Goal: Task Accomplishment & Management: Complete application form

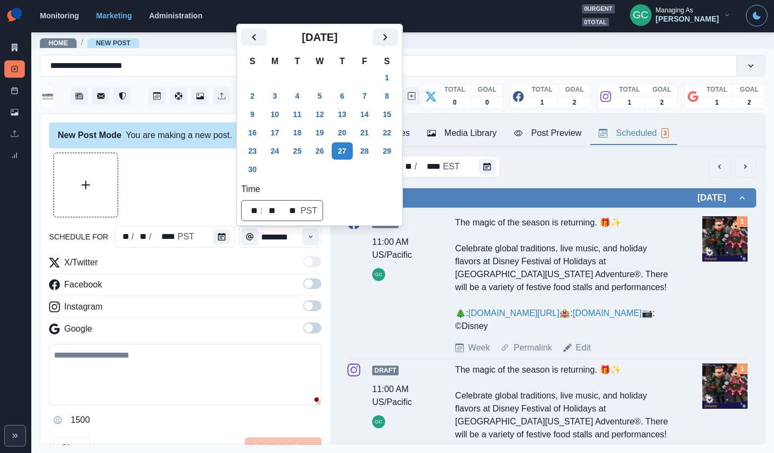
scroll to position [228, 0]
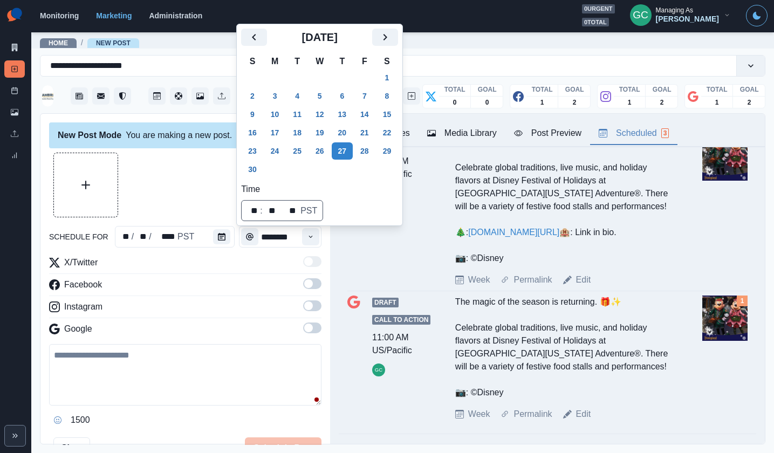
click at [454, 140] on button "Media Library" at bounding box center [462, 133] width 87 height 23
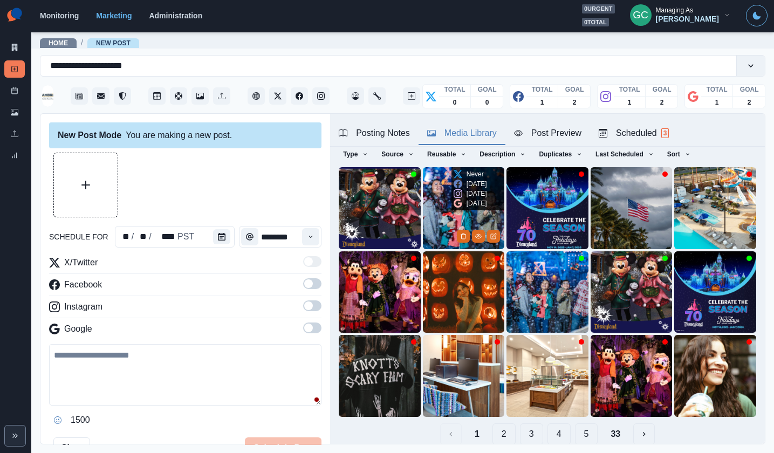
scroll to position [0, 0]
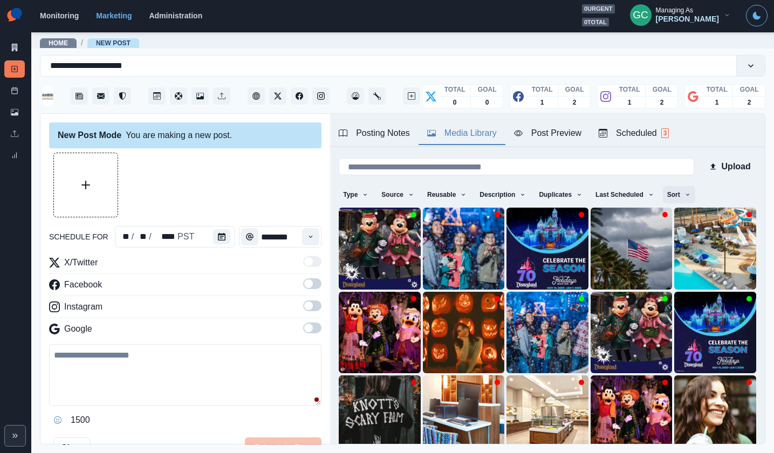
click at [675, 196] on button "Sort" at bounding box center [679, 194] width 32 height 17
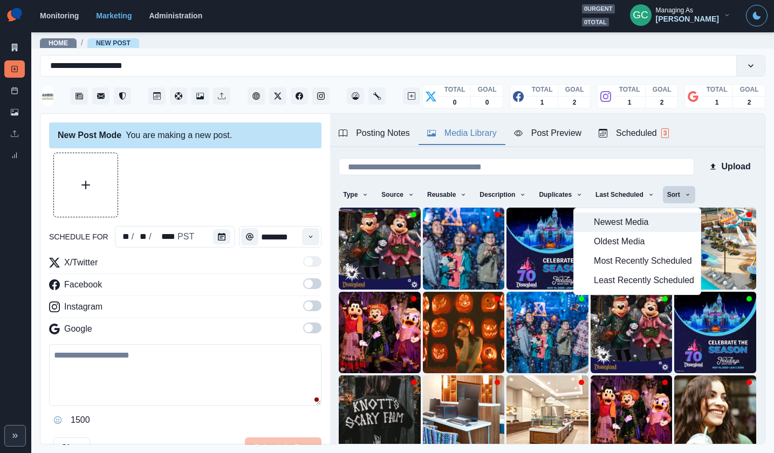
click at [657, 218] on span "Newest Media" at bounding box center [644, 222] width 100 height 13
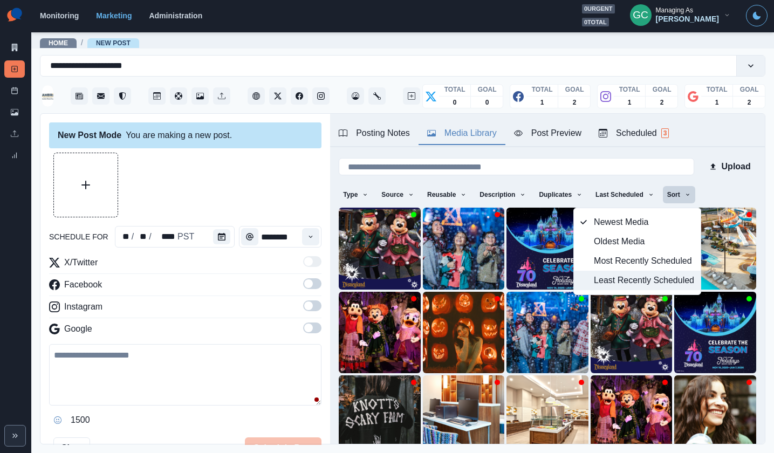
click at [614, 284] on span "Least Recently Scheduled" at bounding box center [644, 280] width 100 height 13
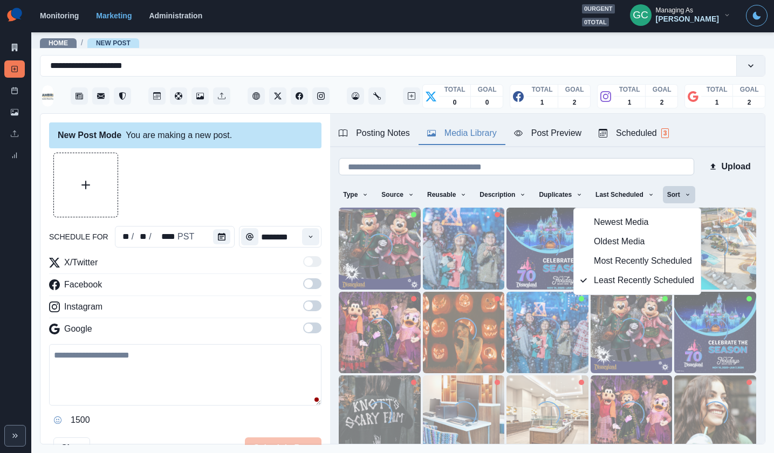
click at [479, 169] on input at bounding box center [517, 166] width 356 height 17
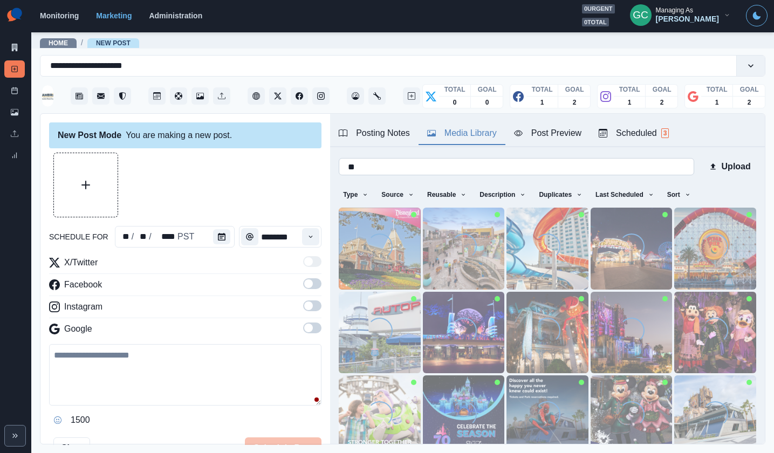
type input "*"
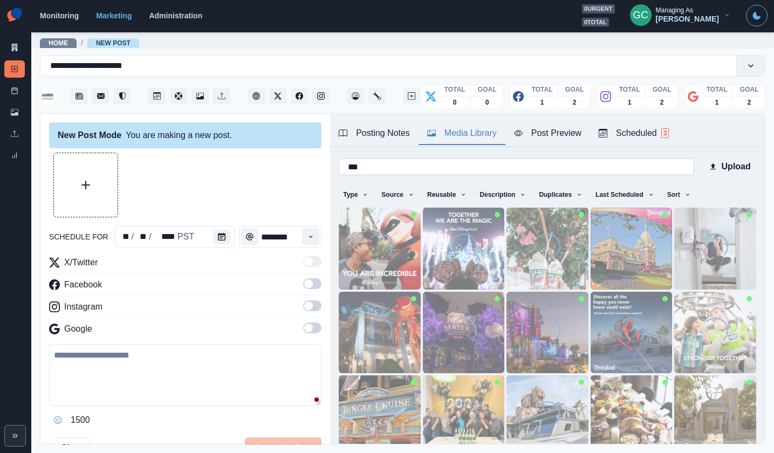
type input "****"
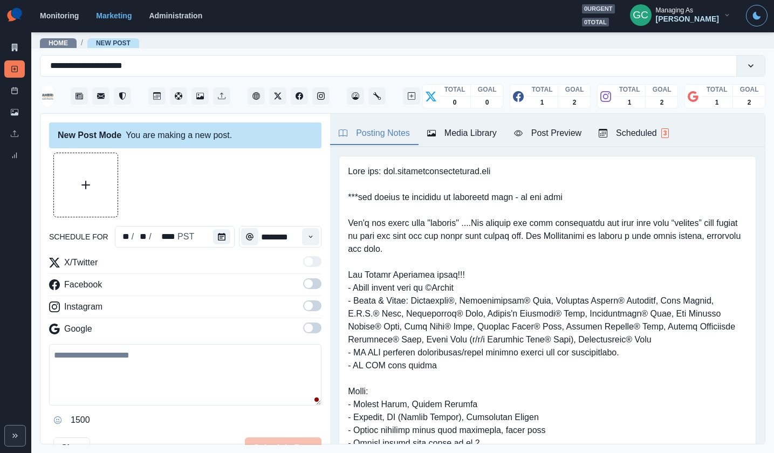
drag, startPoint x: 397, startPoint y: 130, endPoint x: 413, endPoint y: 221, distance: 93.2
click at [397, 130] on div "Posting Notes" at bounding box center [374, 133] width 71 height 13
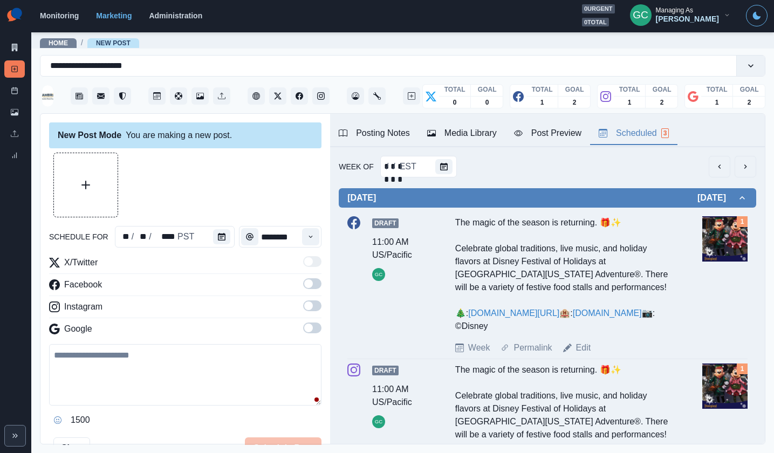
click at [630, 135] on div "Scheduled 3" at bounding box center [634, 133] width 70 height 13
click at [482, 128] on div "Media Library" at bounding box center [462, 133] width 70 height 13
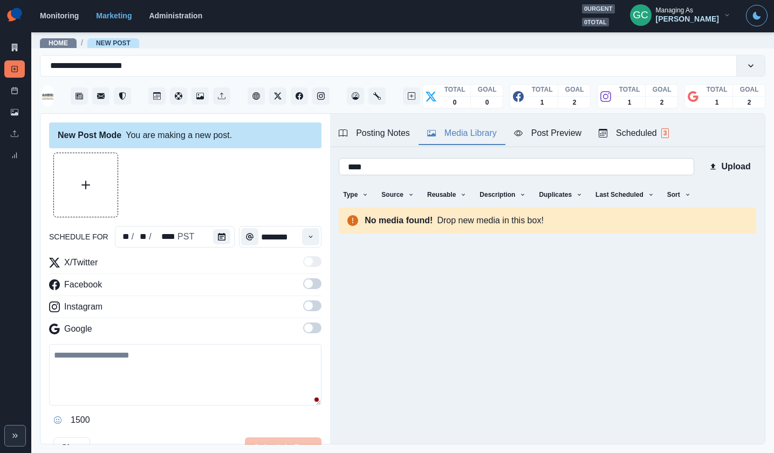
click at [454, 174] on input "****" at bounding box center [517, 166] width 356 height 17
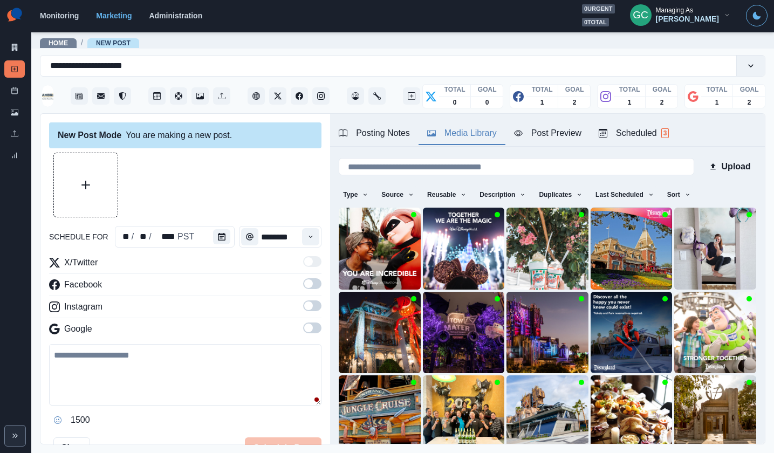
click at [127, 389] on textarea at bounding box center [185, 375] width 273 height 62
paste textarea "**********"
click at [309, 325] on span at bounding box center [308, 328] width 9 height 9
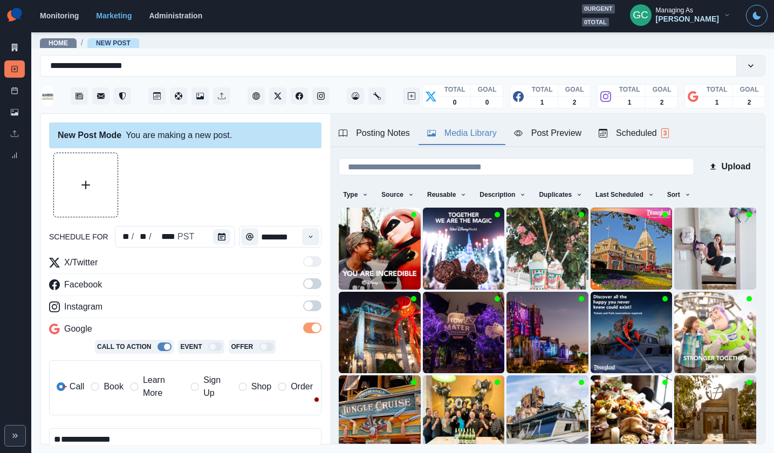
click at [311, 307] on span at bounding box center [308, 306] width 9 height 9
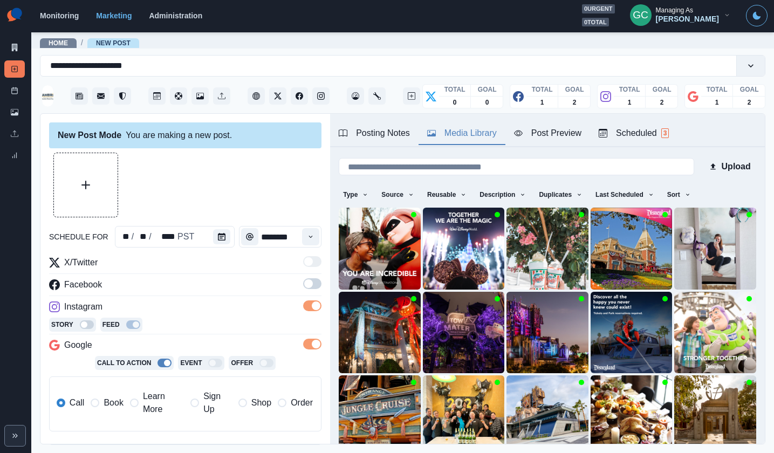
click at [304, 284] on span at bounding box center [308, 284] width 9 height 9
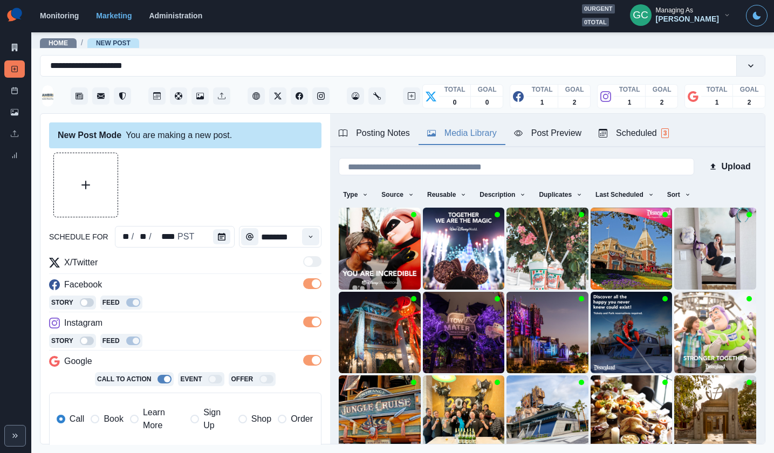
click at [147, 413] on span "Learn More" at bounding box center [163, 419] width 41 height 26
click at [200, 308] on div "Story Feed" at bounding box center [185, 304] width 273 height 16
click at [84, 185] on icon "Upload Media" at bounding box center [85, 185] width 9 height 9
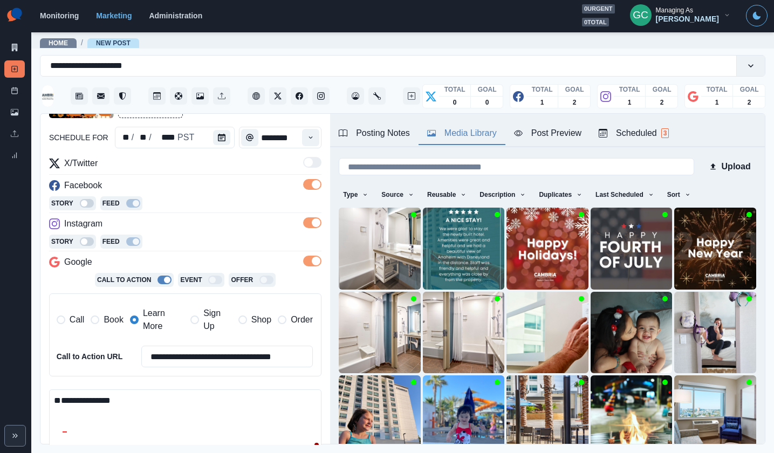
click at [168, 403] on textarea "**********" at bounding box center [185, 421] width 273 height 62
click at [116, 394] on textarea "**********" at bounding box center [185, 420] width 273 height 62
paste textarea "**********"
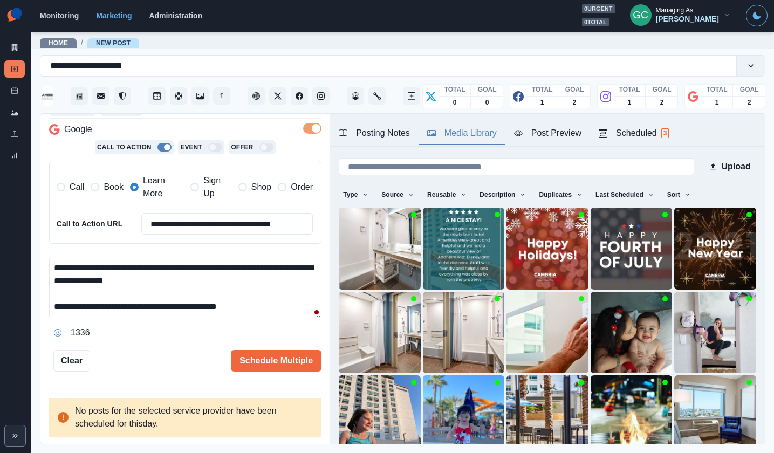
scroll to position [25, 0]
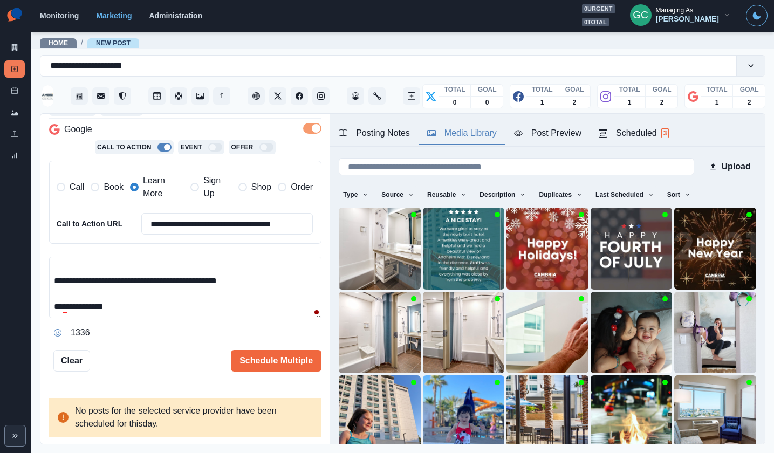
drag, startPoint x: 61, startPoint y: 280, endPoint x: 15, endPoint y: 272, distance: 47.0
click at [17, 272] on div "**********" at bounding box center [387, 226] width 774 height 453
click at [80, 287] on textarea "**********" at bounding box center [185, 288] width 273 height 62
drag, startPoint x: 59, startPoint y: 282, endPoint x: 44, endPoint y: 283, distance: 15.1
click at [44, 282] on div "**********" at bounding box center [185, 279] width 290 height 331
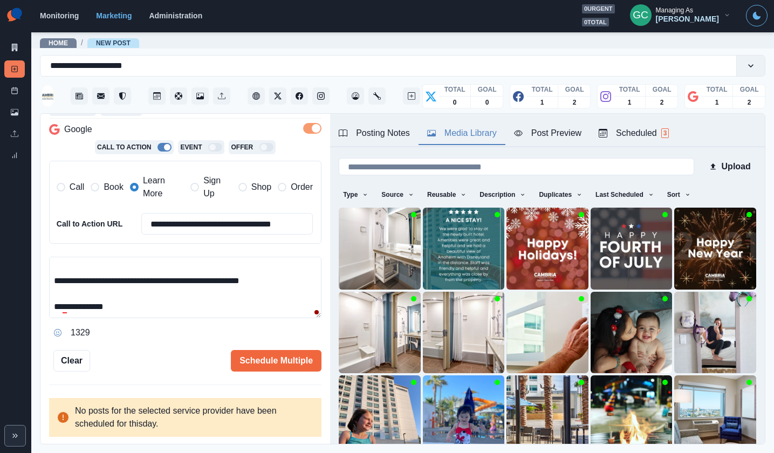
drag, startPoint x: 271, startPoint y: 281, endPoint x: 158, endPoint y: 284, distance: 113.4
click at [158, 284] on textarea "**********" at bounding box center [185, 288] width 273 height 62
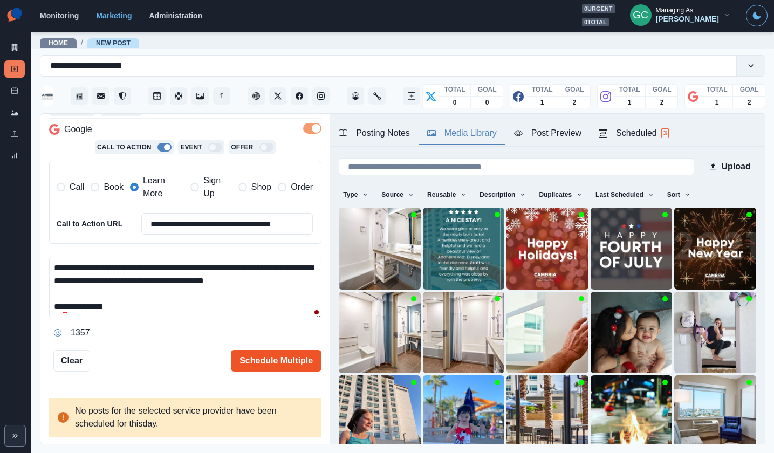
type textarea "**********"
click at [299, 366] on button "Schedule Multiple" at bounding box center [276, 361] width 91 height 22
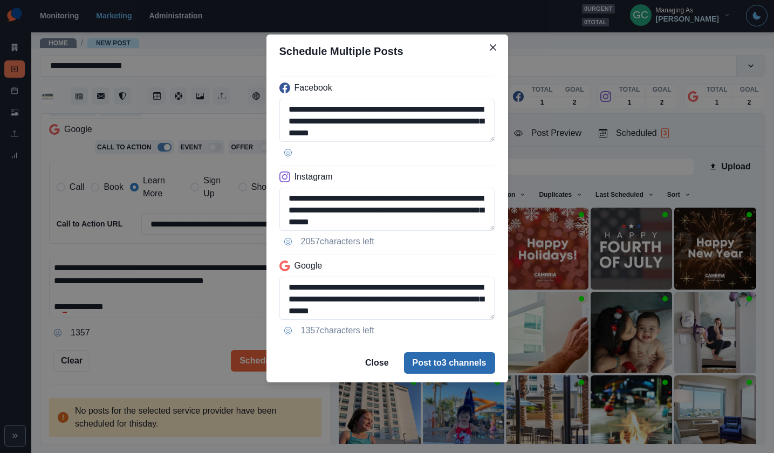
click at [438, 363] on button "Post to 3 channels" at bounding box center [449, 363] width 91 height 22
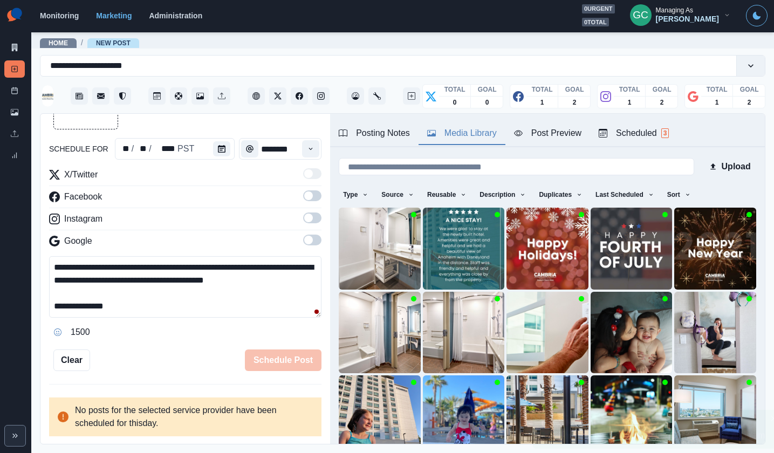
scroll to position [216, 0]
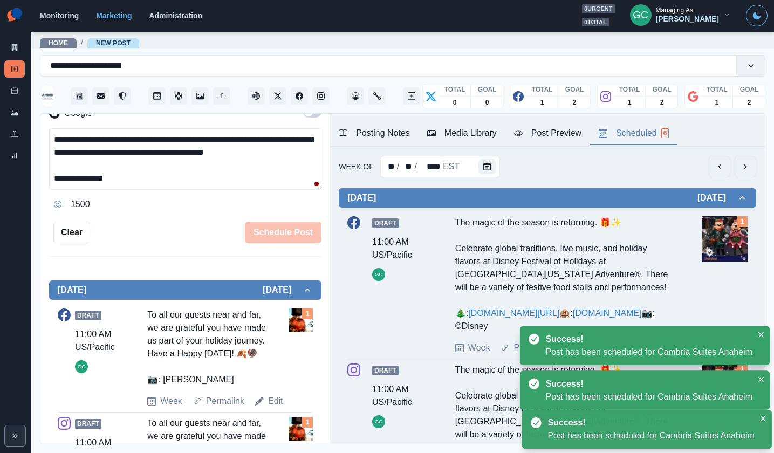
drag, startPoint x: 642, startPoint y: 137, endPoint x: 594, endPoint y: 219, distance: 94.9
click at [642, 137] on div "Scheduled 6" at bounding box center [634, 133] width 70 height 13
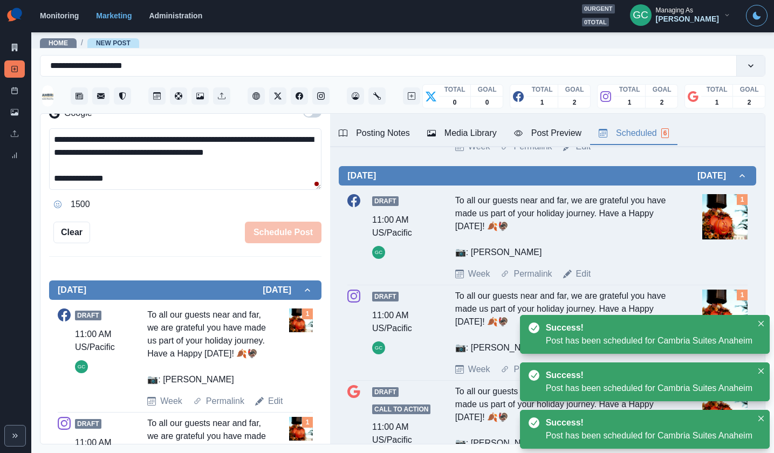
scroll to position [496, 0]
click at [720, 239] on img at bounding box center [725, 216] width 45 height 45
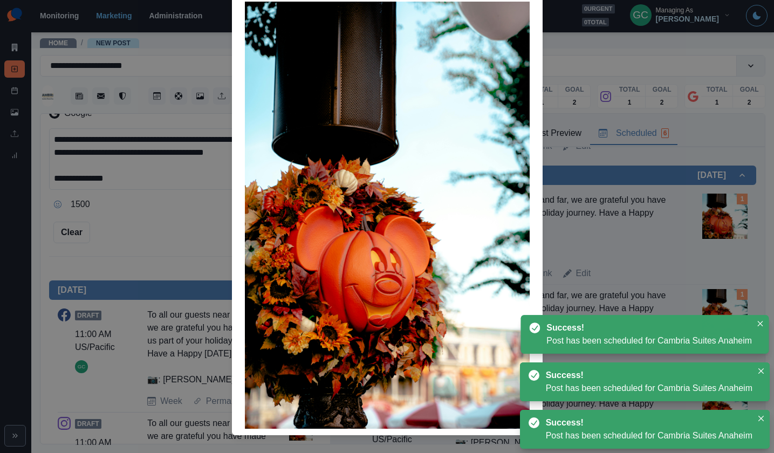
scroll to position [81, 0]
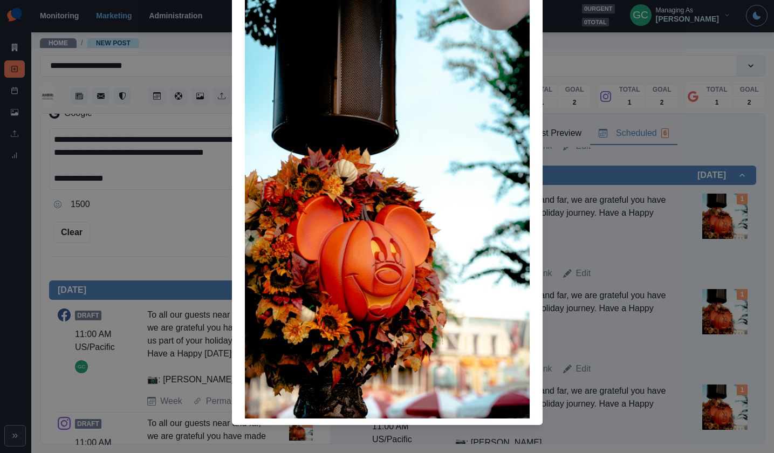
click at [644, 276] on div "Attached Media Preview" at bounding box center [387, 226] width 774 height 453
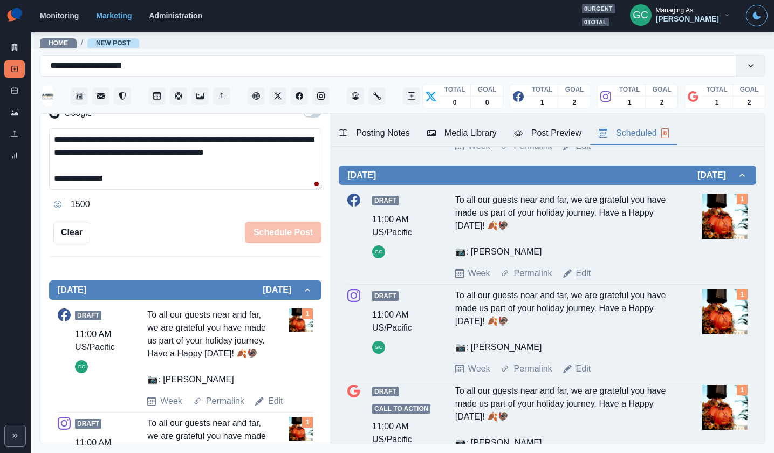
click at [582, 280] on link "Edit" at bounding box center [583, 273] width 15 height 13
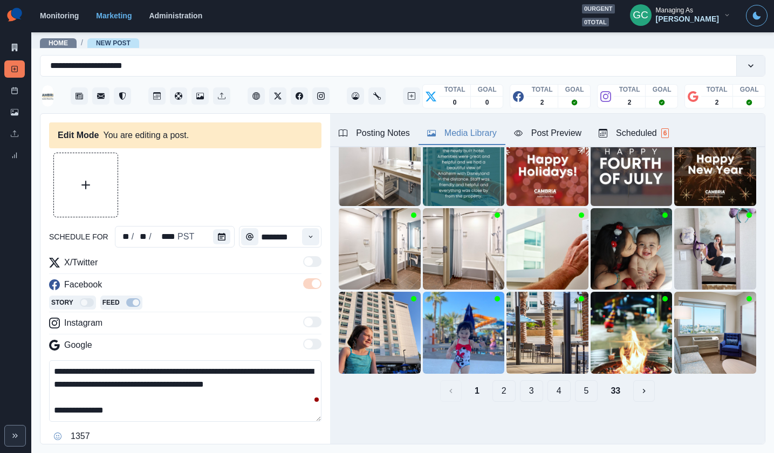
click at [451, 138] on div "Media Library" at bounding box center [462, 133] width 70 height 13
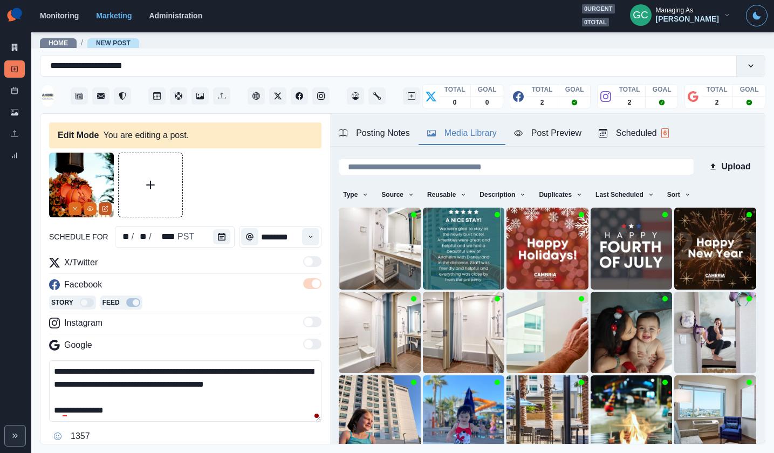
click at [104, 212] on icon "Edit Media" at bounding box center [105, 209] width 5 height 5
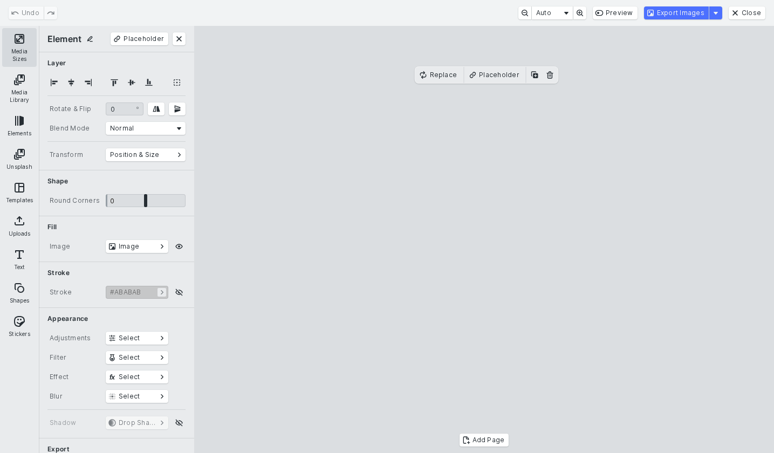
click at [15, 44] on button "Media Sizes" at bounding box center [19, 47] width 35 height 39
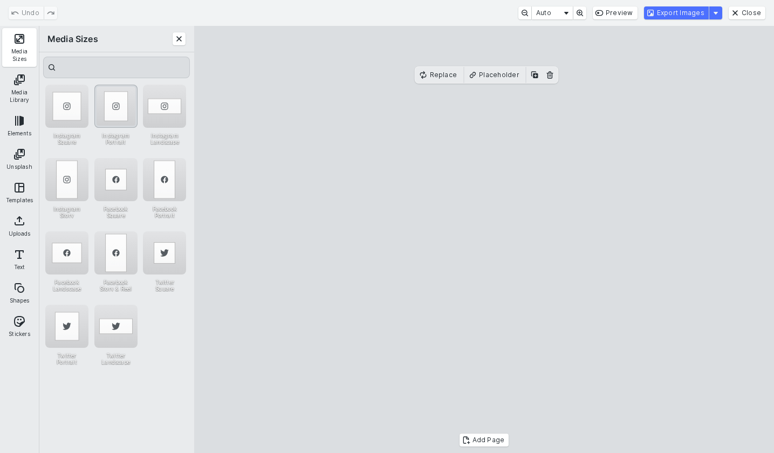
click at [108, 115] on div "Instagram Portrait" at bounding box center [115, 106] width 43 height 43
click at [485, 240] on cesdk-canvas "Editor canvas" at bounding box center [485, 240] width 0 height 0
drag, startPoint x: 486, startPoint y: 409, endPoint x: 487, endPoint y: 437, distance: 28.1
click at [487, 435] on div "Add Page" at bounding box center [484, 239] width 580 height 427
drag, startPoint x: 487, startPoint y: 352, endPoint x: 488, endPoint y: 395, distance: 42.6
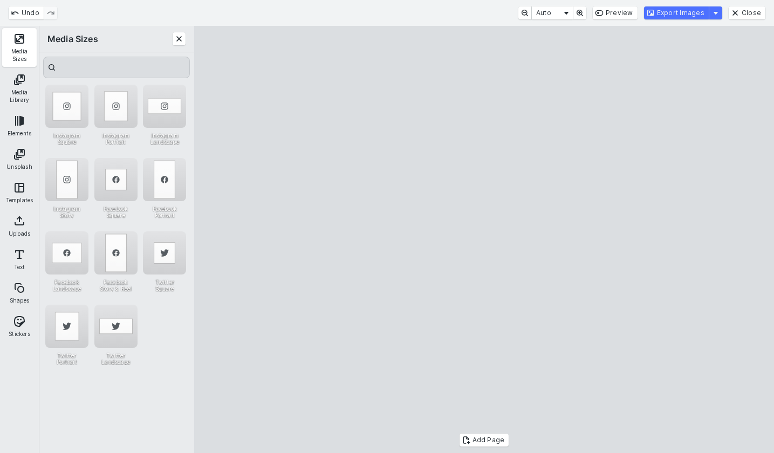
click at [485, 240] on cesdk-canvas "Editor canvas" at bounding box center [485, 240] width 0 height 0
drag, startPoint x: 483, startPoint y: 410, endPoint x: 481, endPoint y: 421, distance: 11.5
click at [485, 240] on cesdk-canvas "Editor canvas" at bounding box center [485, 240] width 0 height 0
drag, startPoint x: 482, startPoint y: 411, endPoint x: 481, endPoint y: 419, distance: 8.2
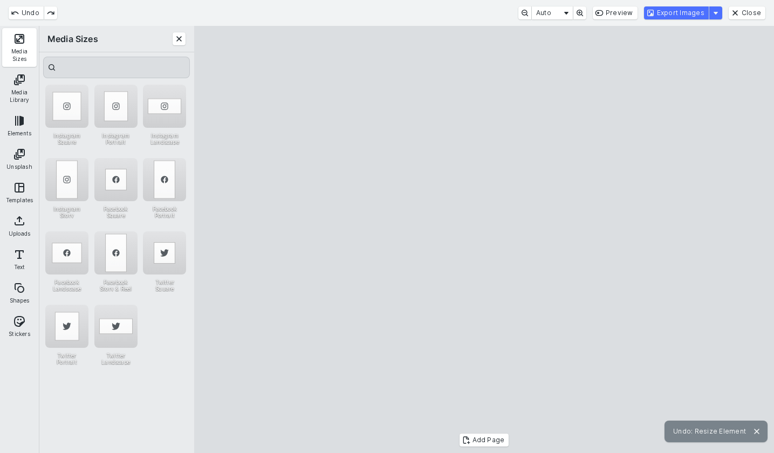
click at [485, 240] on cesdk-canvas "Editor canvas" at bounding box center [485, 240] width 0 height 0
drag, startPoint x: 676, startPoint y: 12, endPoint x: 546, endPoint y: 0, distance: 130.6
click at [676, 12] on button "Export Images" at bounding box center [676, 12] width 65 height 13
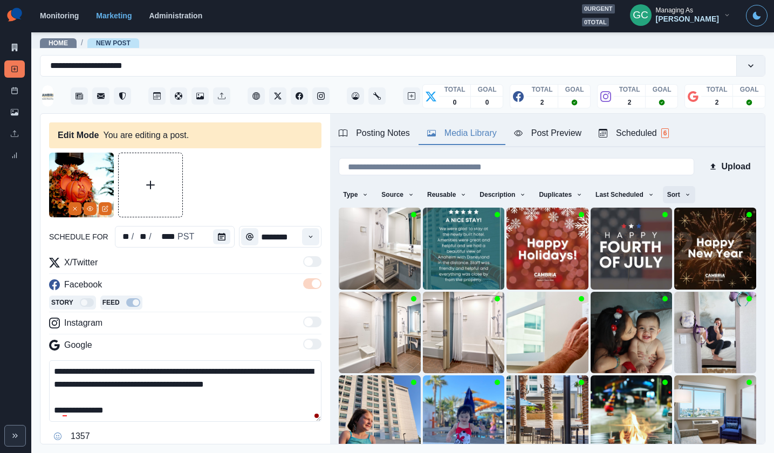
drag, startPoint x: 692, startPoint y: 185, endPoint x: 679, endPoint y: 201, distance: 20.0
click at [692, 186] on div "Upload Type Any Image Video Source Any Upload Social Manager Found: Instagram F…" at bounding box center [548, 321] width 418 height 330
click at [678, 202] on button "Sort" at bounding box center [679, 194] width 32 height 17
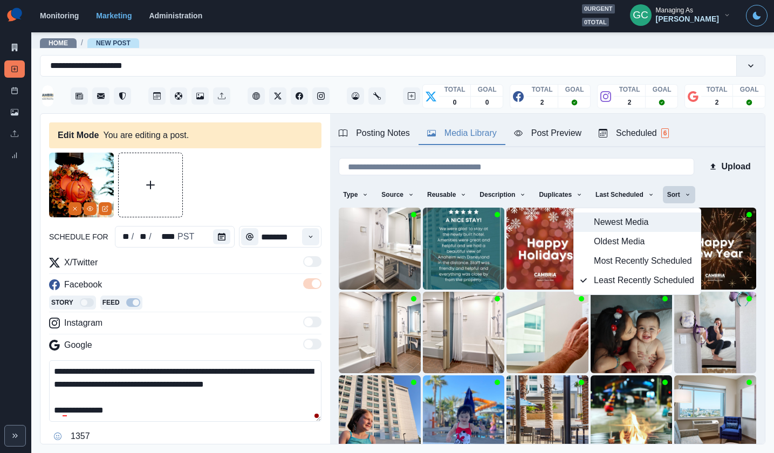
click at [667, 214] on button "Newest Media" at bounding box center [637, 222] width 127 height 19
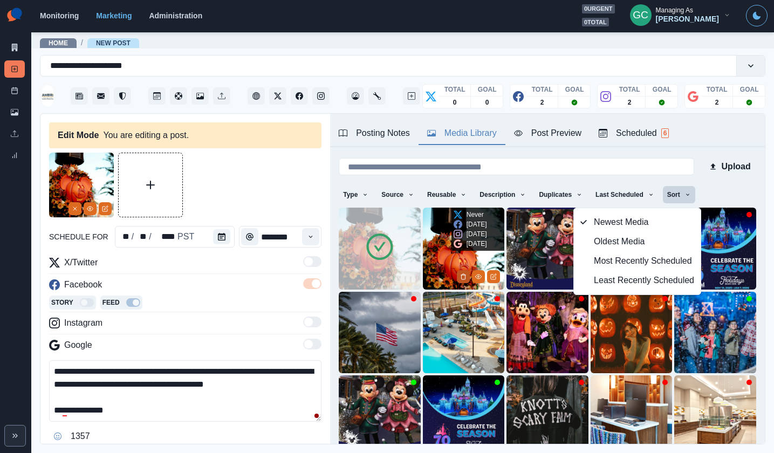
click at [468, 277] on button "Delete Media" at bounding box center [463, 276] width 13 height 13
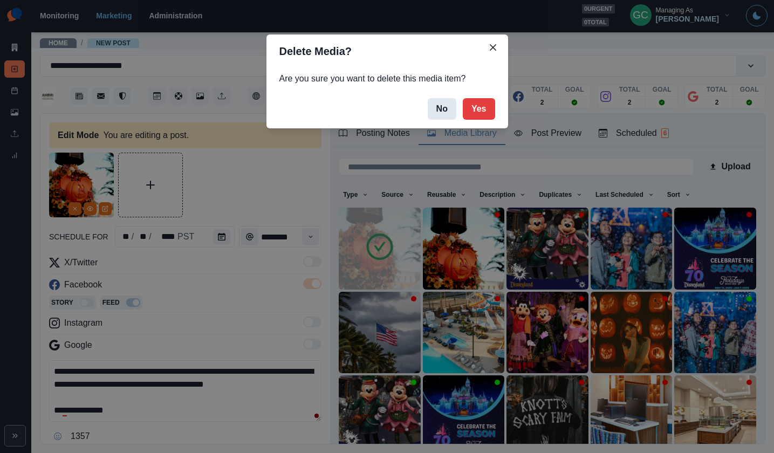
drag, startPoint x: 479, startPoint y: 105, endPoint x: 455, endPoint y: 113, distance: 25.8
click at [479, 105] on button "Yes" at bounding box center [479, 109] width 32 height 22
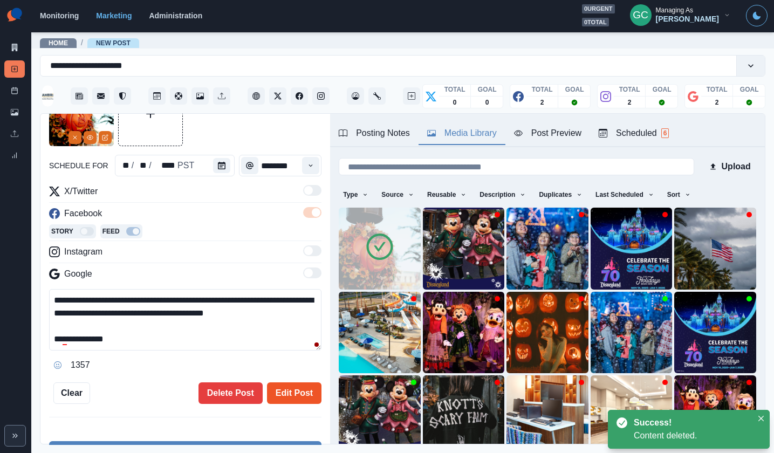
scroll to position [79, 0]
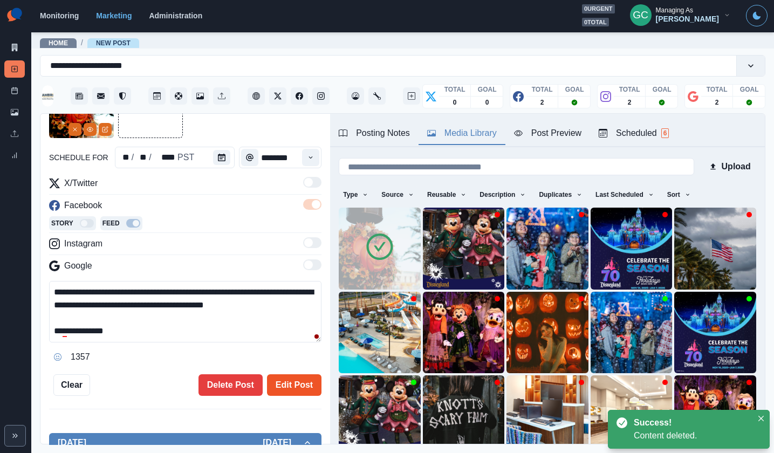
click at [281, 383] on button "Edit Post" at bounding box center [294, 386] width 55 height 22
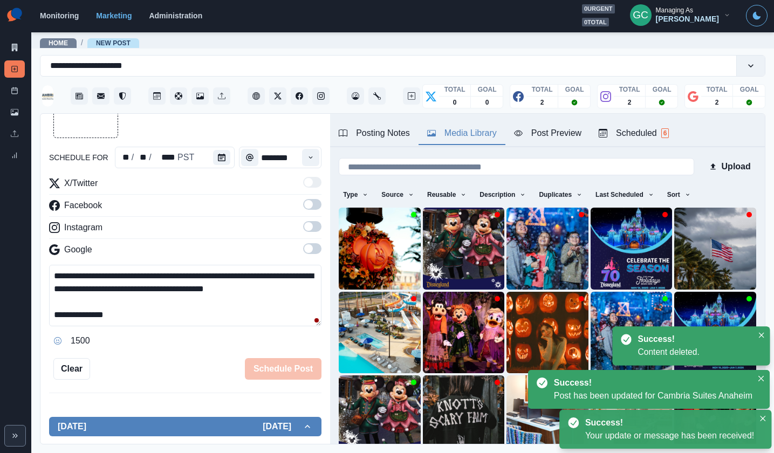
click at [628, 129] on div "Scheduled 6" at bounding box center [634, 133] width 70 height 13
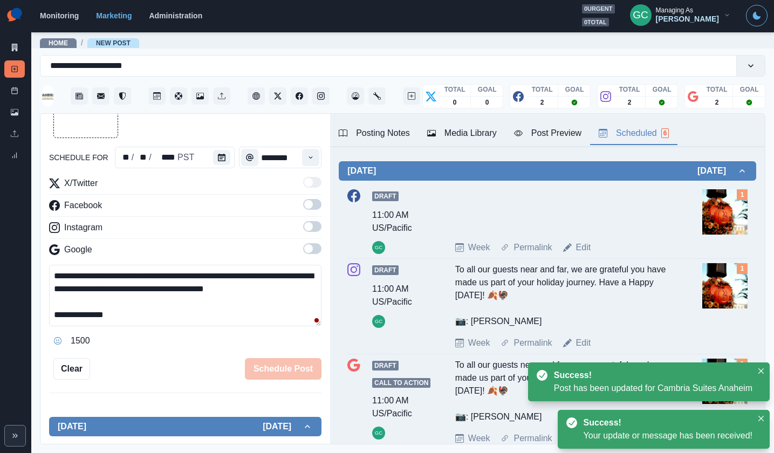
scroll to position [607, 0]
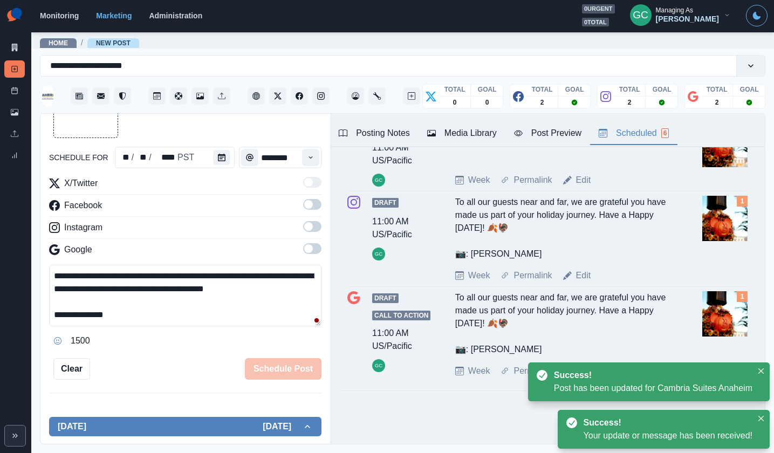
drag, startPoint x: 527, startPoint y: 255, endPoint x: 451, endPoint y: 207, distance: 90.0
click at [451, 207] on div "Draft 11:00 AM US/Pacific GC To all our guests near and far, we are grateful yo…" at bounding box center [548, 239] width 400 height 86
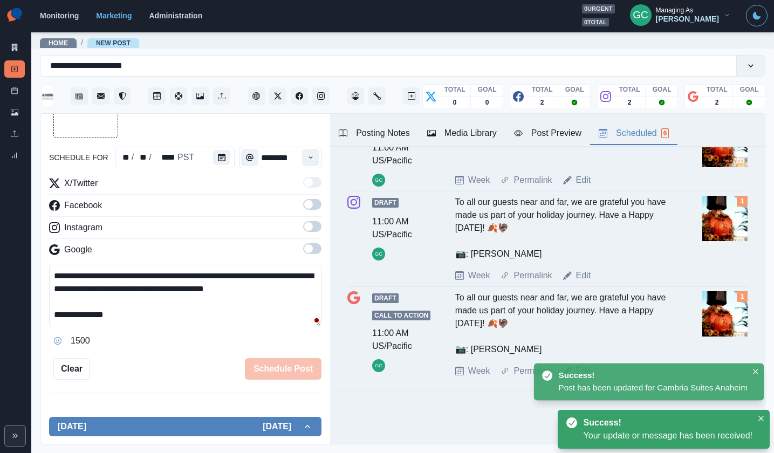
copy div "To all our guests near and far, we are grateful you have made us part of your h…"
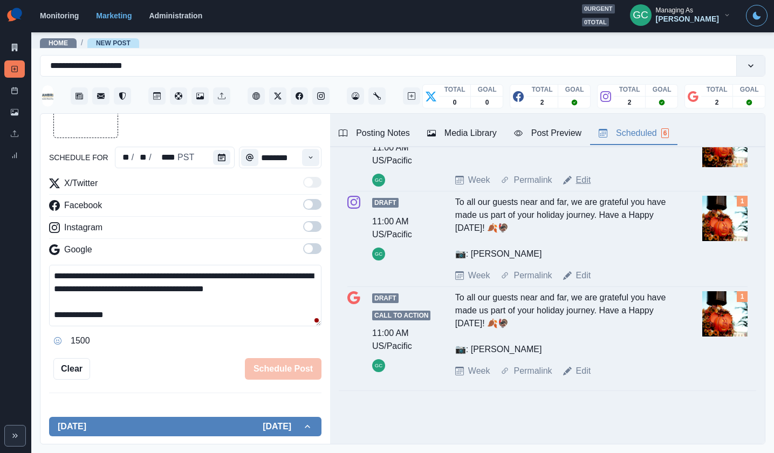
drag, startPoint x: 582, startPoint y: 176, endPoint x: 179, endPoint y: 287, distance: 417.6
click at [582, 176] on link "Edit" at bounding box center [583, 180] width 15 height 13
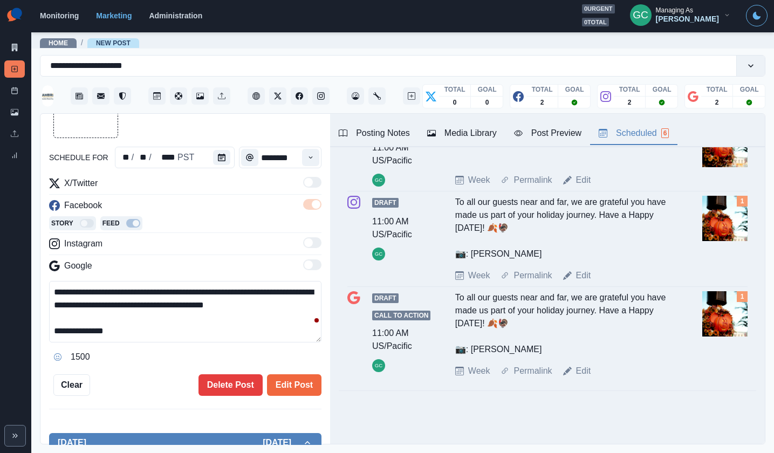
drag, startPoint x: 72, startPoint y: 323, endPoint x: 102, endPoint y: 326, distance: 30.5
click at [72, 323] on textarea "**********" at bounding box center [185, 312] width 273 height 62
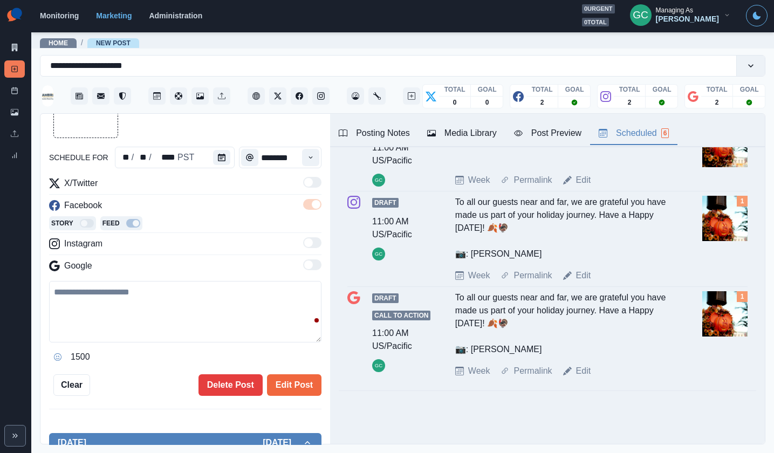
paste textarea "**********"
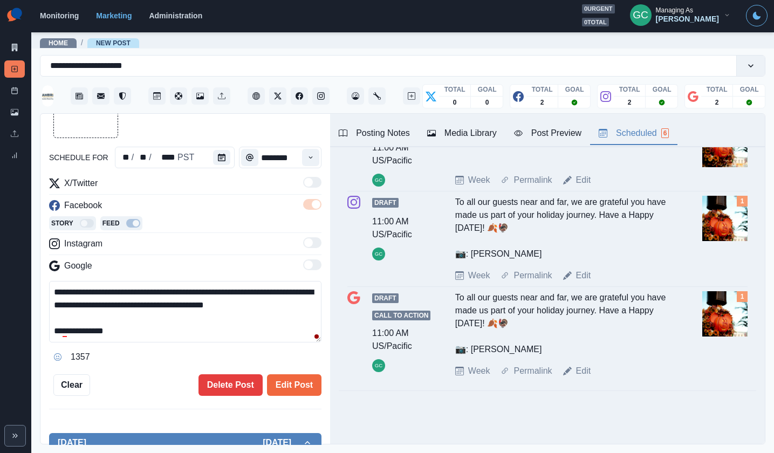
type textarea "**********"
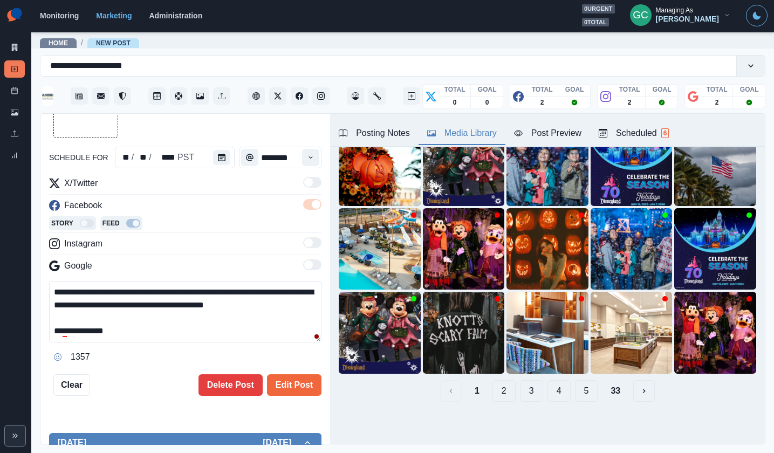
drag, startPoint x: 485, startPoint y: 128, endPoint x: 443, endPoint y: 156, distance: 51.0
click at [486, 128] on div "Media Library" at bounding box center [462, 133] width 70 height 13
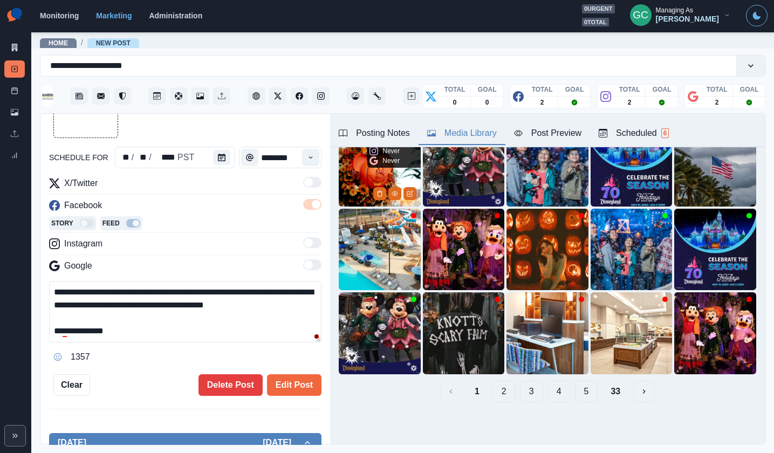
click at [367, 170] on img at bounding box center [380, 166] width 82 height 82
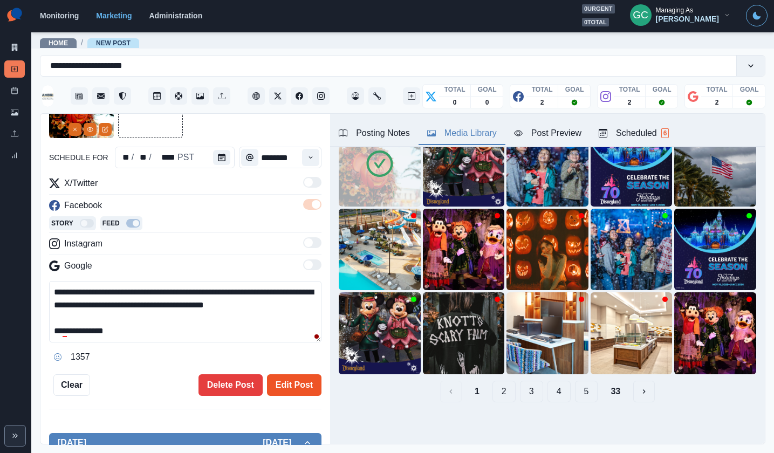
drag, startPoint x: 289, startPoint y: 383, endPoint x: 385, endPoint y: 323, distance: 113.7
click at [289, 383] on button "Edit Post" at bounding box center [294, 386] width 55 height 22
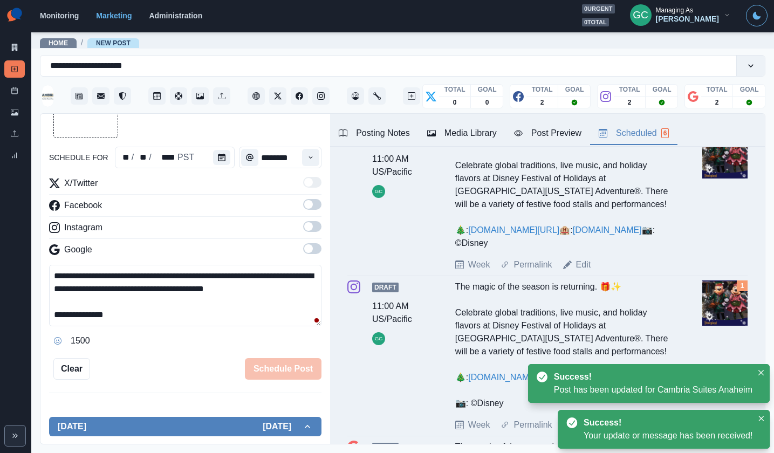
click at [618, 135] on div "Scheduled 6" at bounding box center [634, 133] width 70 height 13
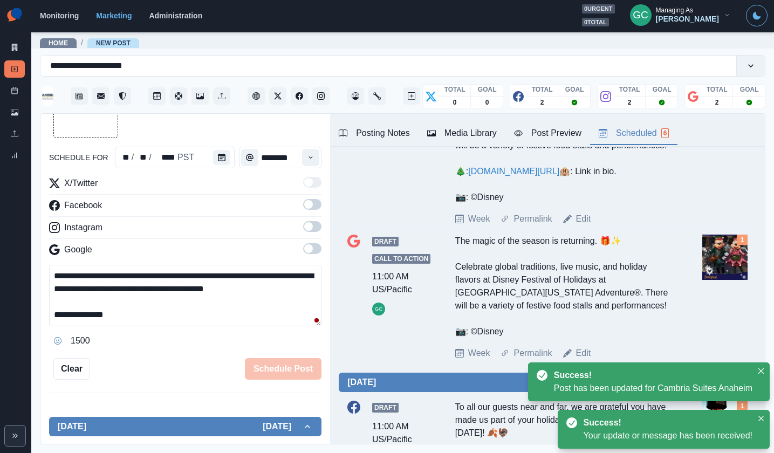
scroll to position [629, 0]
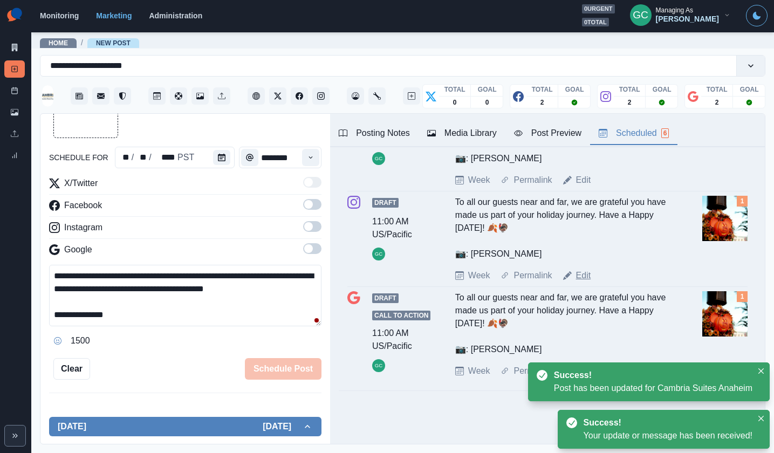
click at [581, 276] on link "Edit" at bounding box center [583, 275] width 15 height 13
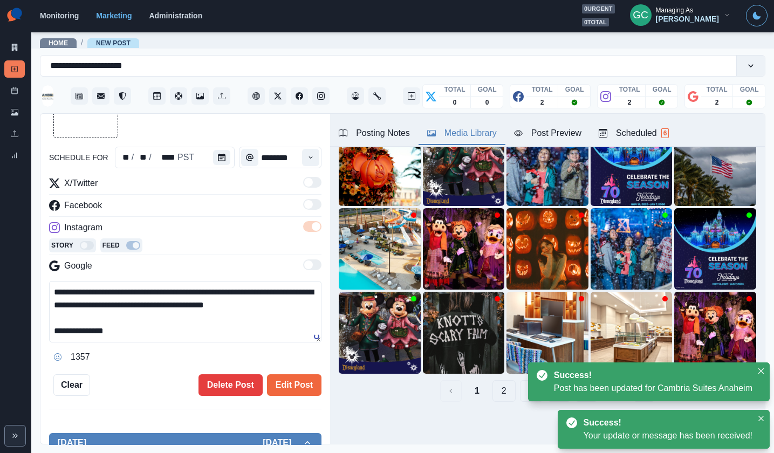
click at [453, 127] on div "Media Library" at bounding box center [462, 133] width 70 height 13
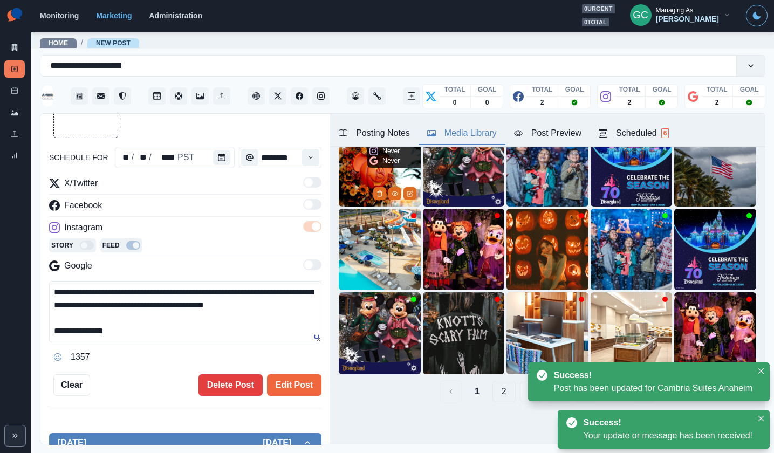
click at [346, 175] on img at bounding box center [380, 166] width 82 height 82
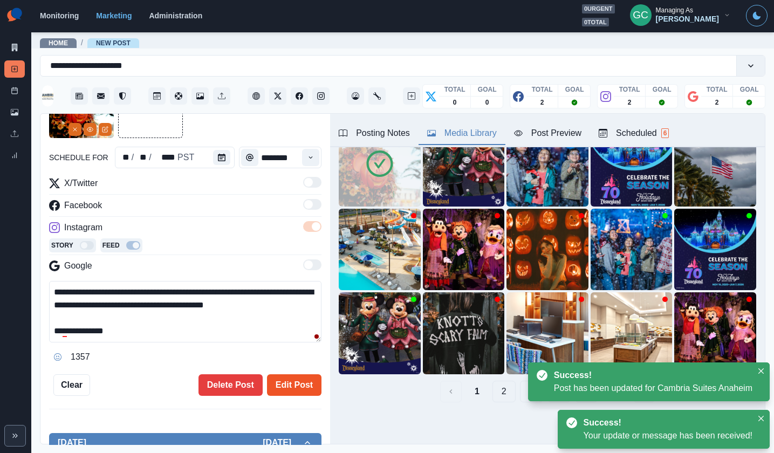
drag, startPoint x: 301, startPoint y: 383, endPoint x: 376, endPoint y: 337, distance: 87.9
click at [303, 382] on button "Edit Post" at bounding box center [294, 386] width 55 height 22
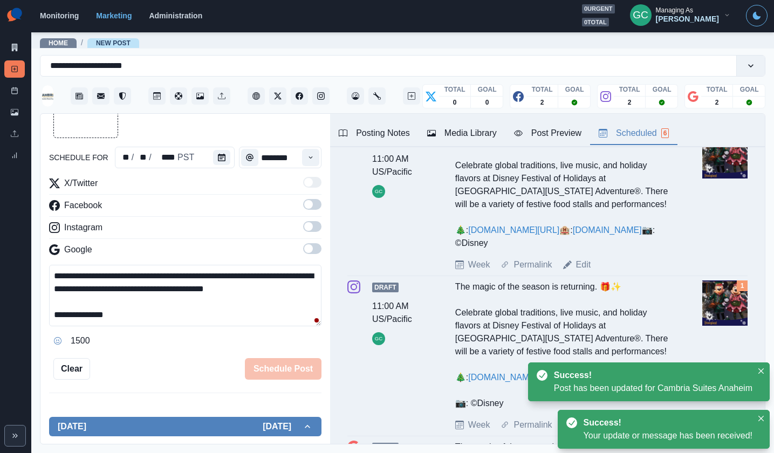
drag, startPoint x: 660, startPoint y: 132, endPoint x: 643, endPoint y: 274, distance: 143.0
click at [660, 132] on div "Scheduled 6" at bounding box center [634, 133] width 70 height 13
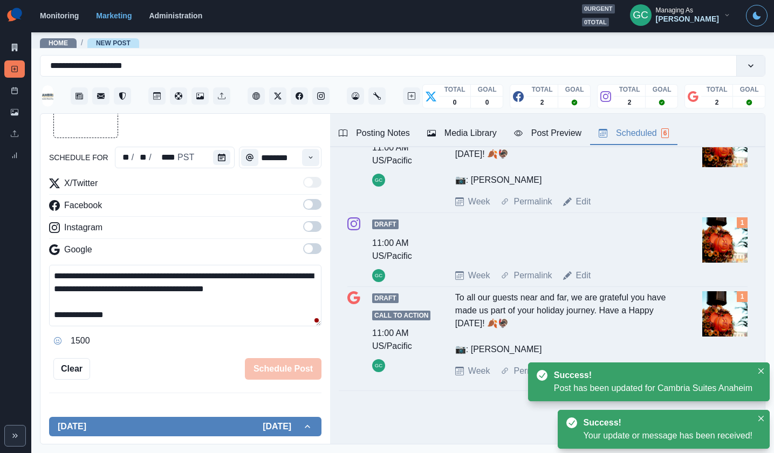
scroll to position [607, 0]
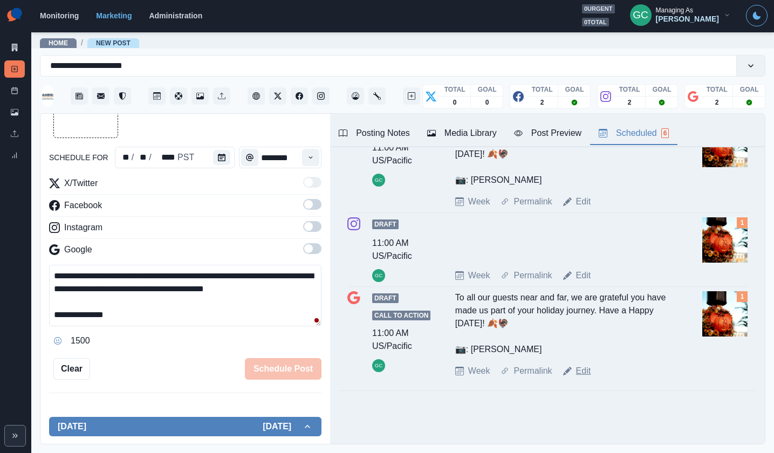
drag, startPoint x: 587, startPoint y: 360, endPoint x: 584, endPoint y: 368, distance: 8.0
click at [586, 363] on div "Draft Call to Action 11:00 AM US/Pacific GC To all our guests near and far, we …" at bounding box center [548, 334] width 400 height 86
click at [584, 371] on link "Edit" at bounding box center [583, 371] width 15 height 13
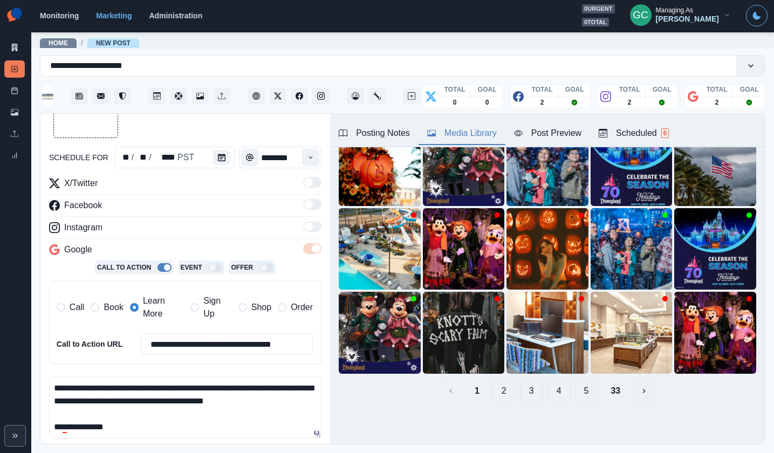
drag, startPoint x: 458, startPoint y: 132, endPoint x: 446, endPoint y: 147, distance: 19.1
click at [458, 132] on div "Media Library" at bounding box center [462, 133] width 70 height 13
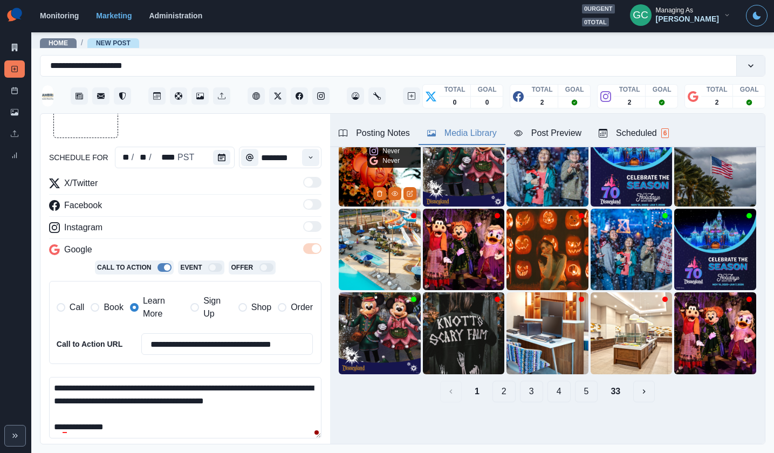
click at [341, 182] on img at bounding box center [380, 166] width 82 height 82
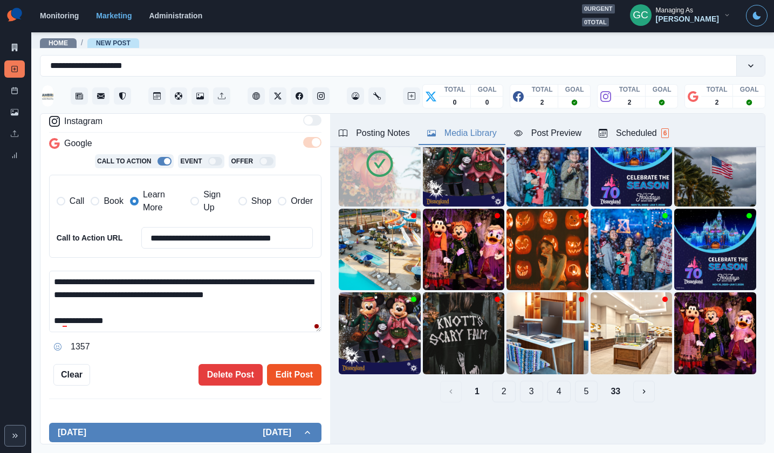
scroll to position [188, 0]
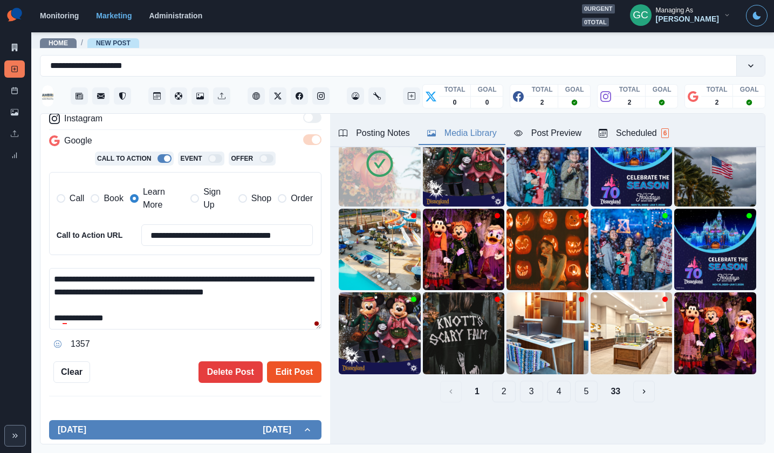
click at [295, 375] on button "Edit Post" at bounding box center [294, 373] width 55 height 22
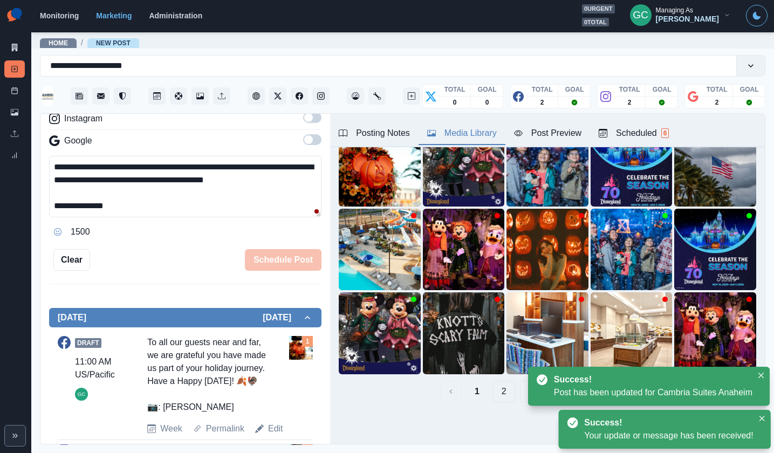
click at [629, 139] on button "Scheduled 6" at bounding box center [633, 133] width 87 height 23
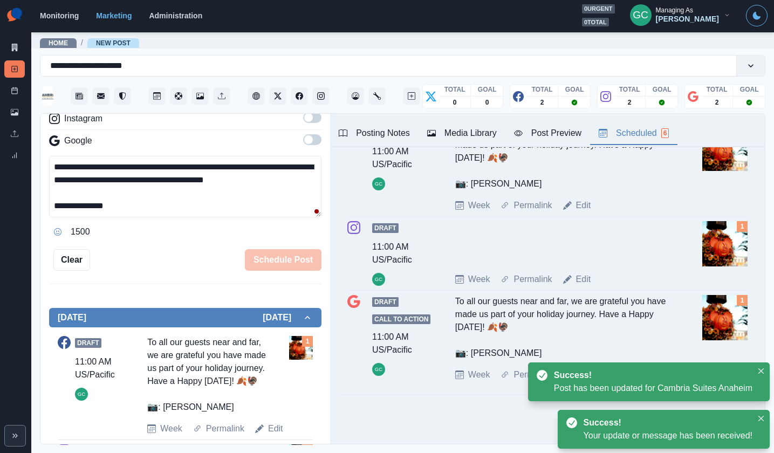
scroll to position [607, 0]
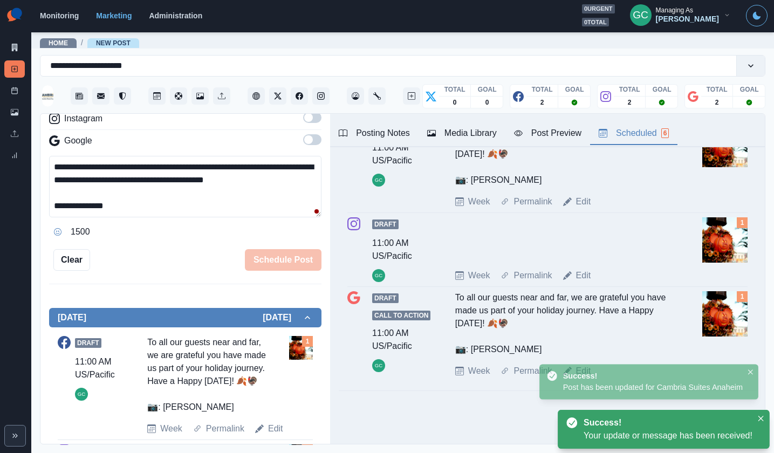
drag, startPoint x: 514, startPoint y: 345, endPoint x: 457, endPoint y: 299, distance: 73.3
click at [457, 299] on div "To all our guests near and far, we are grateful you have made us part of your h…" at bounding box center [564, 323] width 219 height 65
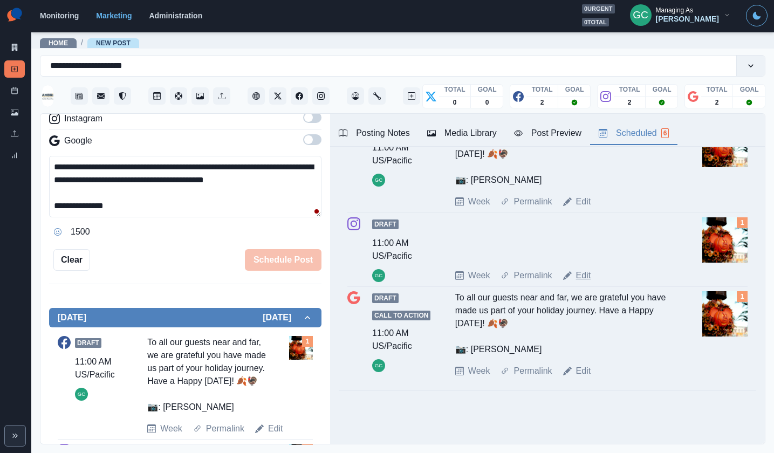
click at [587, 274] on link "Edit" at bounding box center [583, 275] width 15 height 13
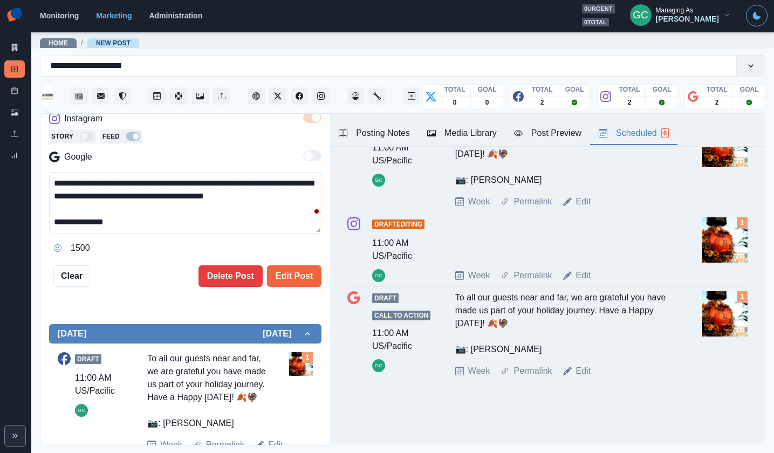
drag, startPoint x: 213, startPoint y: 220, endPoint x: 223, endPoint y: 242, distance: 24.1
click at [213, 220] on textarea "**********" at bounding box center [185, 203] width 273 height 62
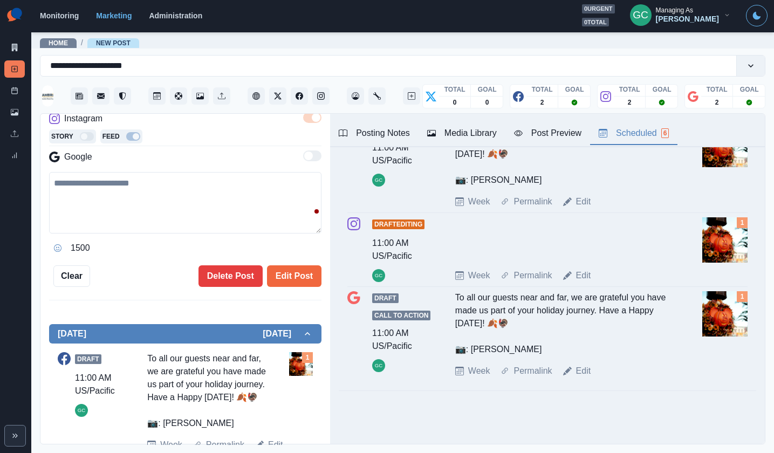
paste textarea "**********"
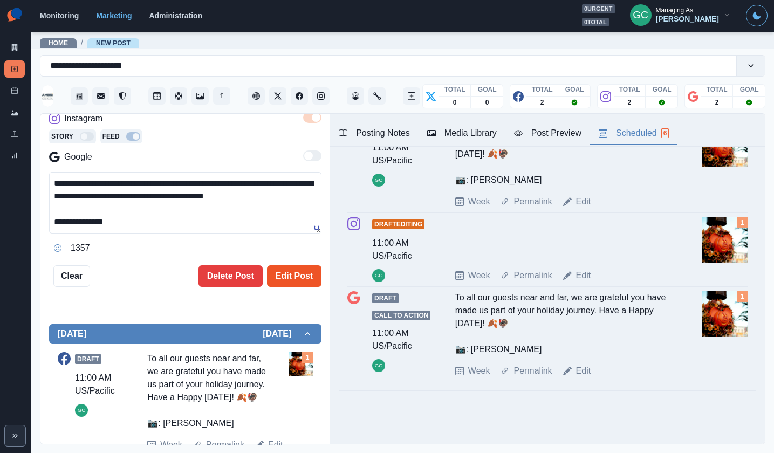
type textarea "**********"
click at [296, 283] on button "Edit Post" at bounding box center [294, 277] width 55 height 22
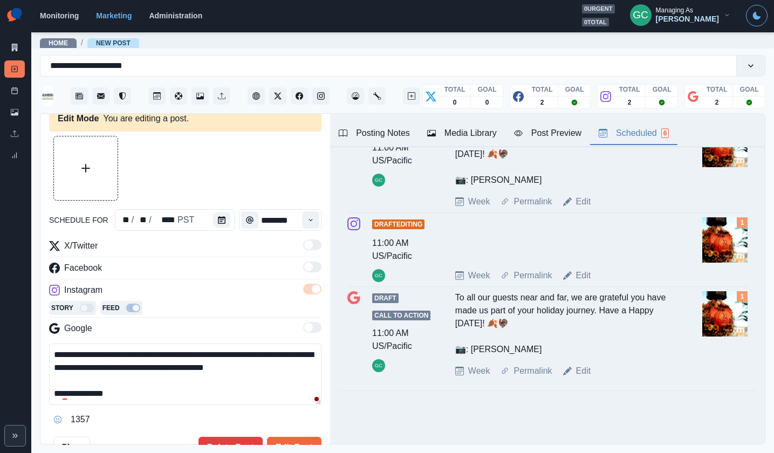
scroll to position [3, 0]
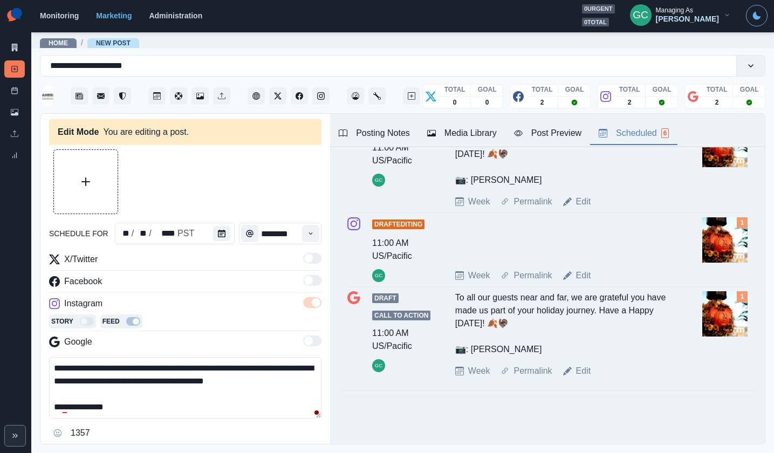
click at [474, 128] on div "Media Library" at bounding box center [462, 133] width 70 height 13
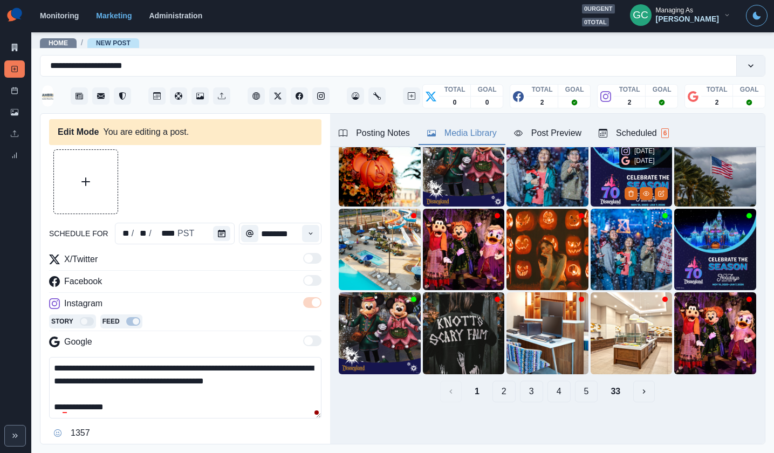
click at [645, 140] on button "Scheduled 6" at bounding box center [633, 133] width 87 height 23
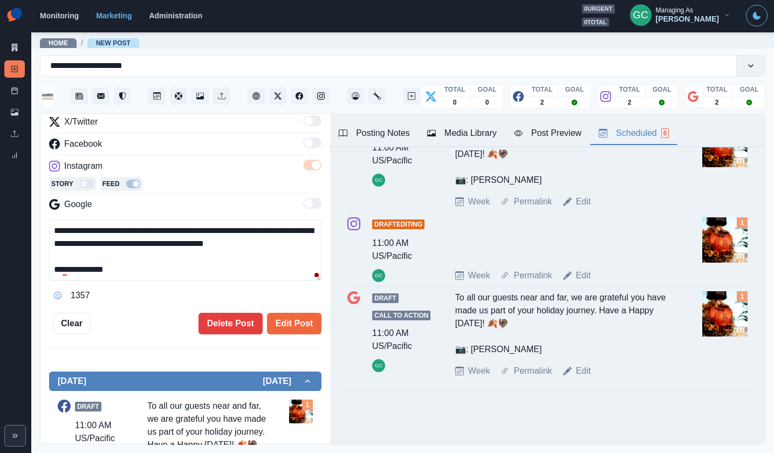
scroll to position [208, 0]
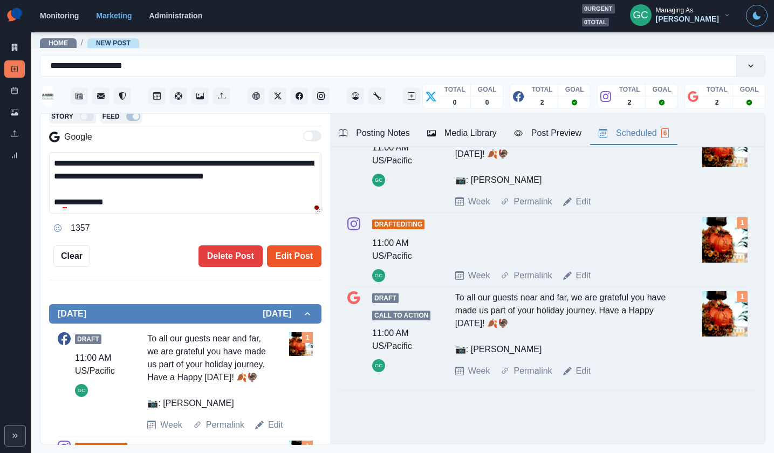
click at [299, 264] on button "Edit Post" at bounding box center [294, 257] width 55 height 22
click at [302, 251] on button "Edit Post" at bounding box center [294, 257] width 55 height 22
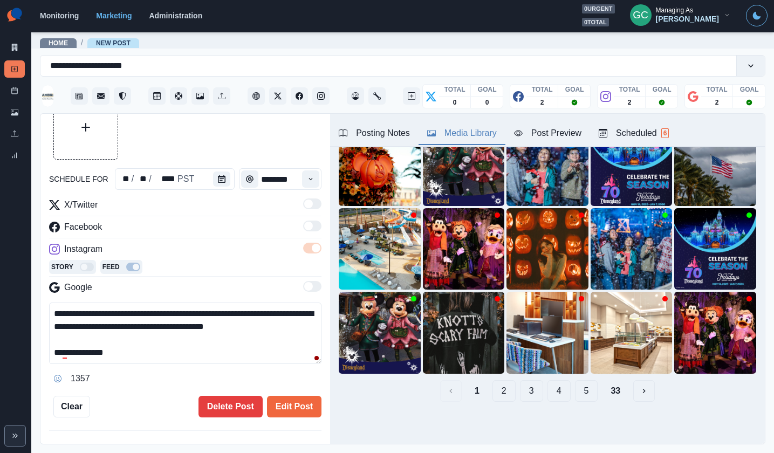
scroll to position [83, 0]
click at [464, 125] on button "Media Library" at bounding box center [462, 133] width 87 height 23
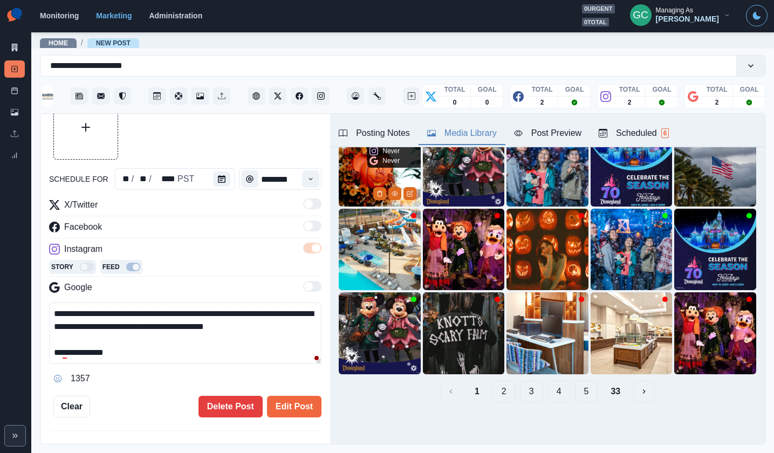
click at [353, 175] on img at bounding box center [380, 166] width 82 height 82
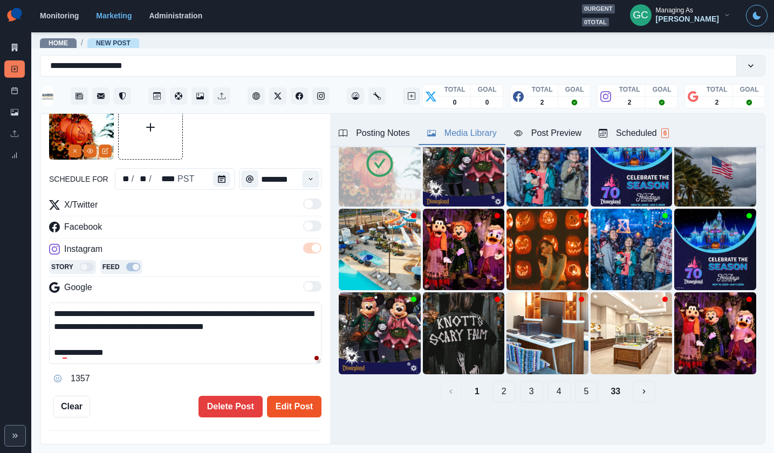
click at [305, 405] on button "Edit Post" at bounding box center [294, 407] width 55 height 22
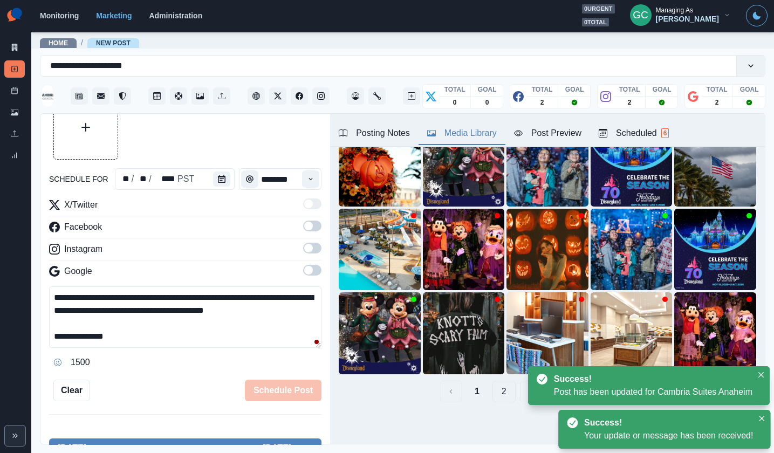
click at [632, 128] on div "Scheduled 6" at bounding box center [634, 133] width 70 height 13
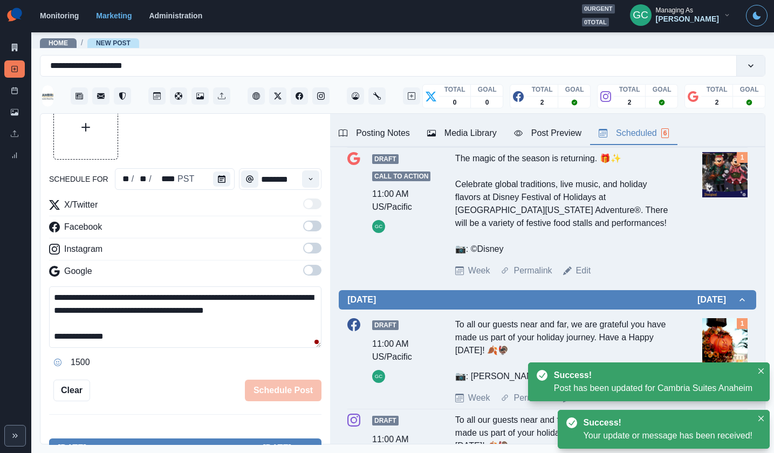
scroll to position [370, 0]
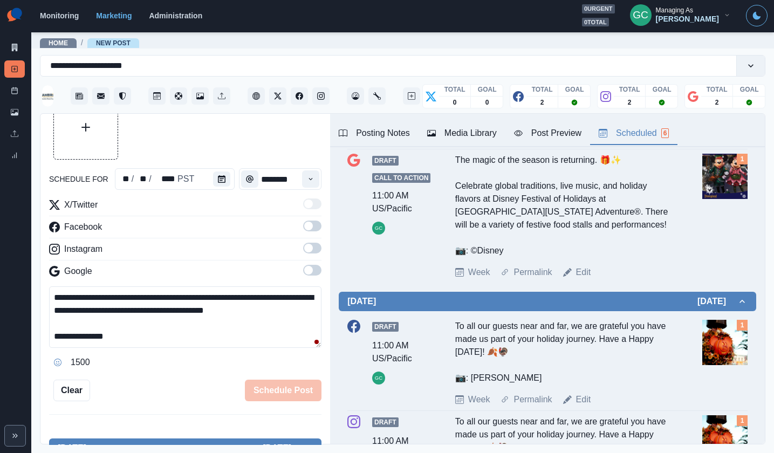
click at [188, 311] on textarea "**********" at bounding box center [185, 318] width 273 height 62
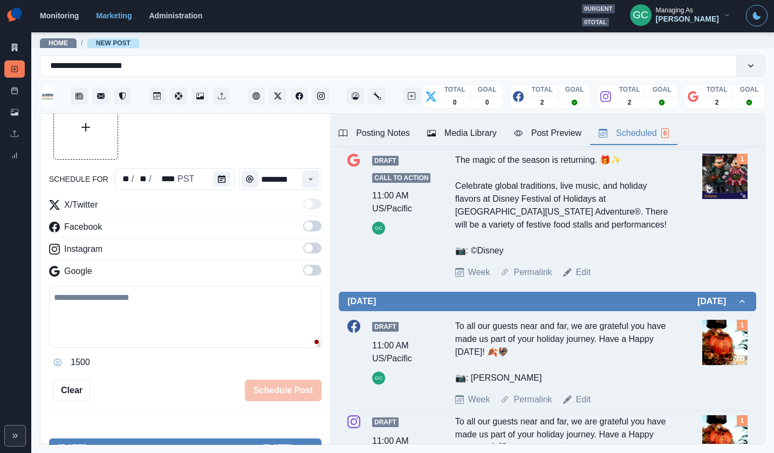
paste textarea "**********"
click at [13, 286] on div "**********" at bounding box center [387, 226] width 774 height 453
click at [303, 268] on div "Google" at bounding box center [185, 273] width 273 height 17
drag, startPoint x: 305, startPoint y: 245, endPoint x: 315, endPoint y: 233, distance: 15.8
click at [306, 245] on span at bounding box center [308, 248] width 9 height 9
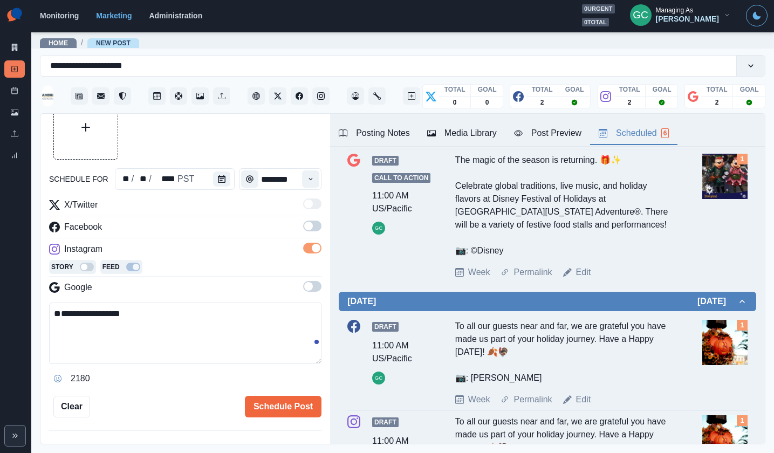
click at [312, 229] on span at bounding box center [312, 226] width 18 height 11
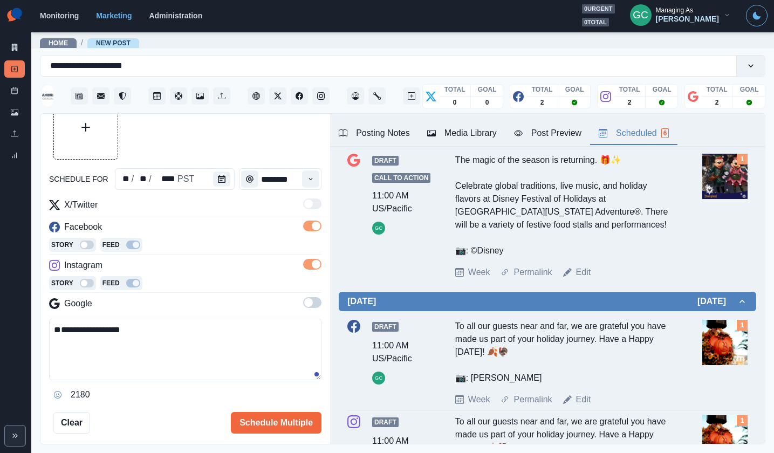
drag, startPoint x: 319, startPoint y: 303, endPoint x: 308, endPoint y: 304, distance: 10.8
click at [319, 303] on span at bounding box center [312, 302] width 18 height 11
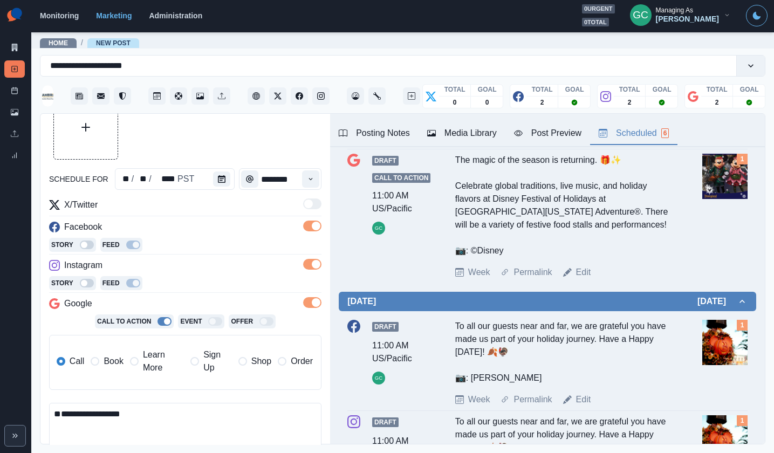
scroll to position [106, 0]
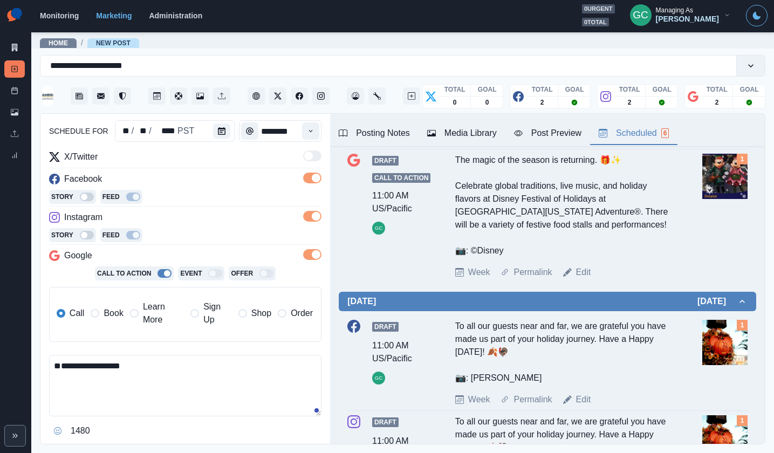
click at [116, 369] on textarea "**********" at bounding box center [185, 386] width 273 height 62
paste textarea "**********"
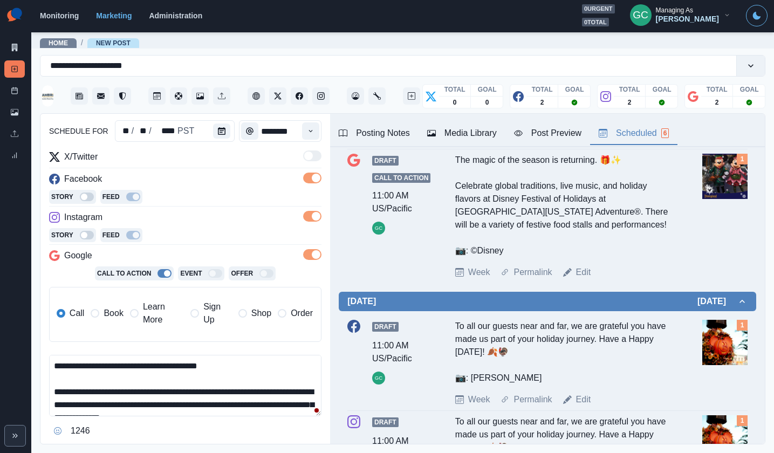
scroll to position [18, 0]
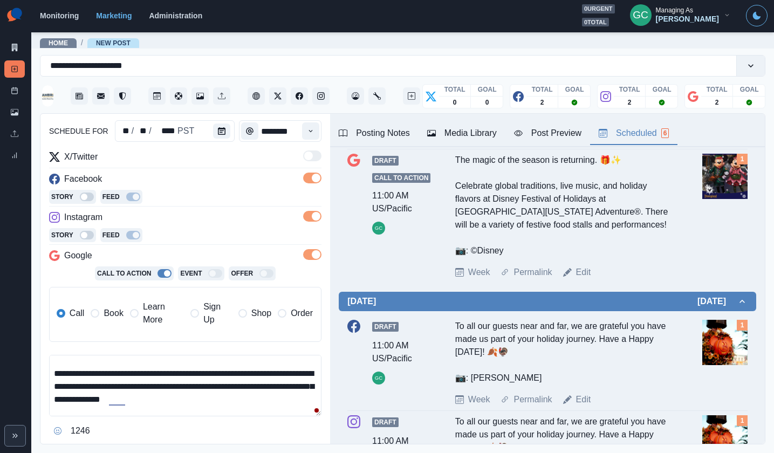
click at [224, 377] on textarea "**********" at bounding box center [185, 386] width 273 height 62
click at [223, 377] on textarea "**********" at bounding box center [185, 386] width 273 height 62
click at [181, 388] on textarea "**********" at bounding box center [185, 386] width 273 height 62
click at [171, 387] on textarea "**********" at bounding box center [185, 386] width 273 height 62
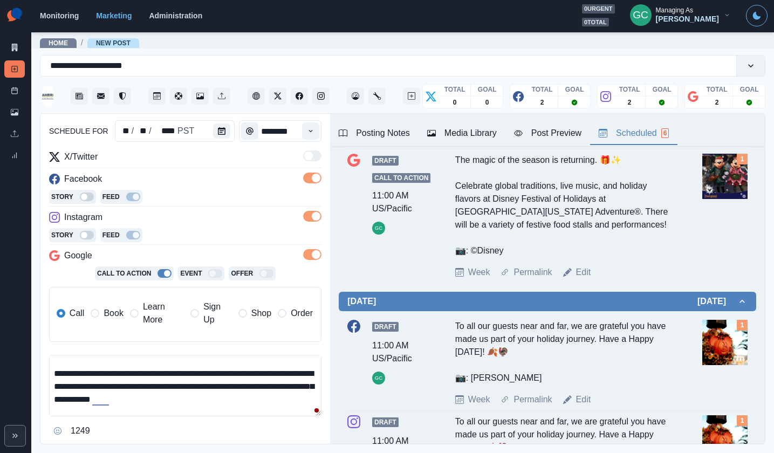
click at [289, 384] on textarea "**********" at bounding box center [185, 386] width 273 height 62
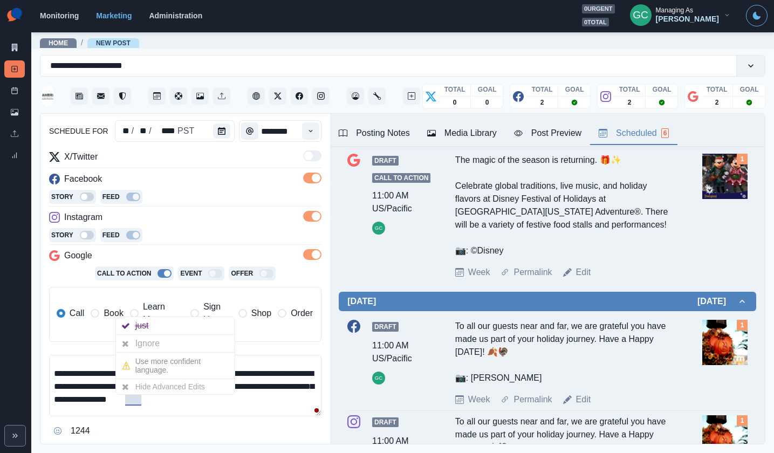
click at [113, 400] on textarea "**********" at bounding box center [185, 386] width 273 height 62
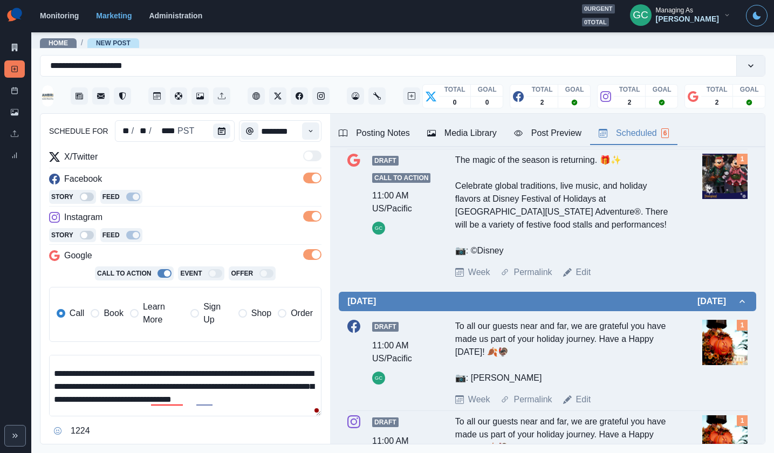
click at [304, 398] on textarea "**********" at bounding box center [185, 386] width 273 height 62
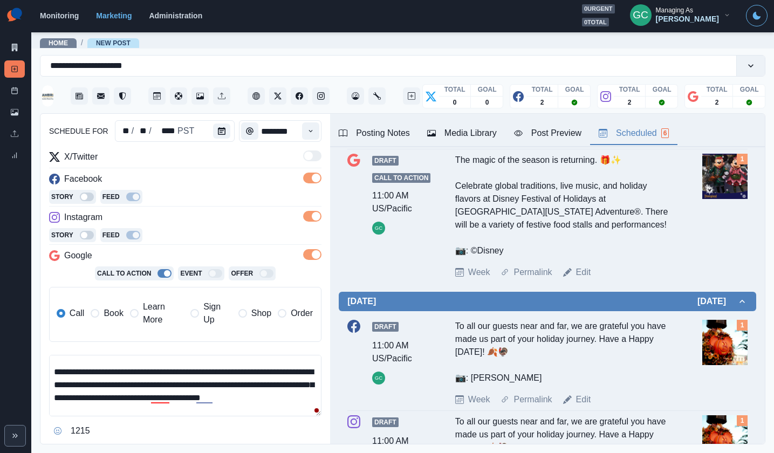
click at [115, 401] on textarea "**********" at bounding box center [185, 386] width 273 height 62
type textarea "**********"
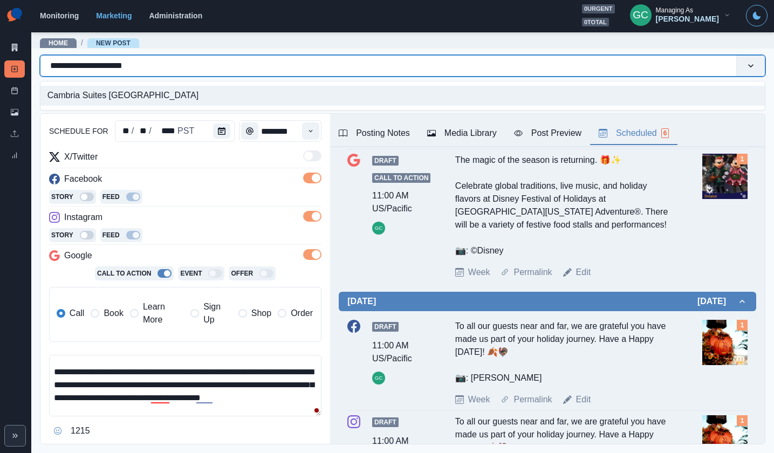
click at [133, 66] on input "**********" at bounding box center [99, 65] width 98 height 13
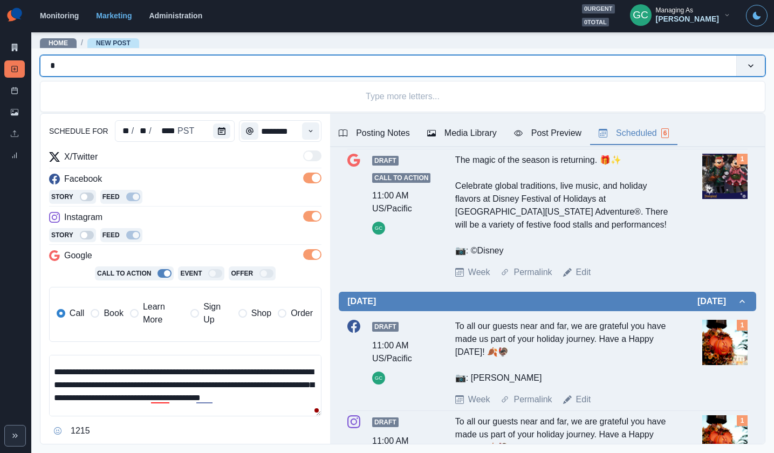
type input "*"
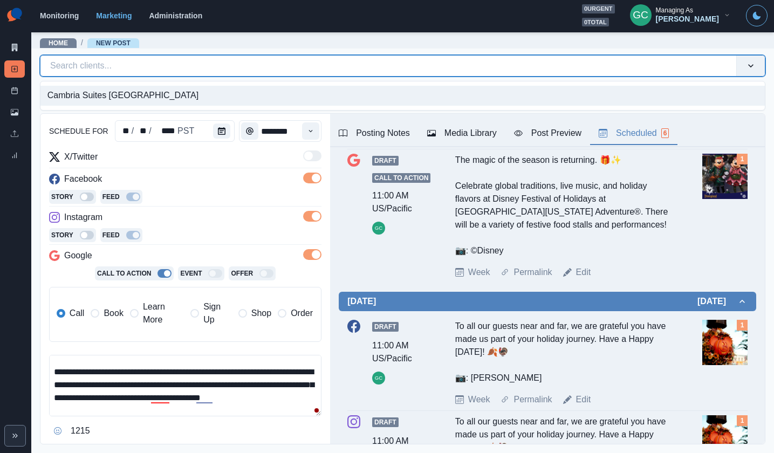
click at [64, 73] on div at bounding box center [388, 65] width 677 height 15
click at [61, 89] on div "Cambria Suites [GEOGRAPHIC_DATA]" at bounding box center [402, 96] width 725 height 20
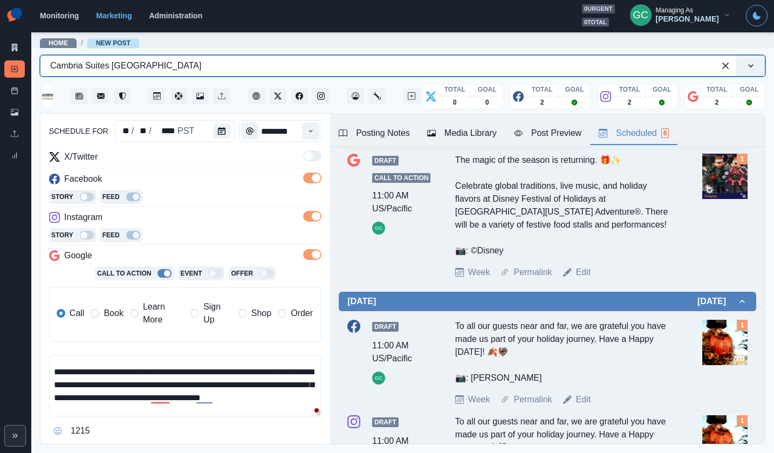
click at [75, 67] on div at bounding box center [377, 65] width 655 height 15
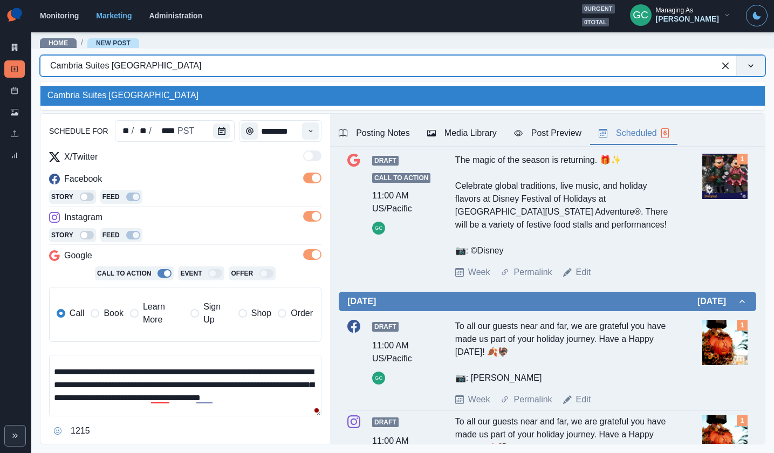
click at [76, 67] on div at bounding box center [377, 65] width 655 height 15
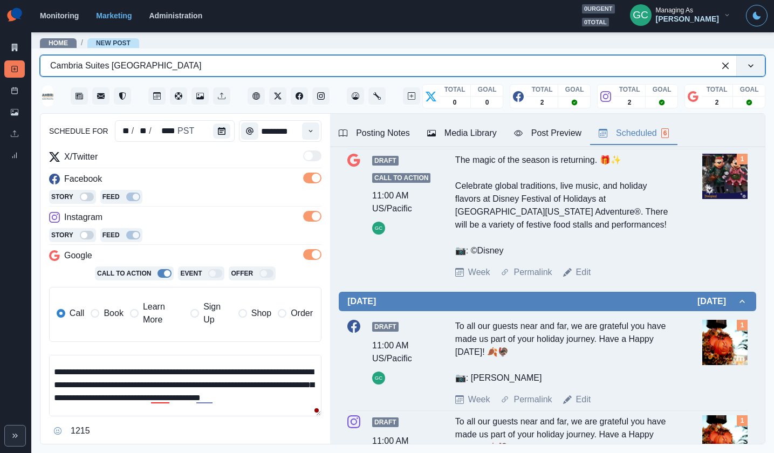
click at [160, 66] on div at bounding box center [377, 65] width 655 height 15
click at [129, 65] on div at bounding box center [377, 65] width 655 height 15
click at [113, 64] on div at bounding box center [377, 65] width 655 height 15
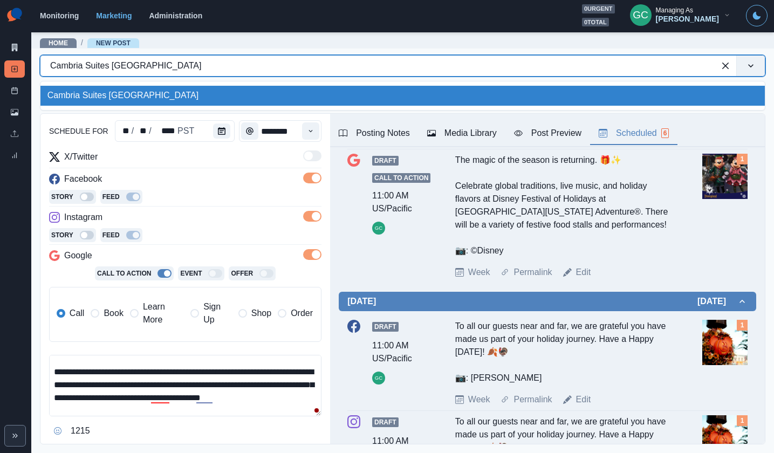
click at [324, 122] on div "**********" at bounding box center [185, 279] width 290 height 331
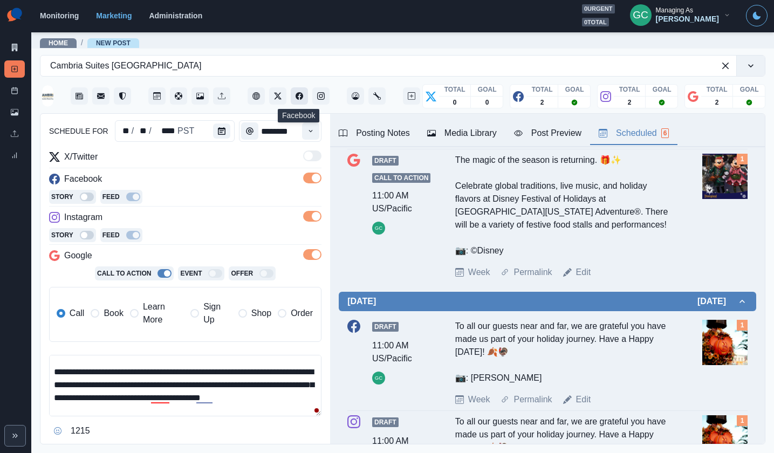
click at [301, 97] on icon "Facebook" at bounding box center [300, 96] width 8 height 8
drag, startPoint x: 249, startPoint y: 371, endPoint x: 99, endPoint y: 384, distance: 151.2
click at [98, 385] on textarea "**********" at bounding box center [185, 386] width 273 height 62
drag, startPoint x: 214, startPoint y: 385, endPoint x: 270, endPoint y: 386, distance: 56.1
click at [270, 386] on textarea "**********" at bounding box center [185, 386] width 273 height 62
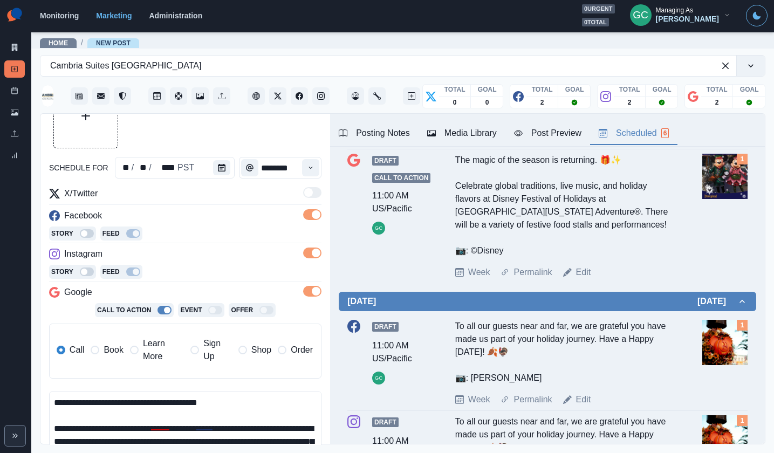
scroll to position [30, 0]
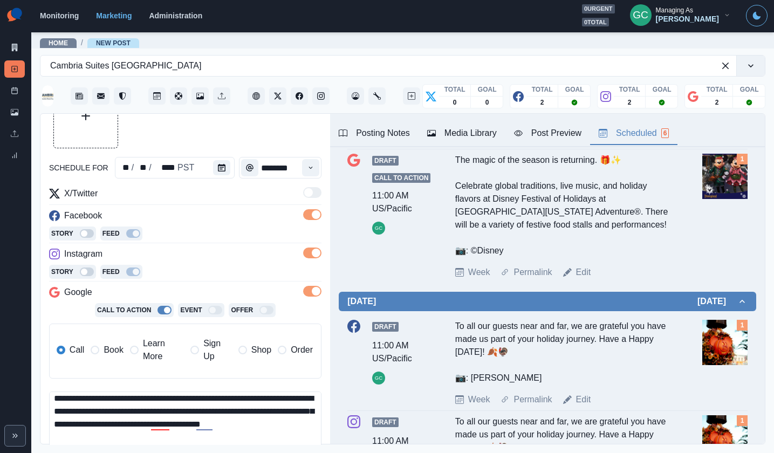
click at [92, 440] on textarea "**********" at bounding box center [185, 423] width 273 height 62
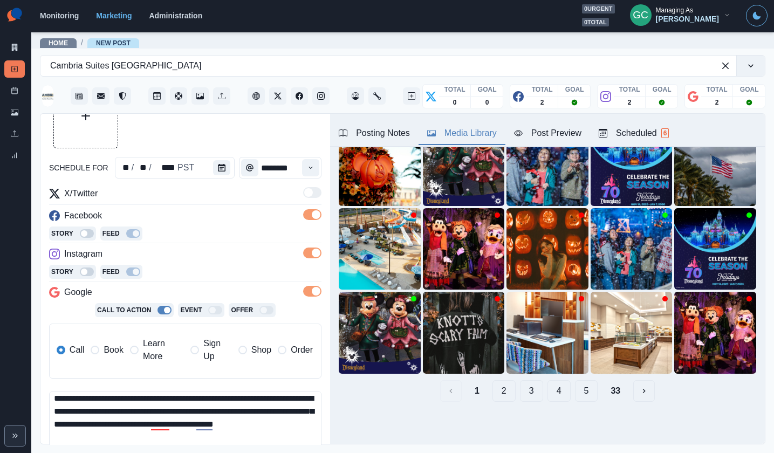
drag, startPoint x: 467, startPoint y: 134, endPoint x: 484, endPoint y: 132, distance: 17.4
click at [468, 133] on div "Media Library" at bounding box center [462, 133] width 70 height 13
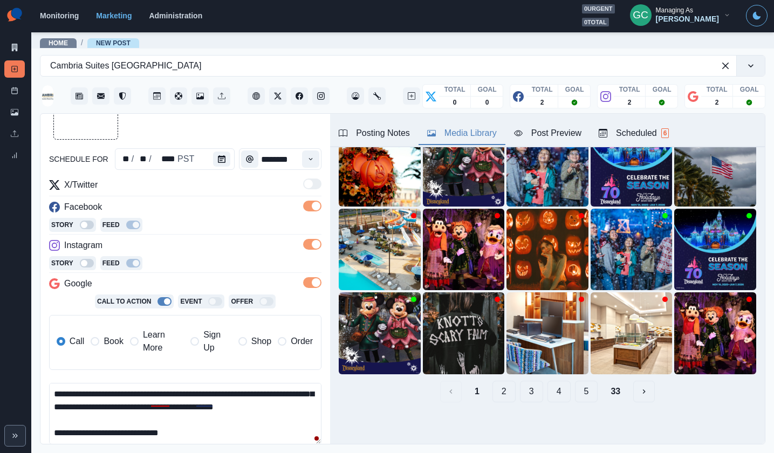
scroll to position [45, 0]
click at [227, 433] on textarea "**********" at bounding box center [185, 414] width 273 height 62
click at [225, 431] on textarea "**********" at bounding box center [185, 414] width 273 height 62
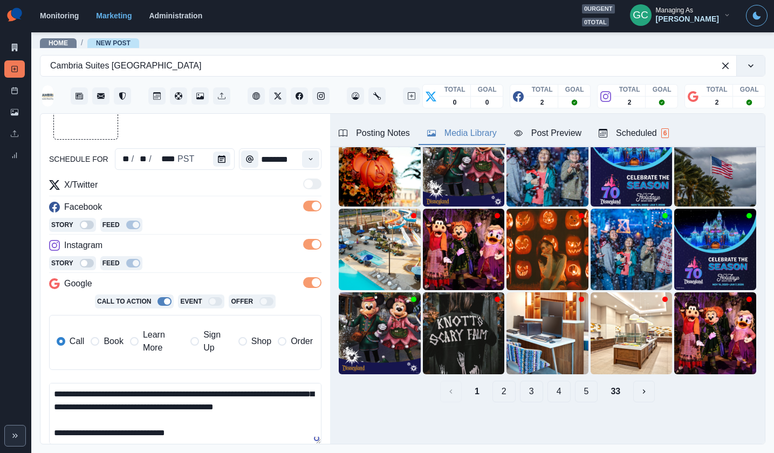
paste textarea "********"
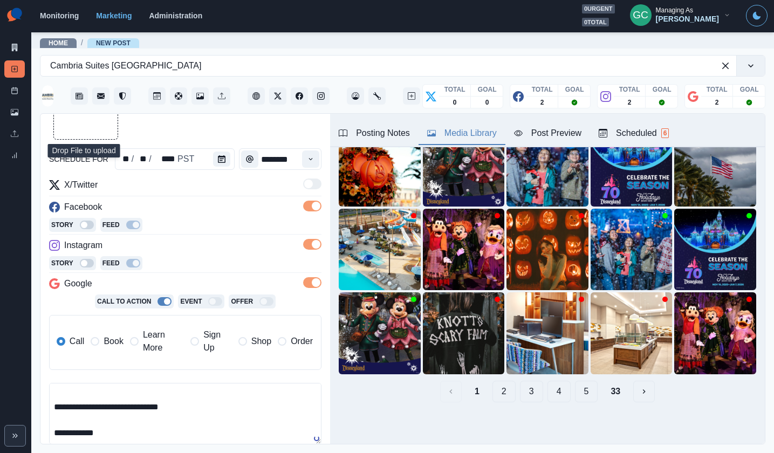
type textarea "**********"
click at [89, 126] on button "Upload Media" at bounding box center [86, 108] width 64 height 64
click at [149, 346] on span "Learn More" at bounding box center [163, 342] width 41 height 26
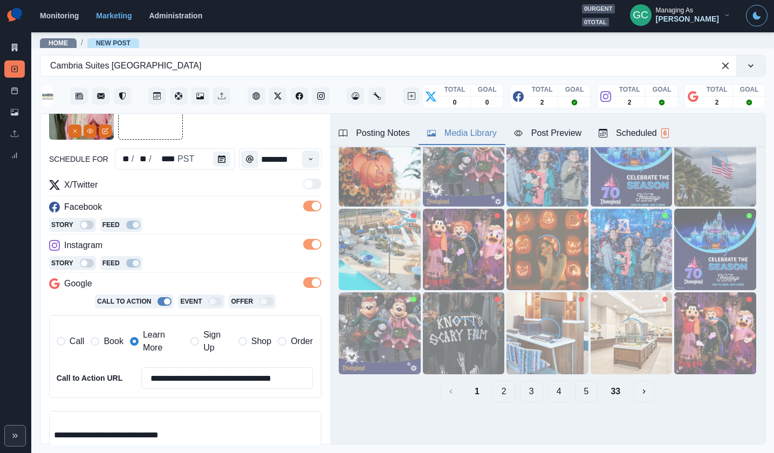
drag, startPoint x: 113, startPoint y: 441, endPoint x: 185, endPoint y: 438, distance: 72.4
click at [201, 441] on textarea "**********" at bounding box center [185, 442] width 273 height 62
click at [192, 379] on input "**********" at bounding box center [227, 378] width 172 height 22
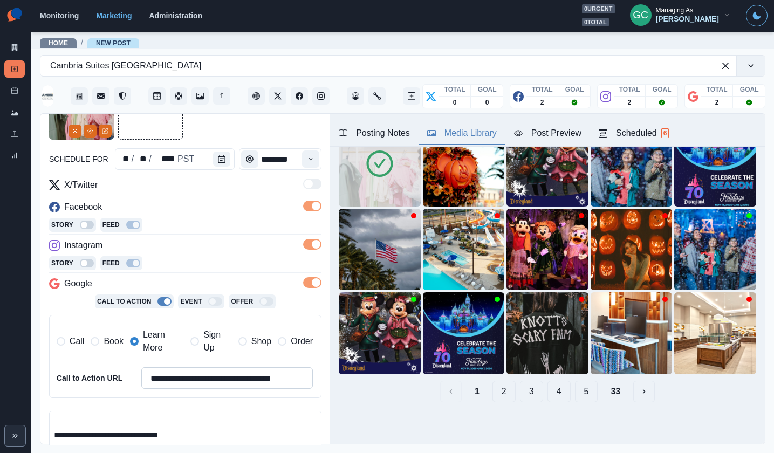
paste input
type input "**********"
click at [103, 131] on icon "Edit Media" at bounding box center [105, 131] width 6 height 6
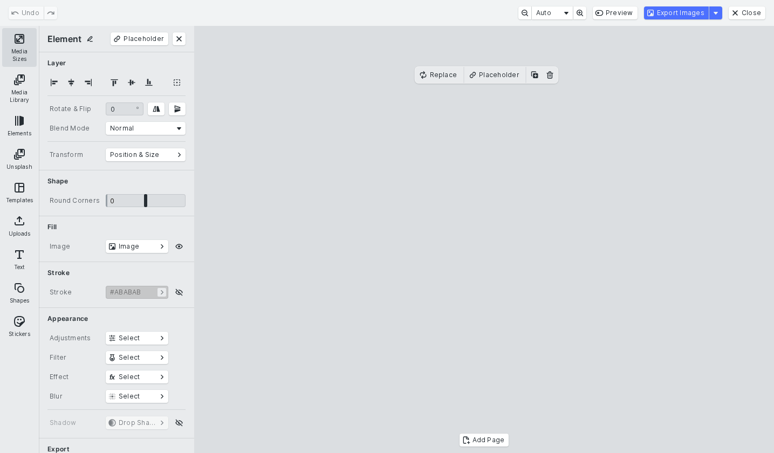
click at [25, 39] on button "Media Sizes" at bounding box center [19, 47] width 35 height 39
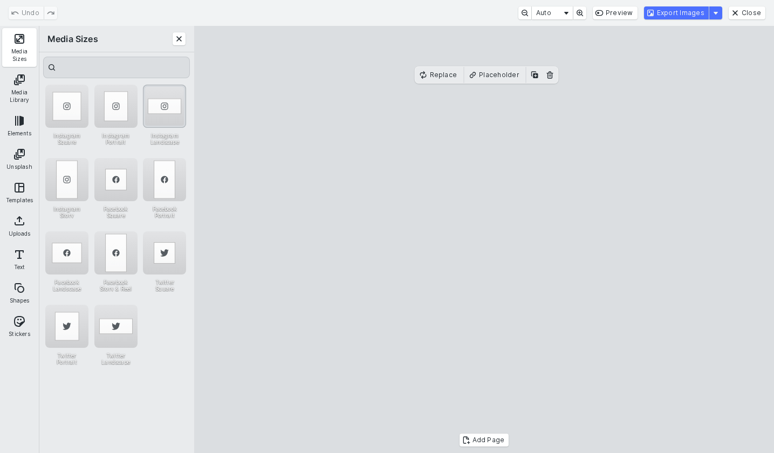
click at [165, 112] on div "Instagram Landscape" at bounding box center [164, 106] width 43 height 43
drag, startPoint x: 537, startPoint y: 236, endPoint x: 507, endPoint y: 235, distance: 29.7
click at [485, 240] on cesdk-canvas "Editor canvas" at bounding box center [485, 240] width 0 height 0
drag, startPoint x: 704, startPoint y: 249, endPoint x: 748, endPoint y: 247, distance: 43.8
click at [485, 240] on cesdk-canvas "Editor canvas" at bounding box center [485, 240] width 0 height 0
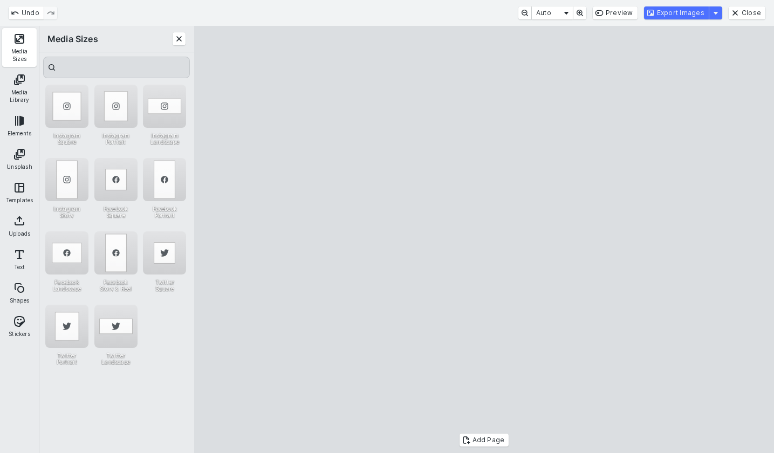
drag, startPoint x: 464, startPoint y: 387, endPoint x: 468, endPoint y: 409, distance: 22.0
click at [485, 240] on cesdk-canvas "Editor canvas" at bounding box center [485, 240] width 0 height 0
drag, startPoint x: 682, startPoint y: 11, endPoint x: 770, endPoint y: 32, distance: 90.4
click at [682, 11] on button "Export Images" at bounding box center [676, 12] width 65 height 13
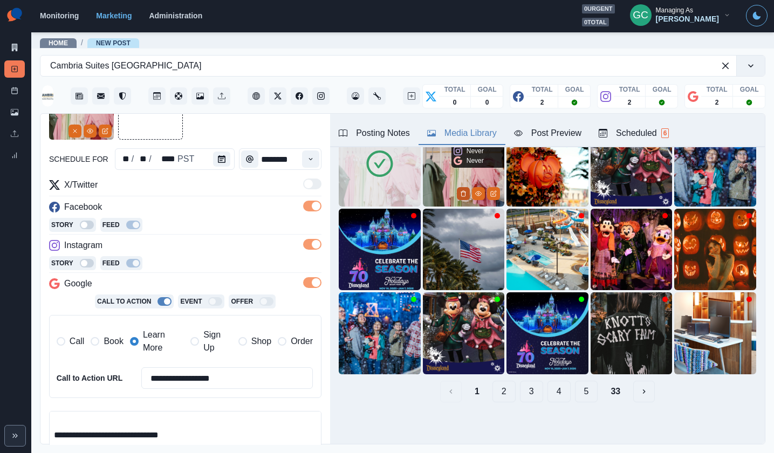
click at [462, 194] on icon "Delete Media" at bounding box center [464, 193] width 4 height 5
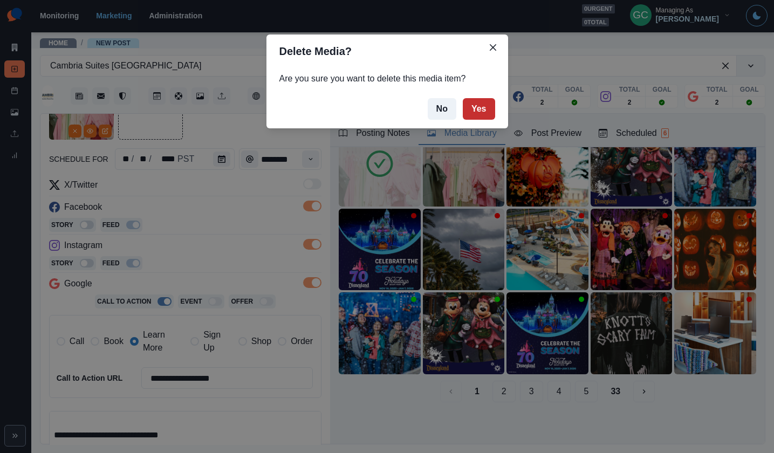
click at [481, 107] on button "Yes" at bounding box center [479, 109] width 32 height 22
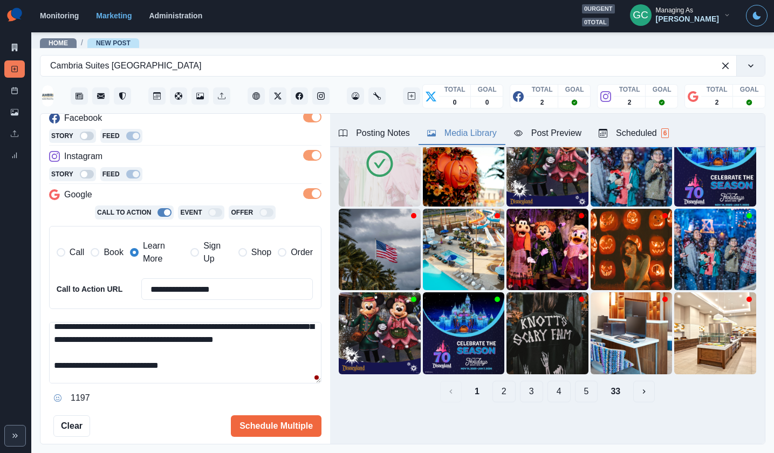
scroll to position [77, 0]
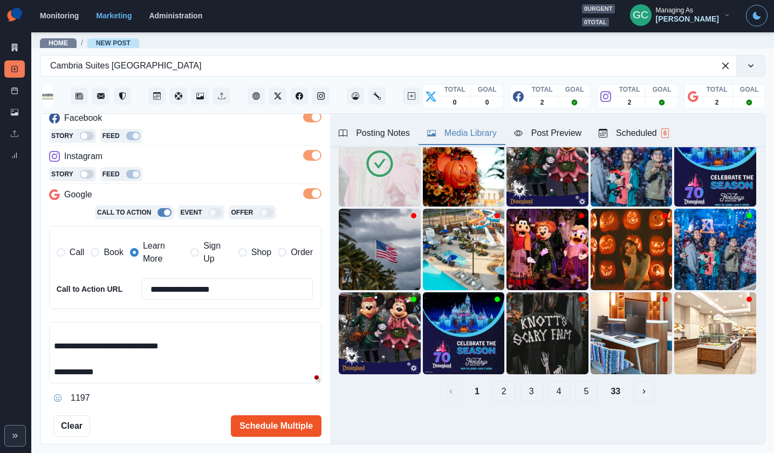
click at [276, 429] on button "Schedule Multiple" at bounding box center [276, 427] width 91 height 22
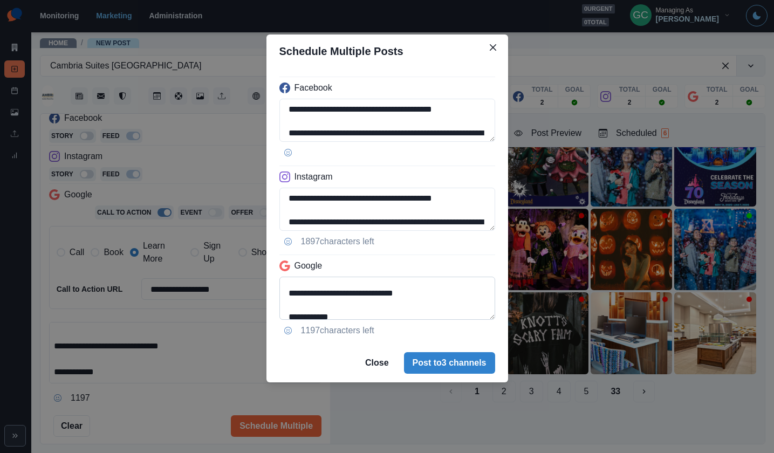
drag, startPoint x: 350, startPoint y: 312, endPoint x: 280, endPoint y: 305, distance: 69.9
click at [282, 306] on textarea "**********" at bounding box center [388, 298] width 216 height 43
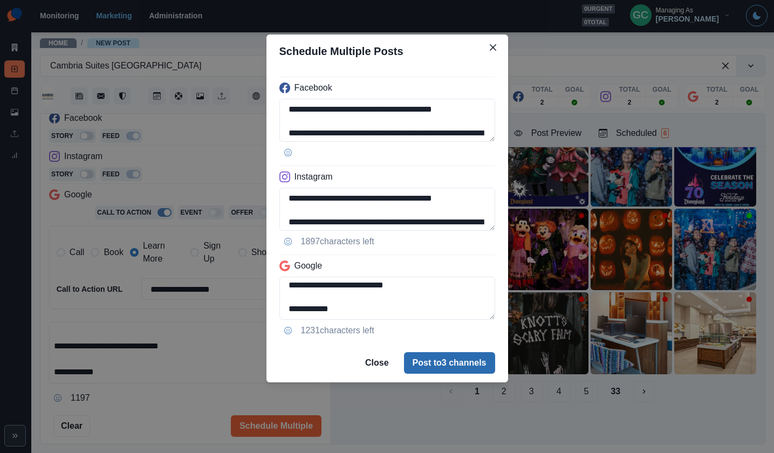
type textarea "**********"
drag, startPoint x: 450, startPoint y: 365, endPoint x: 543, endPoint y: 295, distance: 116.5
click at [449, 365] on button "Post to 3 channels" at bounding box center [449, 363] width 91 height 22
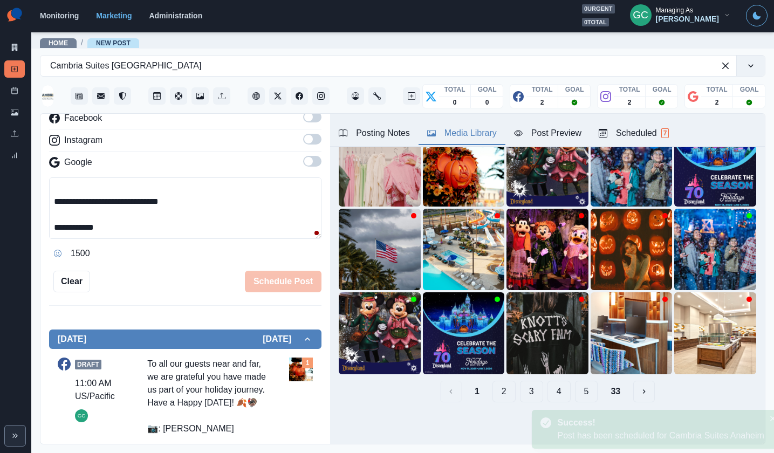
scroll to position [0, 0]
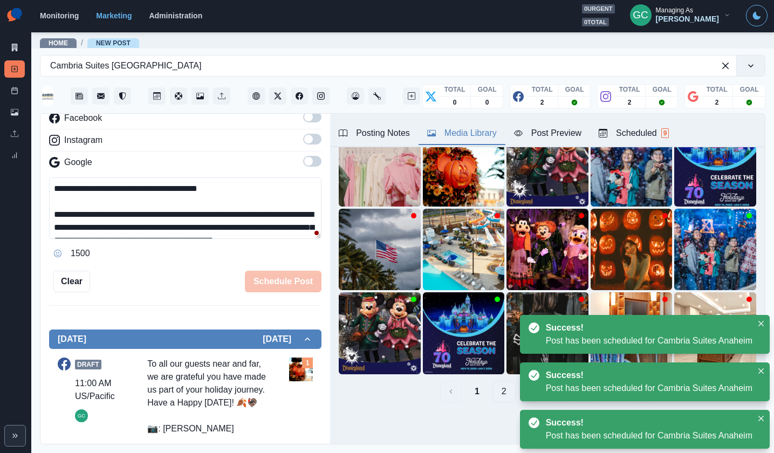
click at [390, 134] on div "Posting Notes" at bounding box center [374, 133] width 71 height 13
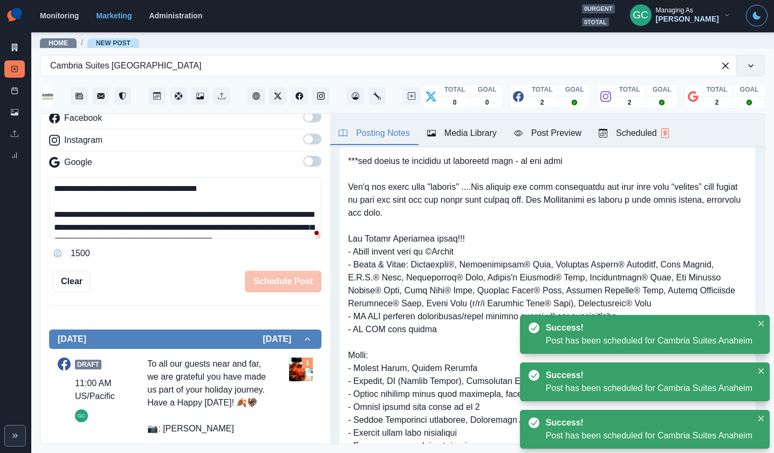
scroll to position [57, 0]
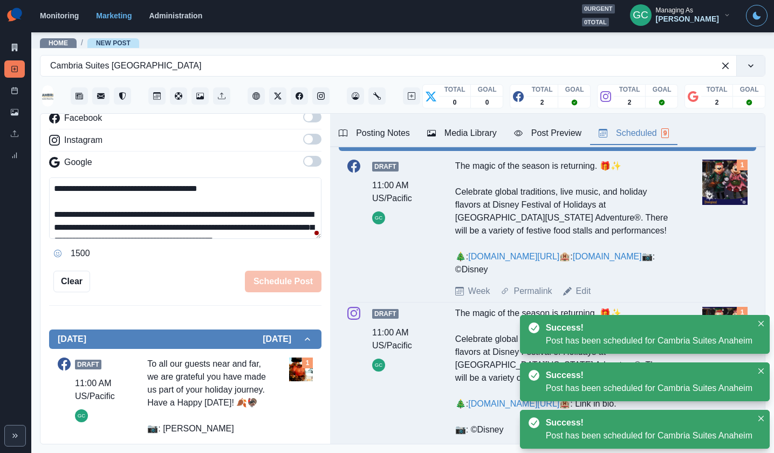
click at [637, 128] on div "Scheduled 9" at bounding box center [634, 133] width 70 height 13
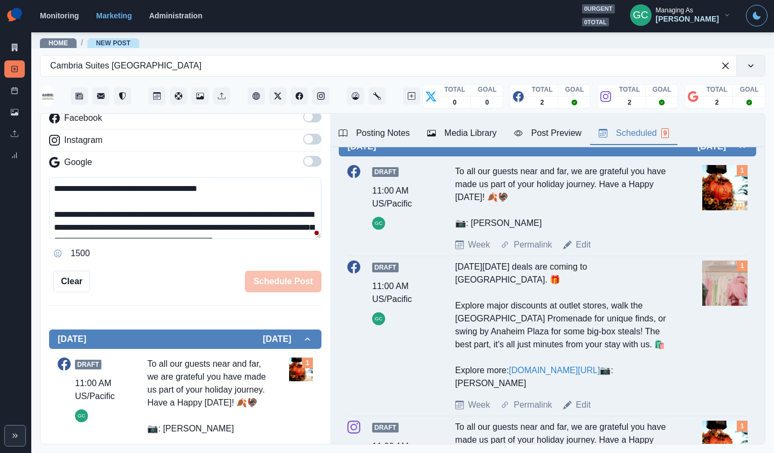
scroll to position [590, 0]
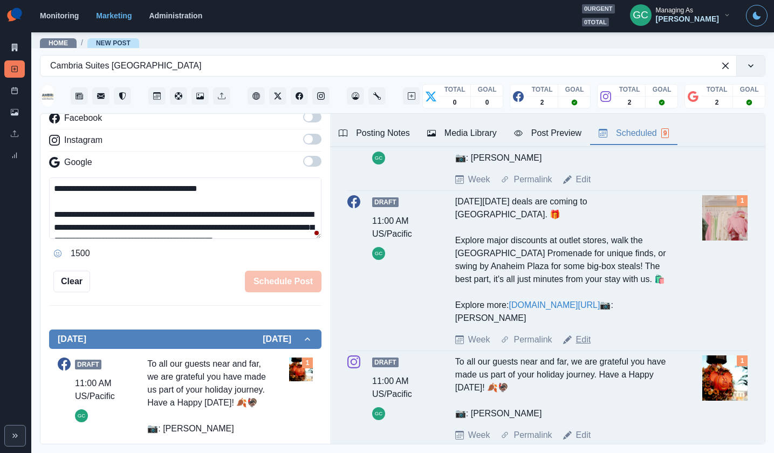
click at [583, 346] on link "Edit" at bounding box center [583, 339] width 15 height 13
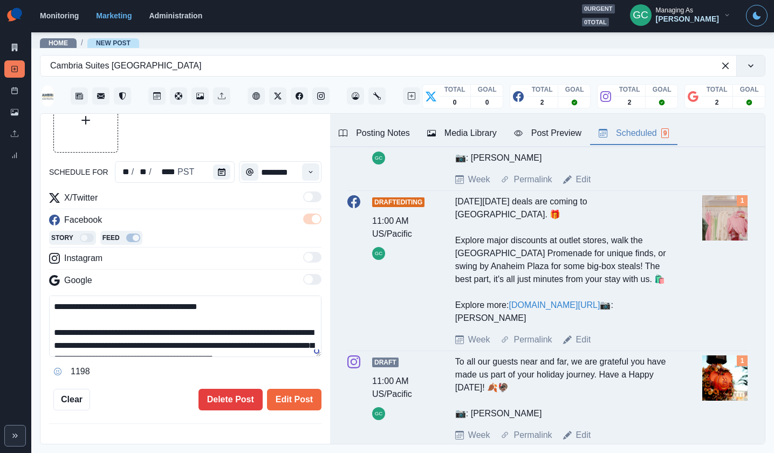
scroll to position [60, 0]
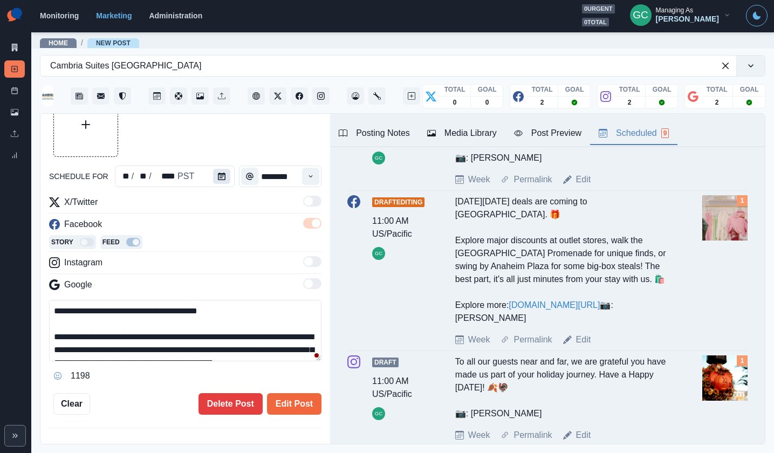
click at [218, 179] on icon "Calendar" at bounding box center [222, 177] width 8 height 8
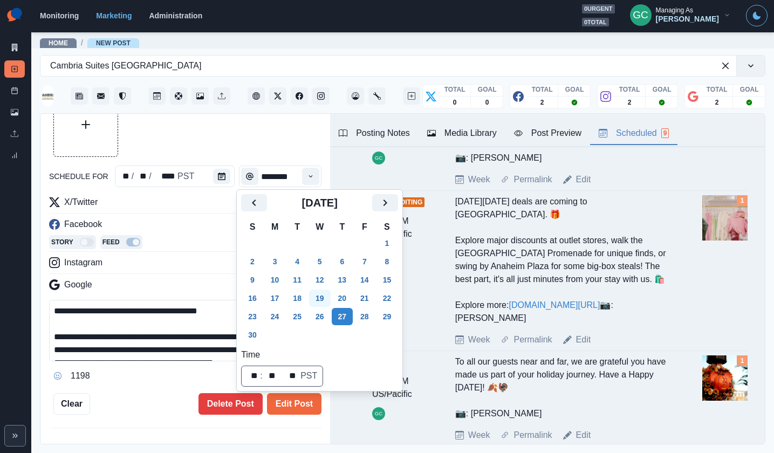
click at [322, 299] on button "19" at bounding box center [320, 298] width 22 height 17
click at [166, 257] on div "Instagram" at bounding box center [185, 264] width 273 height 17
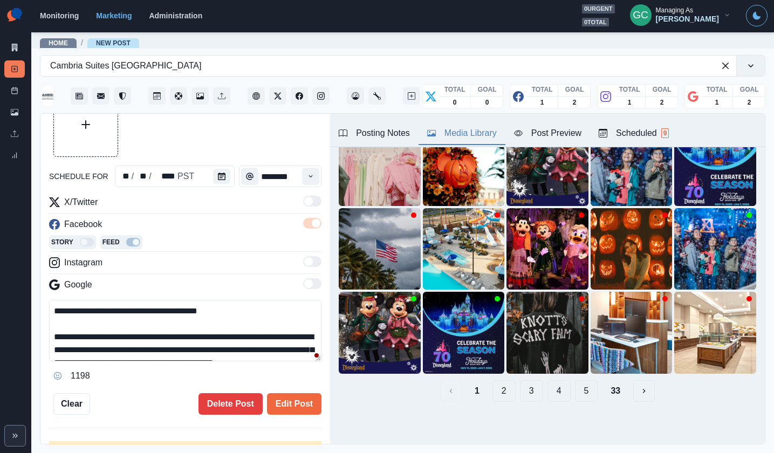
drag, startPoint x: 471, startPoint y: 130, endPoint x: 346, endPoint y: 174, distance: 132.5
click at [471, 130] on div "Media Library" at bounding box center [462, 133] width 70 height 13
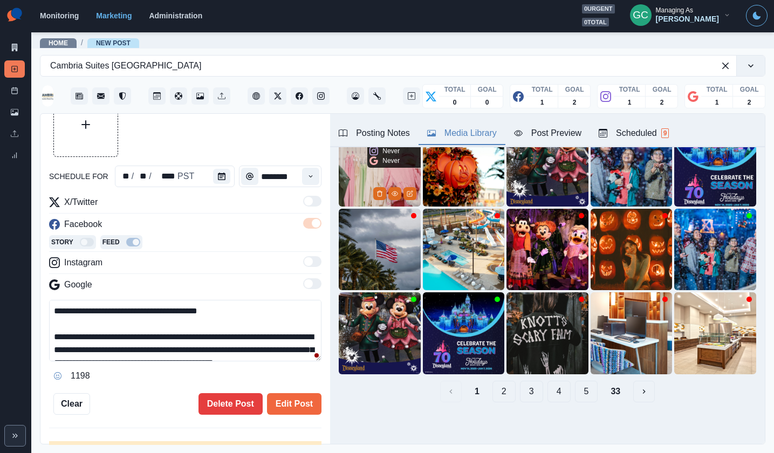
click at [378, 182] on img at bounding box center [380, 166] width 82 height 82
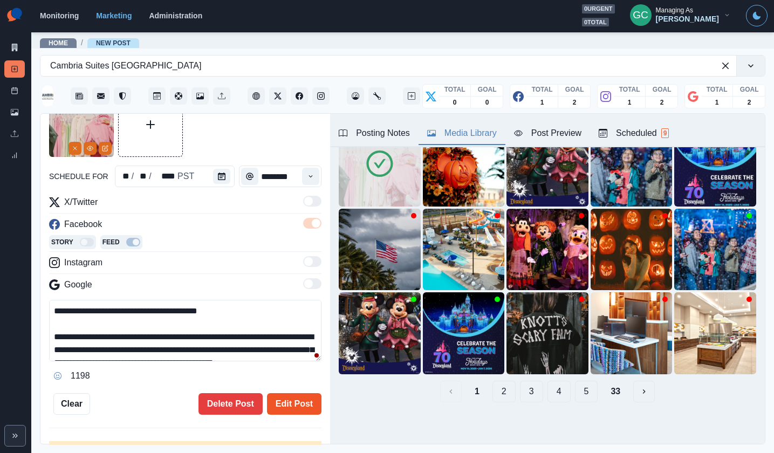
click at [295, 403] on button "Edit Post" at bounding box center [294, 404] width 55 height 22
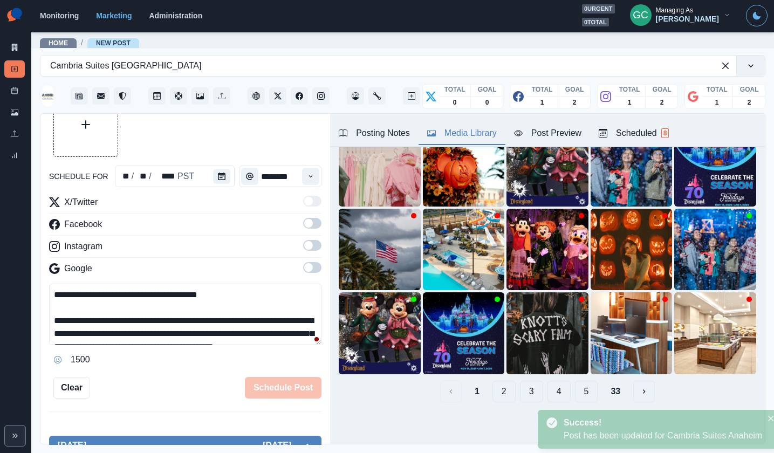
scroll to position [60, 0]
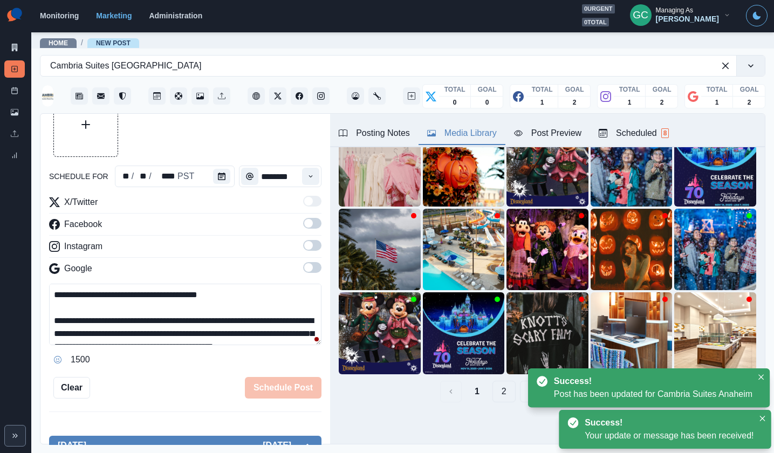
click at [641, 128] on div "Scheduled 8" at bounding box center [634, 133] width 70 height 13
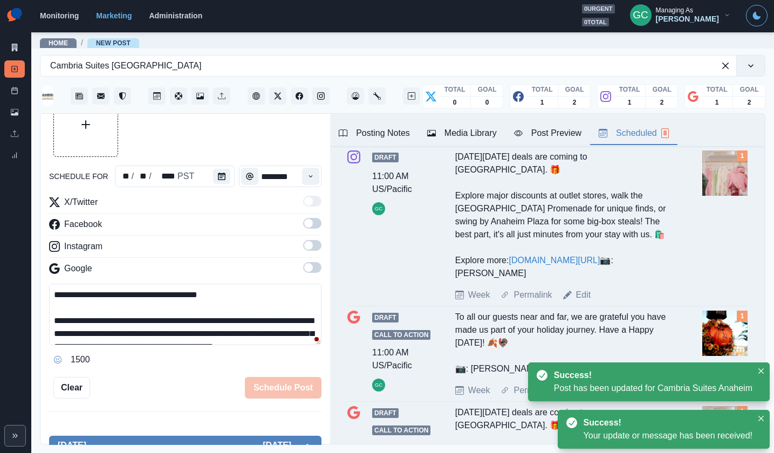
scroll to position [761, 0]
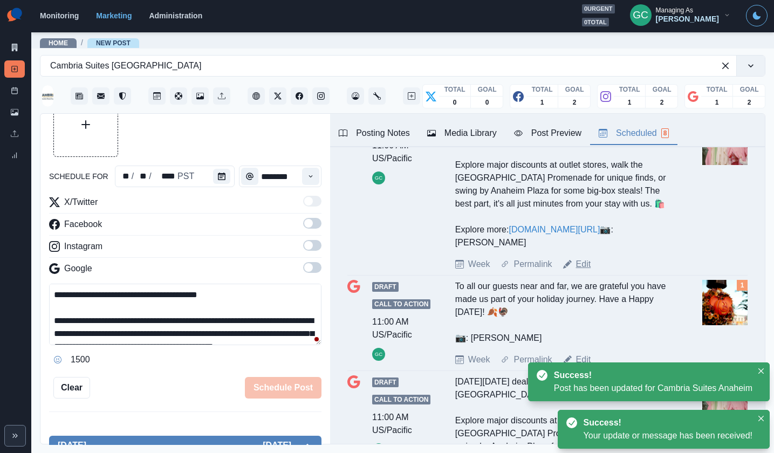
click at [584, 271] on link "Edit" at bounding box center [583, 264] width 15 height 13
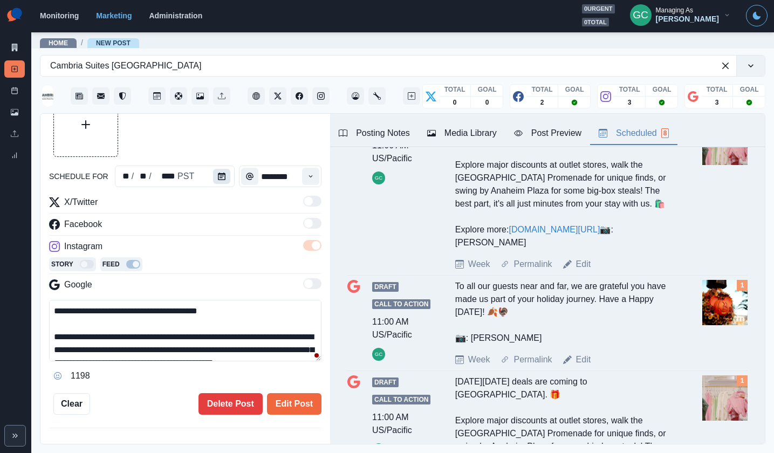
click at [214, 176] on button "Calendar" at bounding box center [221, 176] width 17 height 15
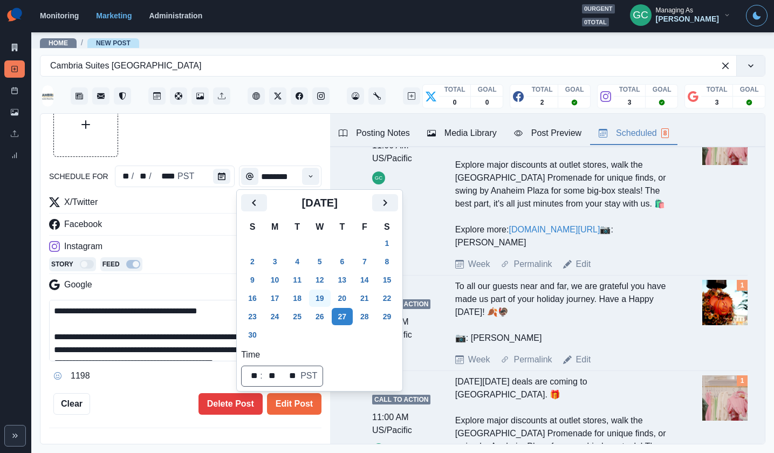
click at [324, 301] on button "19" at bounding box center [320, 298] width 22 height 17
click at [444, 130] on div "Media Library" at bounding box center [462, 133] width 70 height 13
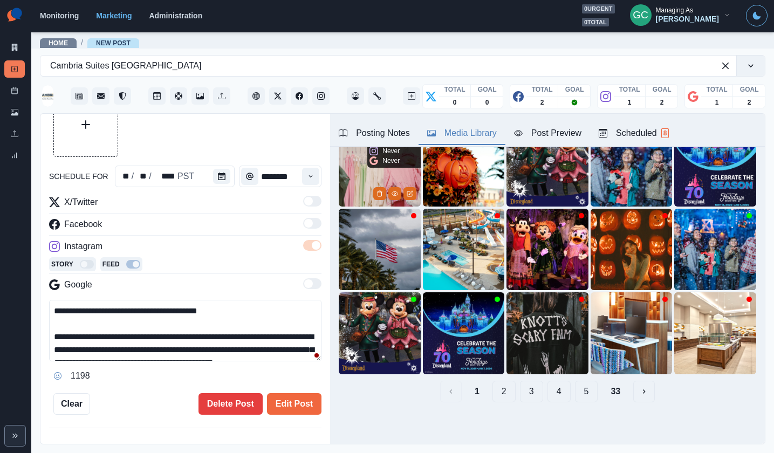
click at [348, 189] on img at bounding box center [380, 166] width 82 height 82
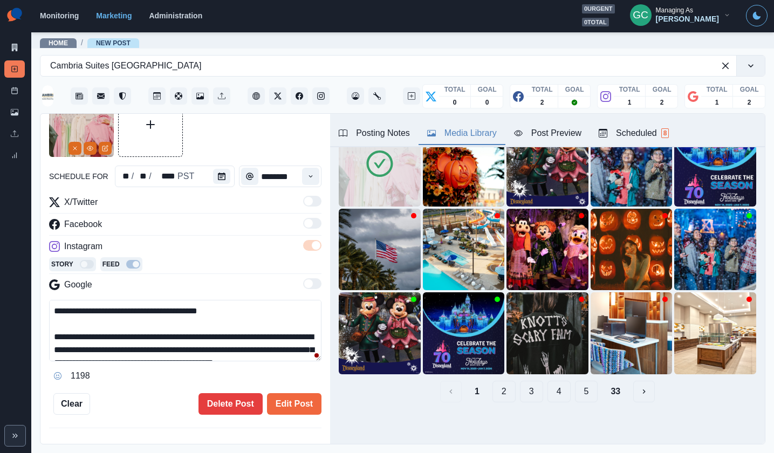
drag, startPoint x: 301, startPoint y: 402, endPoint x: 328, endPoint y: 383, distance: 32.8
click at [301, 402] on button "Edit Post" at bounding box center [294, 404] width 55 height 22
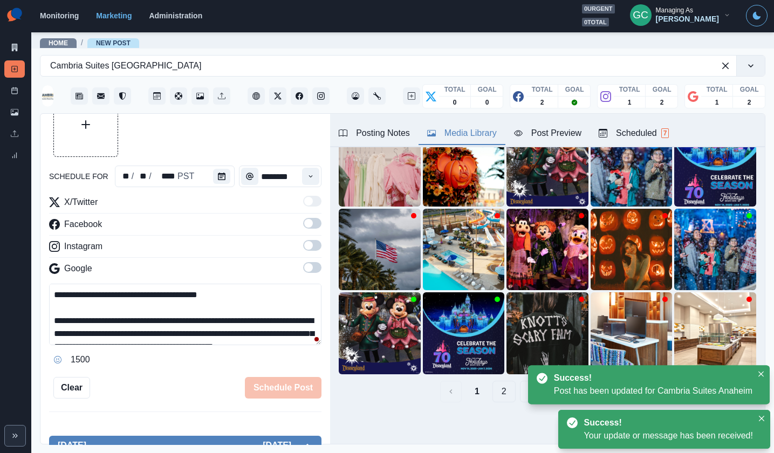
drag, startPoint x: 652, startPoint y: 125, endPoint x: 635, endPoint y: 186, distance: 63.0
click at [652, 125] on button "Scheduled 7" at bounding box center [633, 133] width 87 height 23
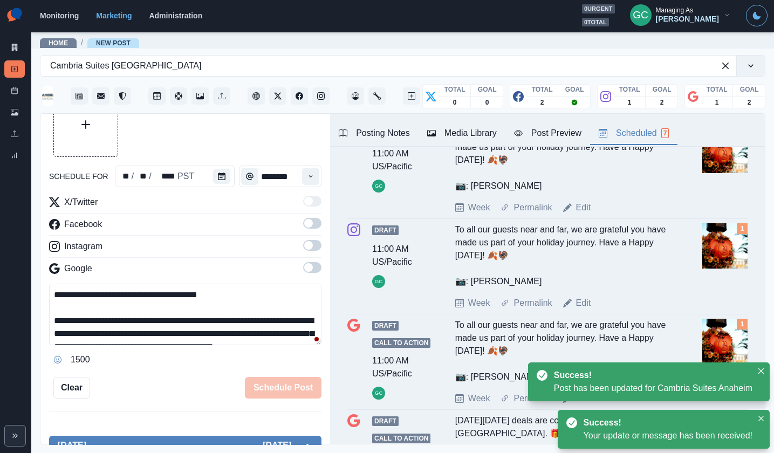
scroll to position [763, 0]
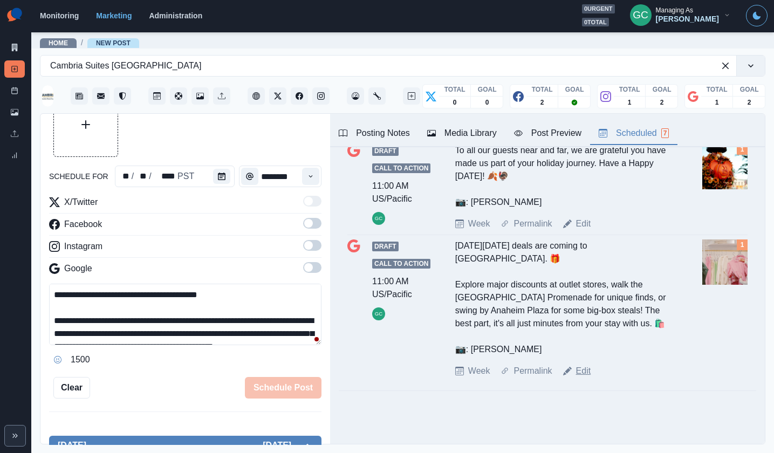
click at [582, 370] on link "Edit" at bounding box center [583, 371] width 15 height 13
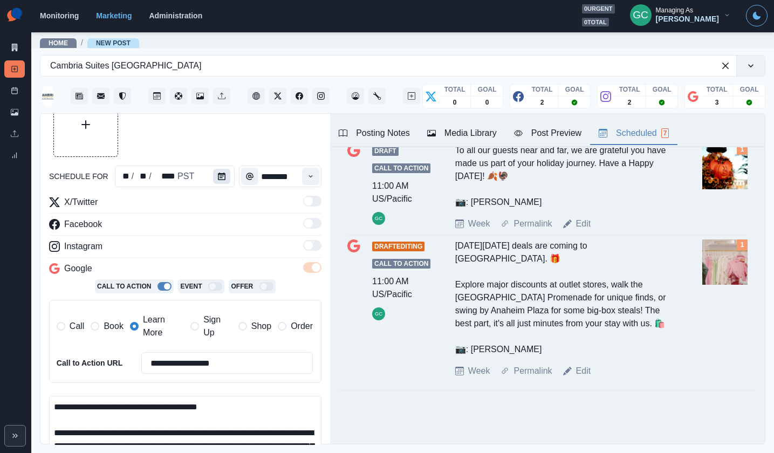
click at [220, 176] on icon "Calendar" at bounding box center [222, 177] width 8 height 8
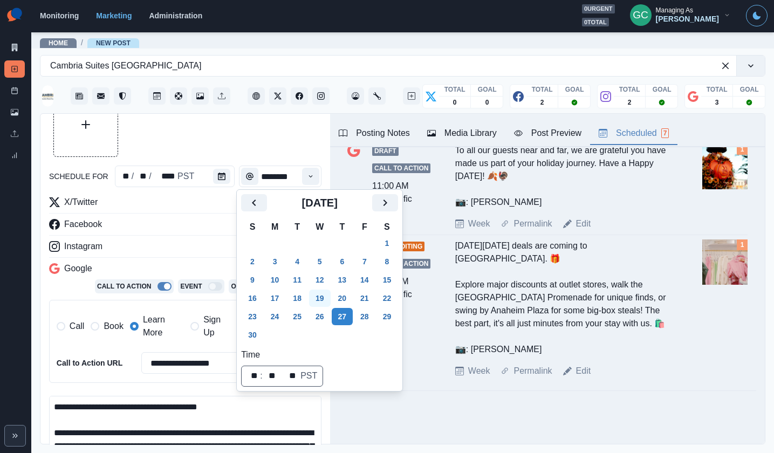
click at [321, 295] on button "19" at bounding box center [320, 298] width 22 height 17
click at [171, 239] on div "**********" at bounding box center [185, 294] width 273 height 196
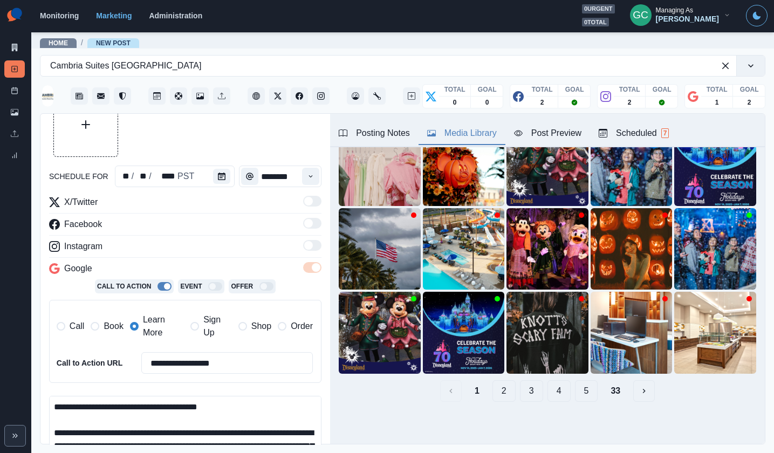
click at [463, 124] on button "Media Library" at bounding box center [462, 133] width 87 height 23
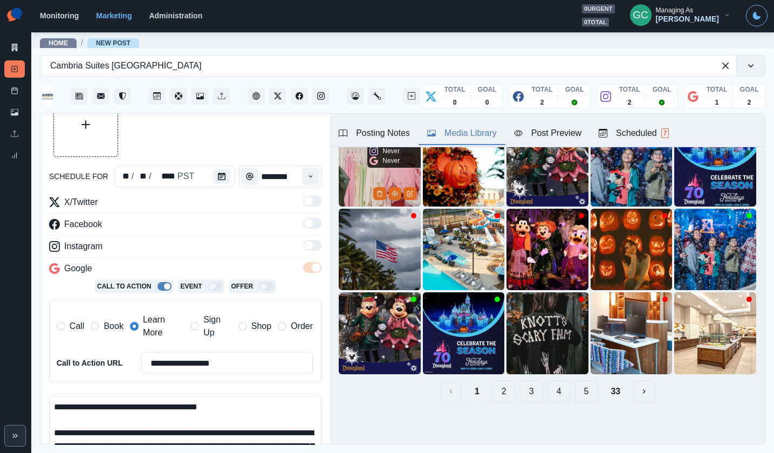
click at [371, 172] on img at bounding box center [380, 166] width 82 height 82
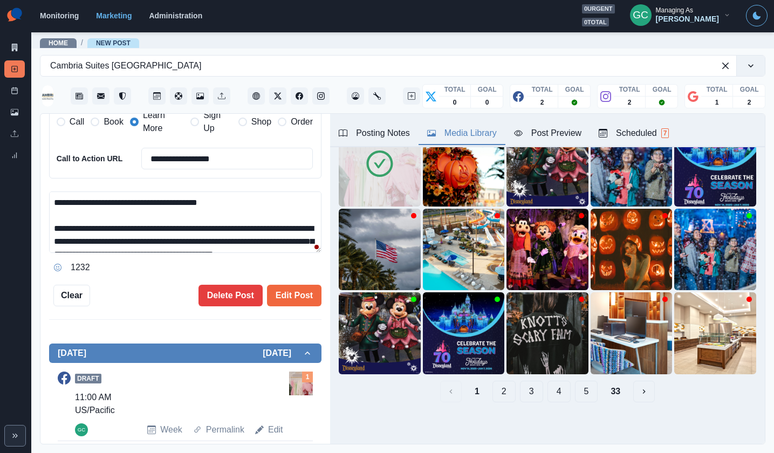
scroll to position [0, 0]
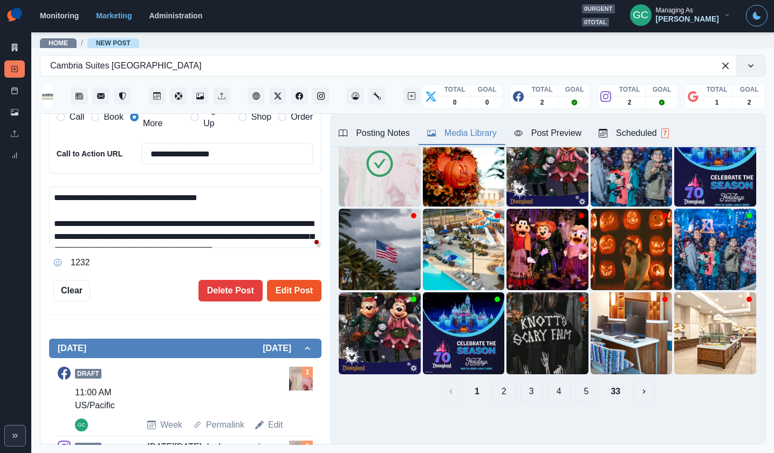
click at [306, 298] on button "Edit Post" at bounding box center [294, 291] width 55 height 22
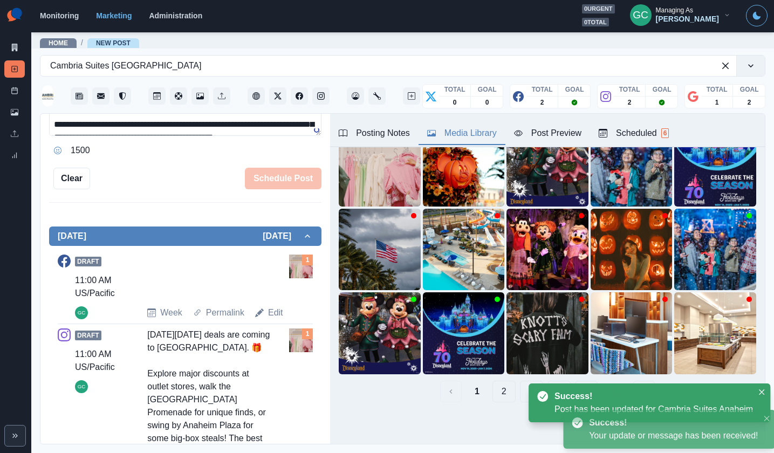
click at [664, 132] on span "6" at bounding box center [666, 133] width 8 height 10
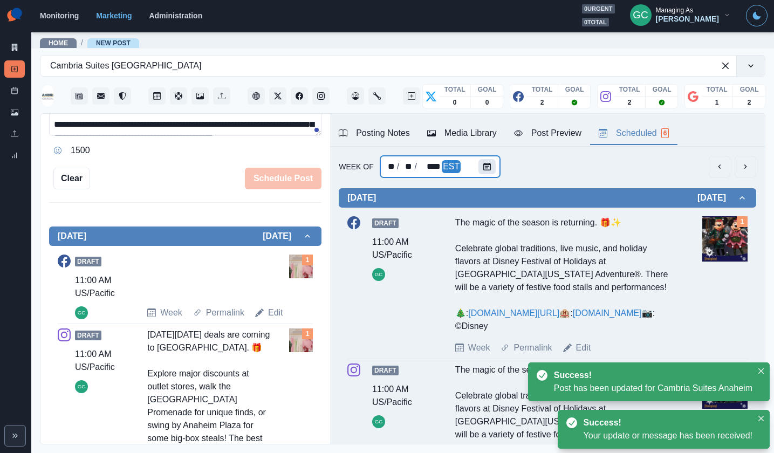
click at [487, 158] on div at bounding box center [490, 167] width 22 height 22
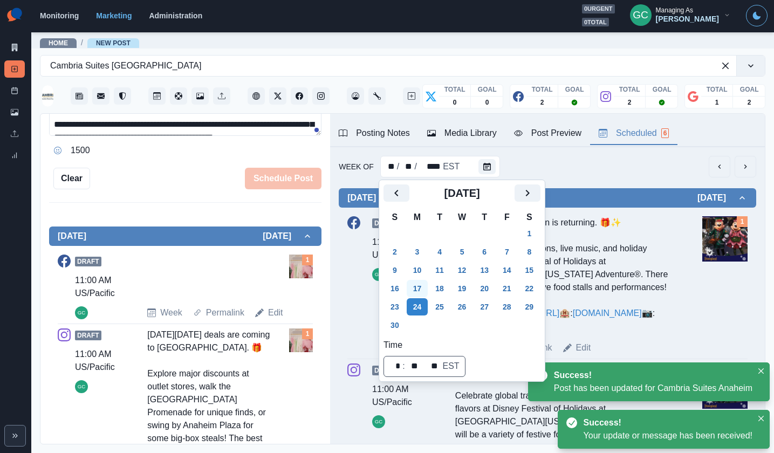
click at [420, 290] on button "17" at bounding box center [418, 288] width 22 height 17
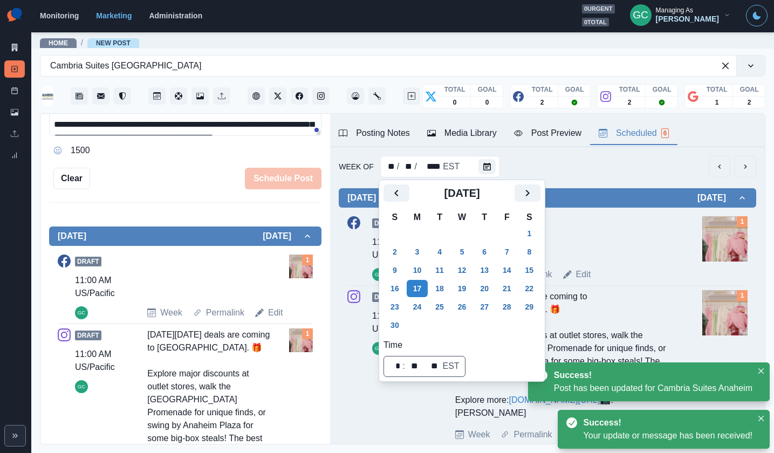
click at [600, 233] on div at bounding box center [564, 237] width 219 height 43
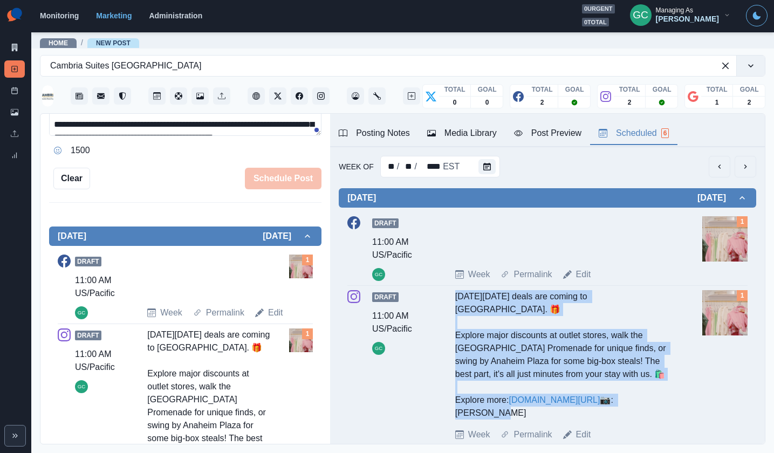
drag, startPoint x: 446, startPoint y: 299, endPoint x: 527, endPoint y: 410, distance: 137.5
click at [527, 410] on div "Draft 11:00 AM US/Pacific GC [DATE][DATE] deals are coming to [GEOGRAPHIC_DATA]…" at bounding box center [548, 365] width 400 height 151
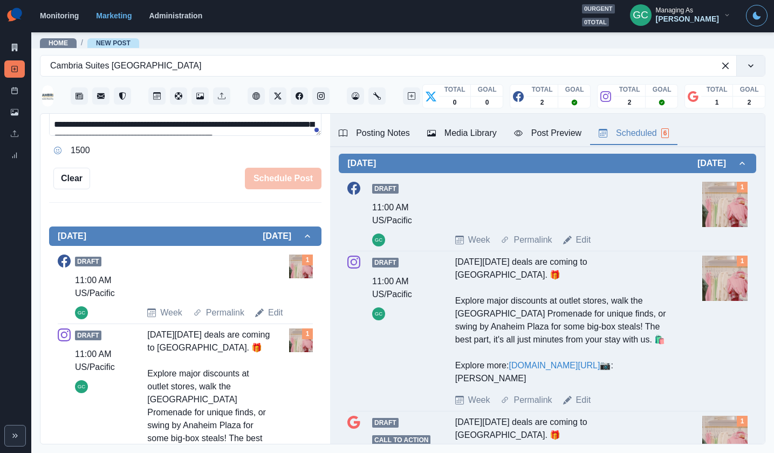
click at [432, 326] on div "Draft 11:00 AM US/Pacific GC [DATE][DATE] deals are coming to [GEOGRAPHIC_DATA]…" at bounding box center [548, 331] width 400 height 151
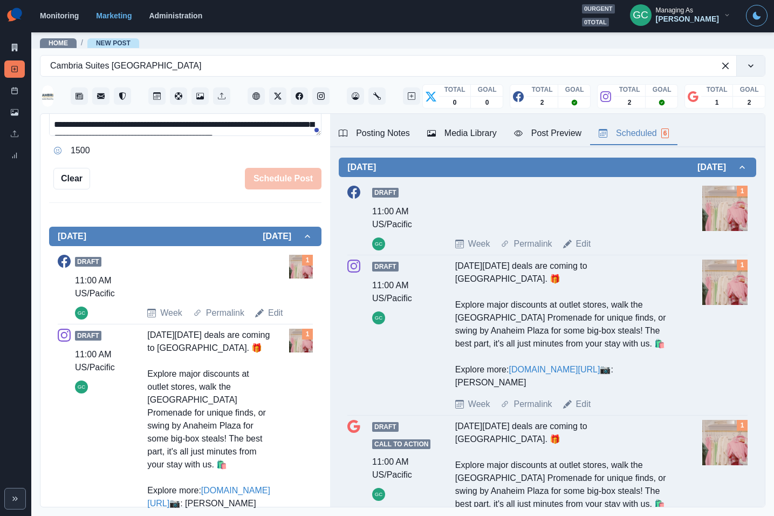
scroll to position [35, 0]
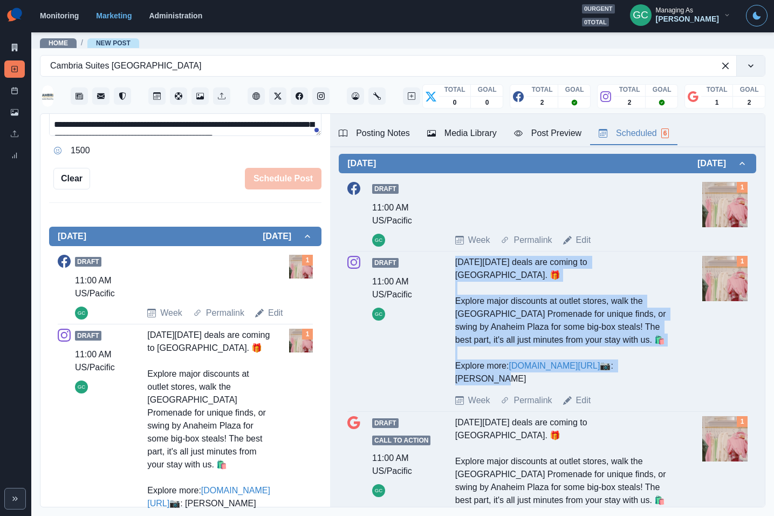
drag, startPoint x: 450, startPoint y: 260, endPoint x: 535, endPoint y: 385, distance: 151.5
click at [535, 385] on div "Draft 11:00 AM US/Pacific GC [DATE][DATE] deals are coming to [GEOGRAPHIC_DATA]…" at bounding box center [548, 331] width 400 height 151
copy div "[DATE][DATE] deals are coming to [GEOGRAPHIC_DATA]. 🎁 Explore major discounts a…"
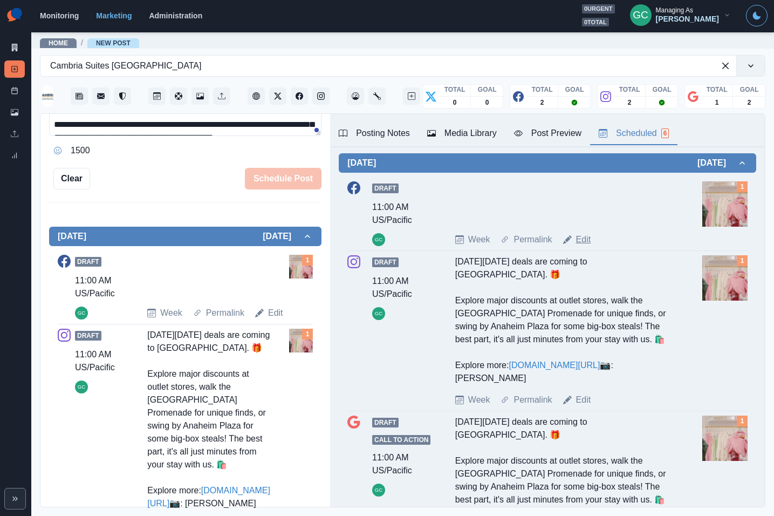
click at [587, 239] on link "Edit" at bounding box center [583, 239] width 15 height 13
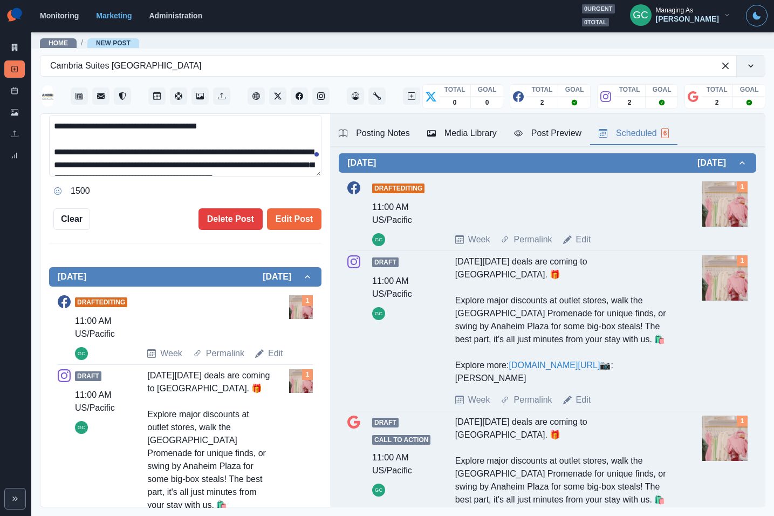
scroll to position [227, 0]
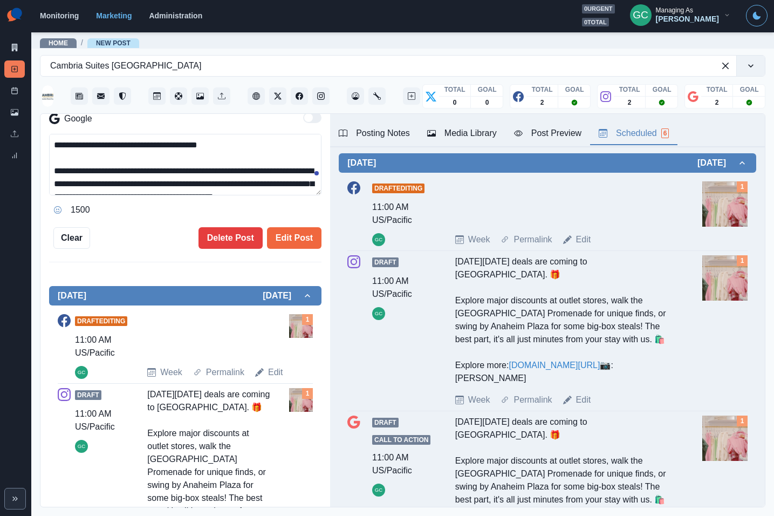
click at [193, 172] on textarea "**********" at bounding box center [185, 165] width 273 height 62
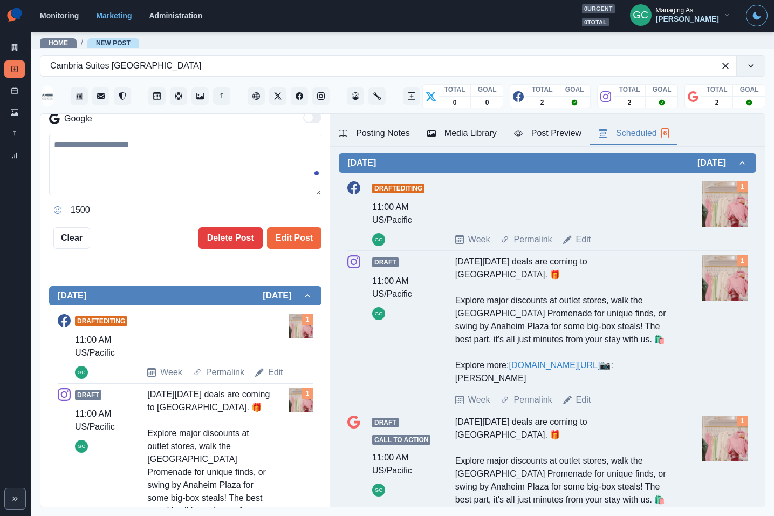
paste textarea "**********"
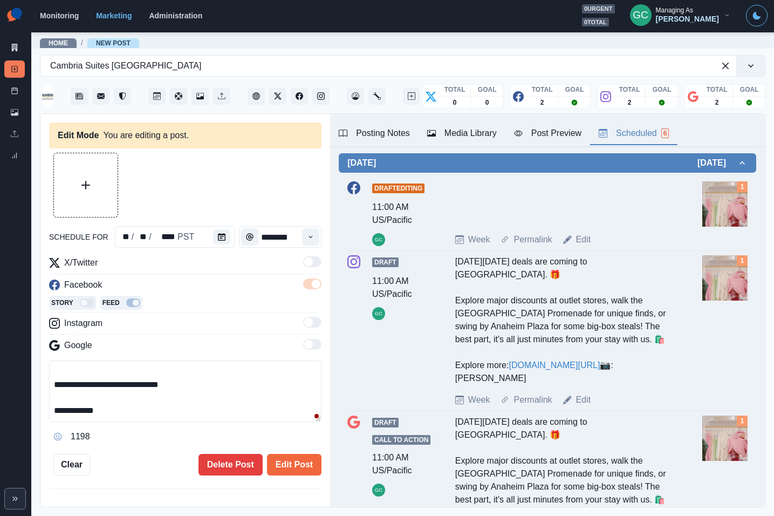
scroll to position [7, 0]
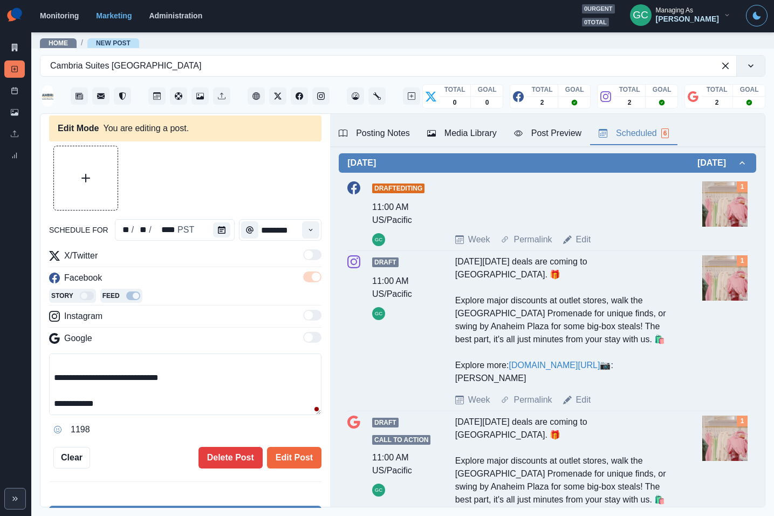
type textarea "**********"
click at [460, 129] on div "Media Library" at bounding box center [462, 133] width 70 height 13
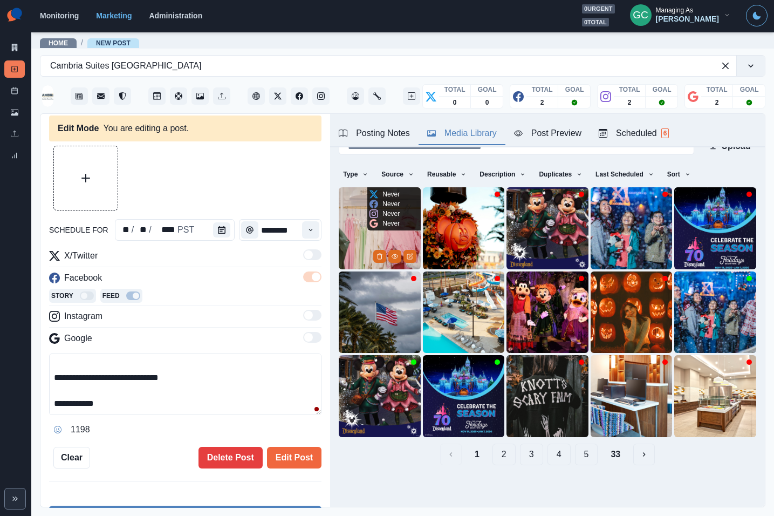
click at [344, 217] on img at bounding box center [380, 228] width 82 height 82
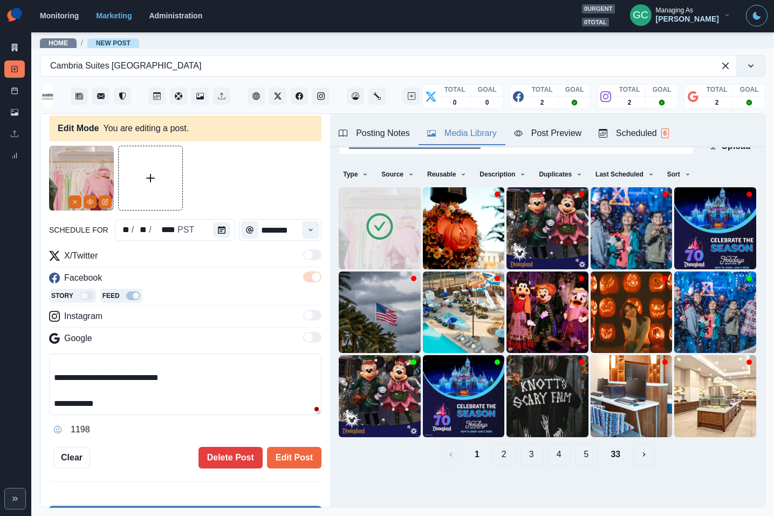
click at [653, 135] on div "Scheduled 6" at bounding box center [634, 133] width 70 height 13
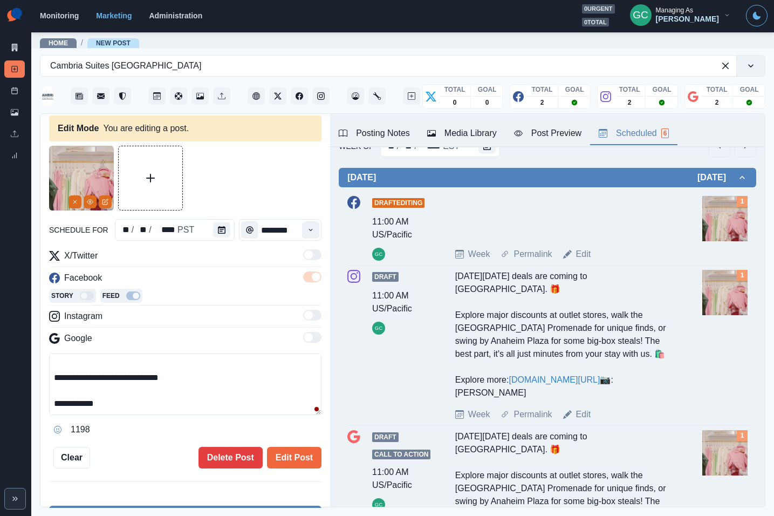
scroll to position [169, 0]
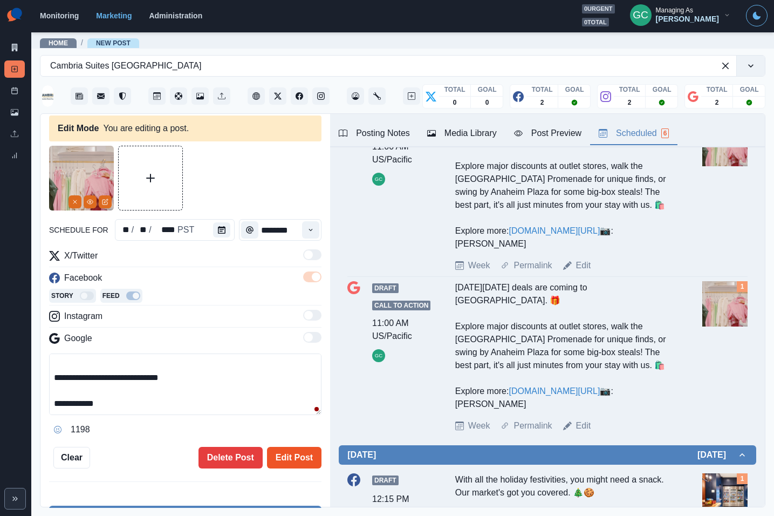
click at [293, 453] on button "Edit Post" at bounding box center [294, 458] width 55 height 22
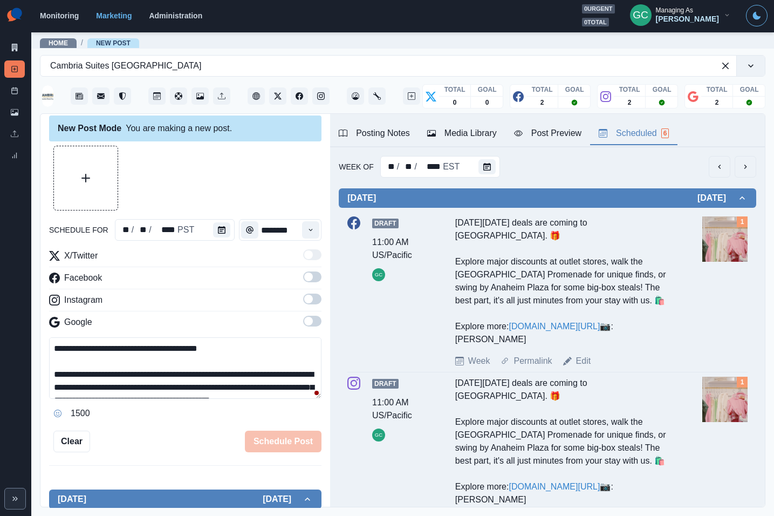
click at [499, 163] on div "Week Of ** / ** / **** EST" at bounding box center [548, 167] width 418 height 22
click at [484, 167] on icon "Calendar" at bounding box center [488, 167] width 8 height 8
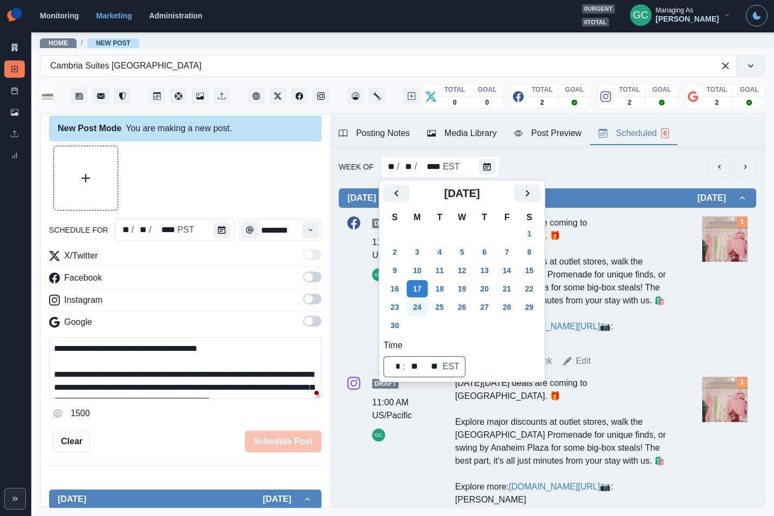
click at [414, 304] on button "24" at bounding box center [418, 306] width 22 height 17
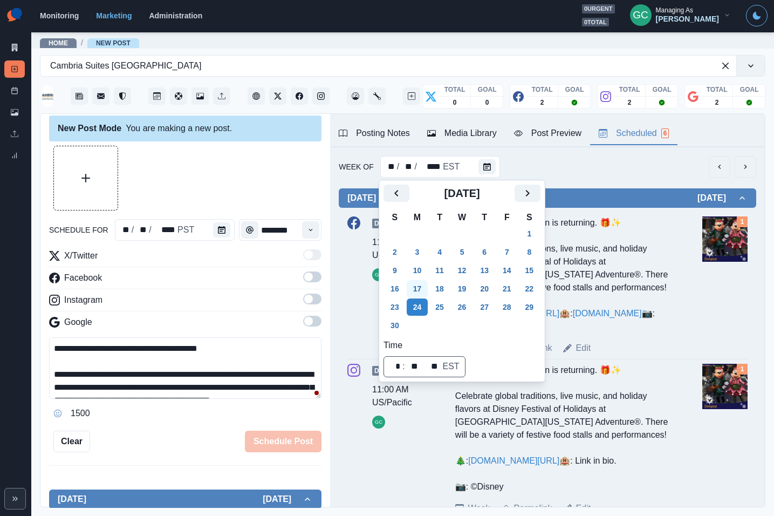
click at [418, 289] on button "17" at bounding box center [418, 288] width 22 height 17
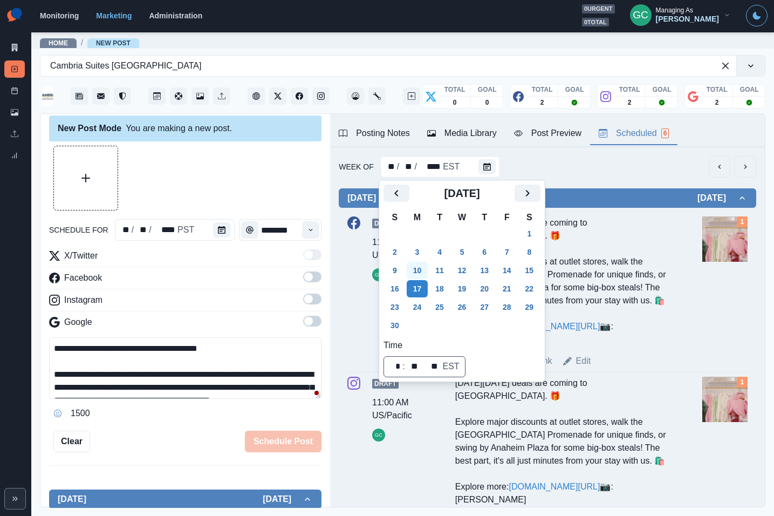
click at [418, 277] on button "10" at bounding box center [418, 270] width 22 height 17
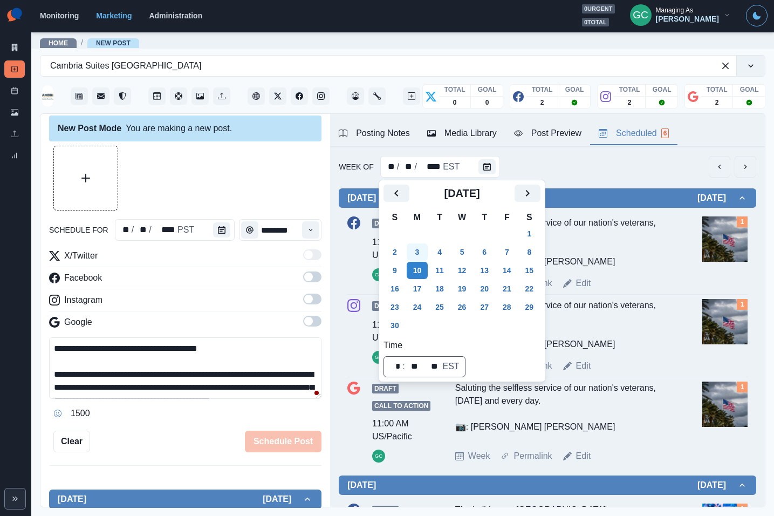
click at [420, 264] on button "10" at bounding box center [418, 270] width 22 height 17
click at [417, 245] on button "3" at bounding box center [418, 251] width 22 height 17
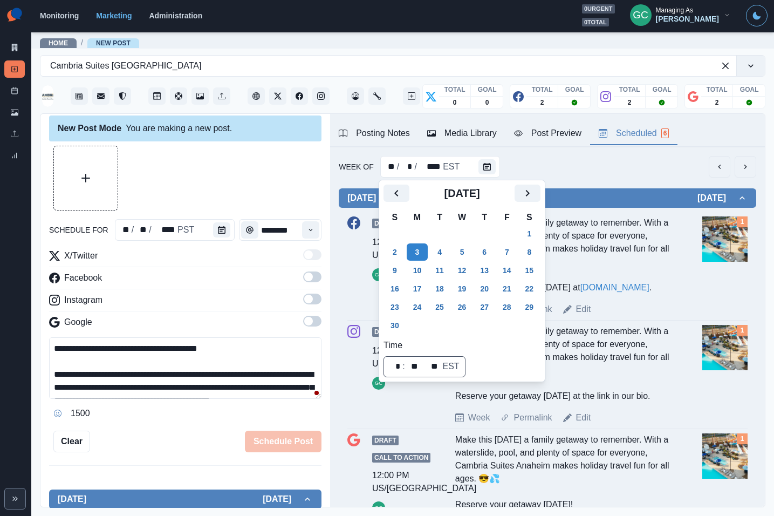
click at [216, 182] on div at bounding box center [185, 178] width 273 height 65
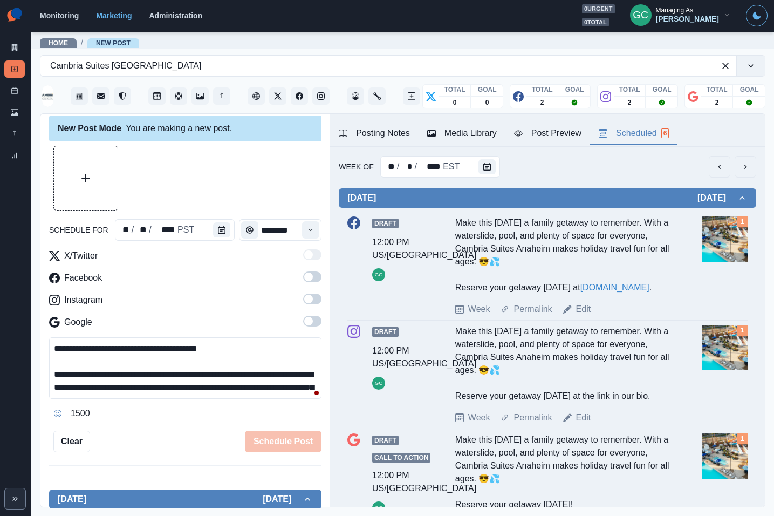
click at [62, 41] on link "Home" at bounding box center [58, 43] width 19 height 8
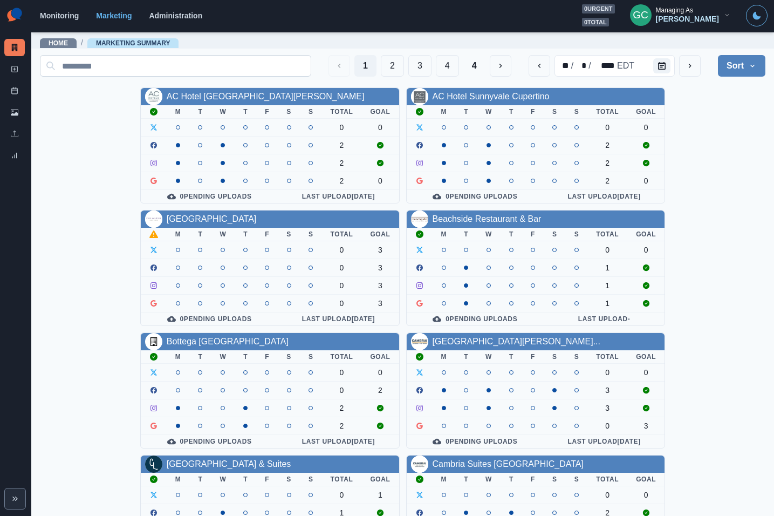
click at [181, 67] on input at bounding box center [175, 66] width 271 height 22
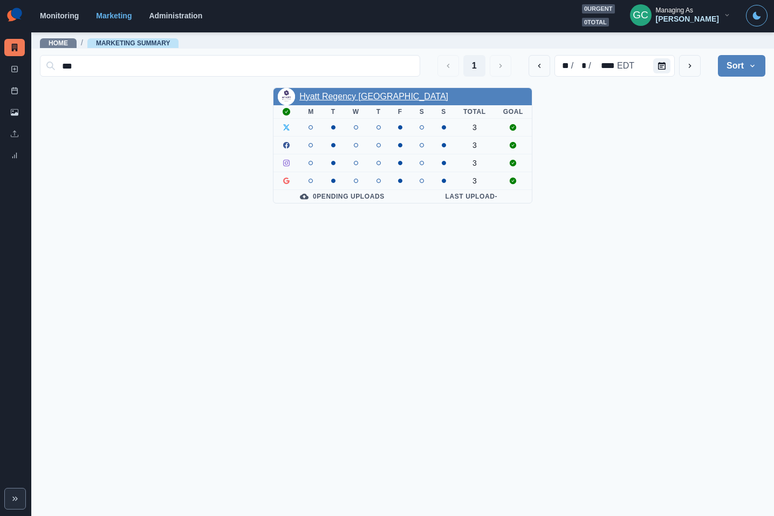
type input "***"
click at [381, 100] on link "Hyatt Regency Louisville" at bounding box center [373, 96] width 149 height 9
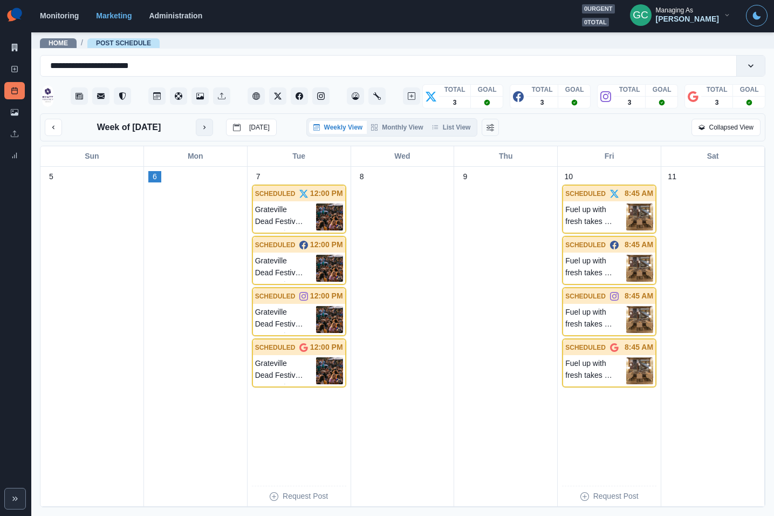
click at [196, 127] on button "next month" at bounding box center [204, 127] width 17 height 17
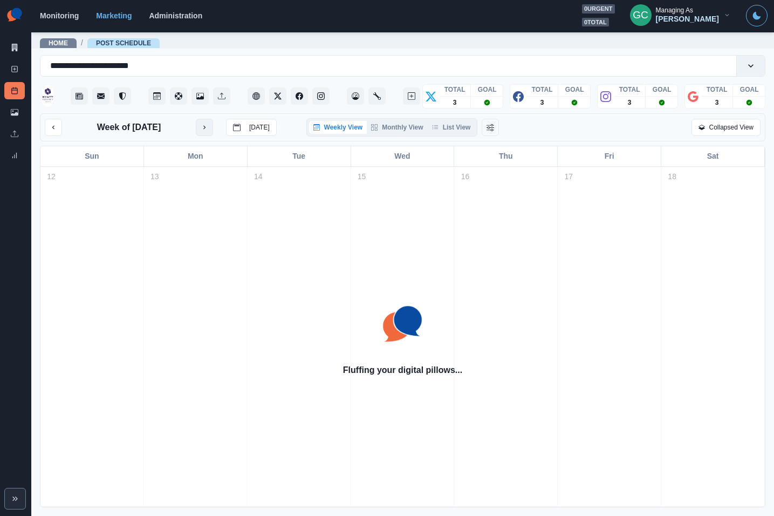
click at [196, 127] on button "next month" at bounding box center [204, 127] width 17 height 17
click at [196, 127] on div "Week of October 20, 2025 Today" at bounding box center [161, 127] width 232 height 17
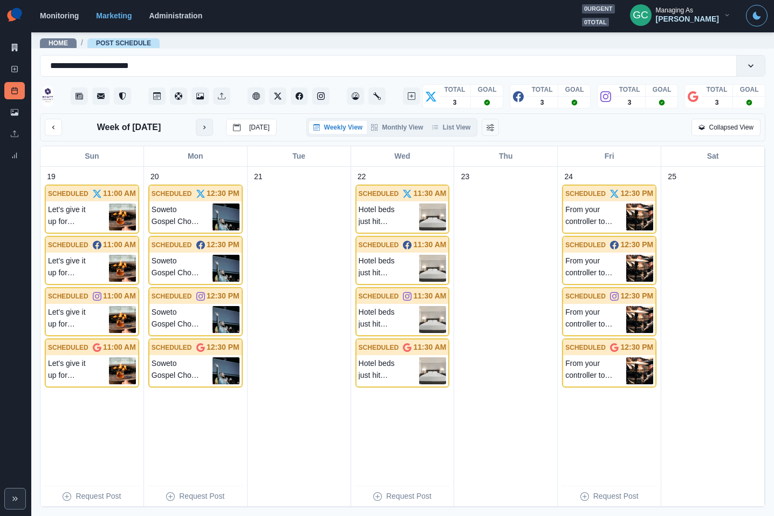
click at [196, 127] on div "Week of October 20, 2025 Today" at bounding box center [161, 127] width 232 height 17
click at [204, 128] on icon "next month" at bounding box center [205, 128] width 8 height 8
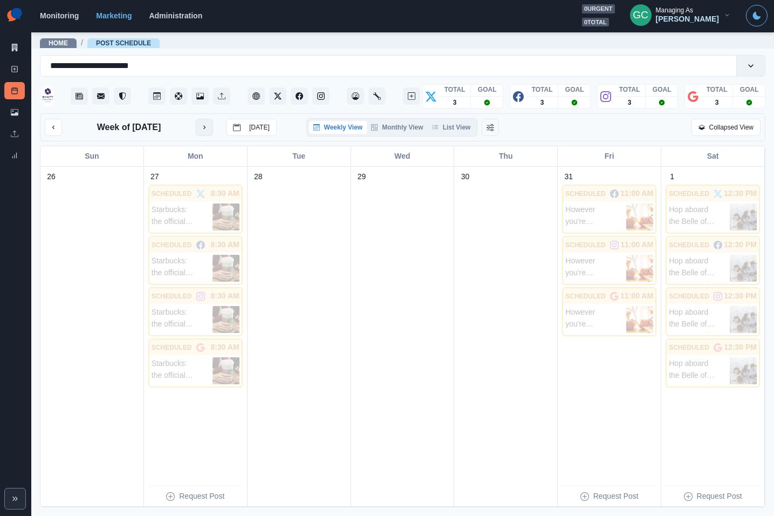
click at [204, 128] on icon "next month" at bounding box center [205, 128] width 8 height 8
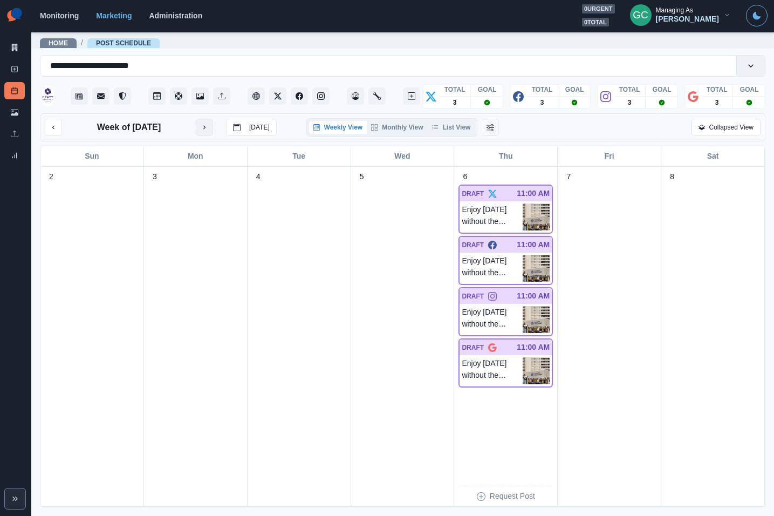
click at [213, 132] on button "next month" at bounding box center [204, 127] width 17 height 17
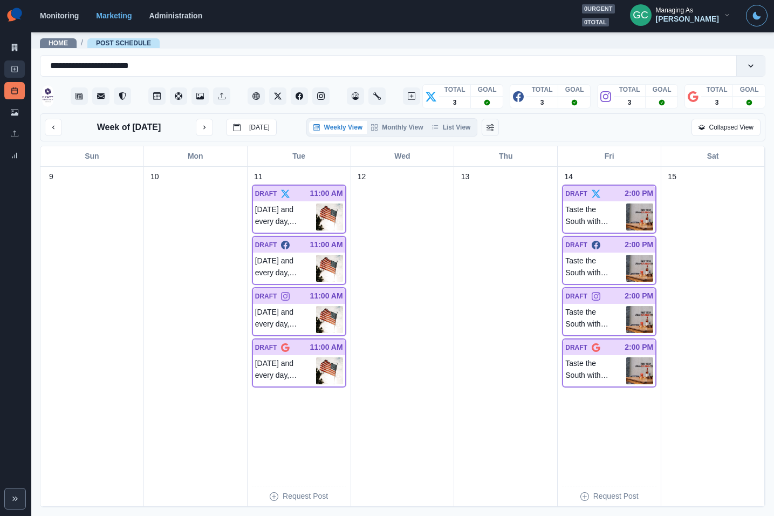
click at [16, 71] on icon at bounding box center [15, 69] width 8 height 8
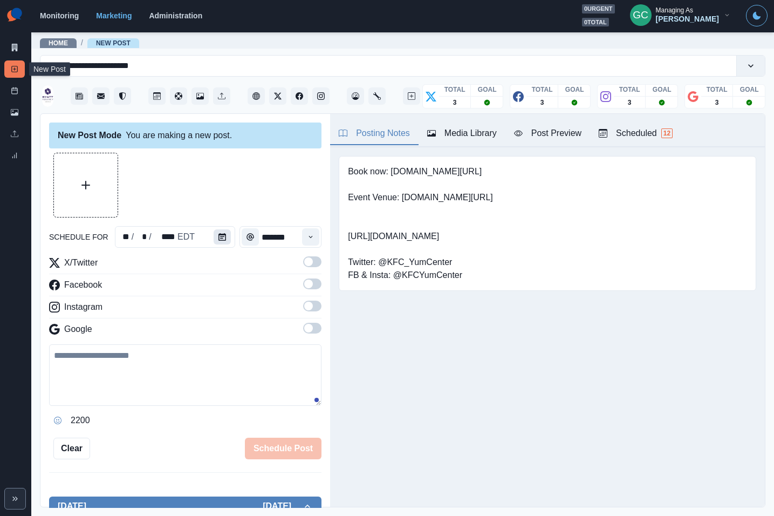
click at [226, 240] on button "Calendar" at bounding box center [222, 236] width 17 height 15
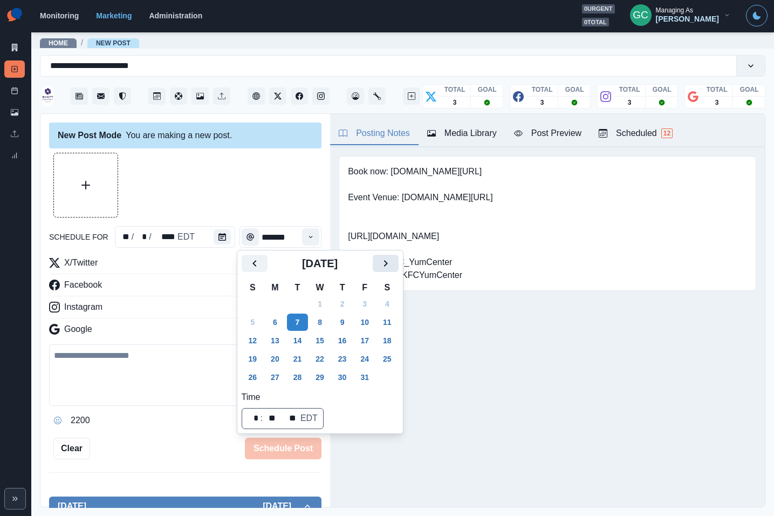
click at [392, 257] on icon "Next" at bounding box center [385, 263] width 13 height 13
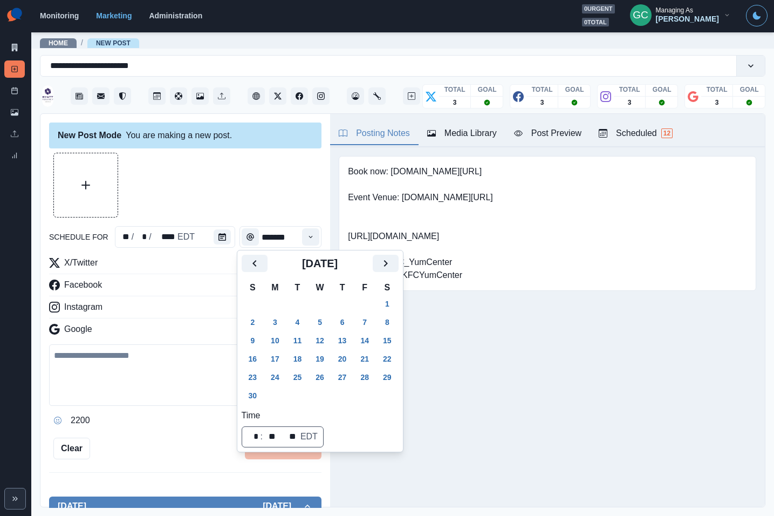
click at [273, 363] on button "17" at bounding box center [275, 358] width 22 height 17
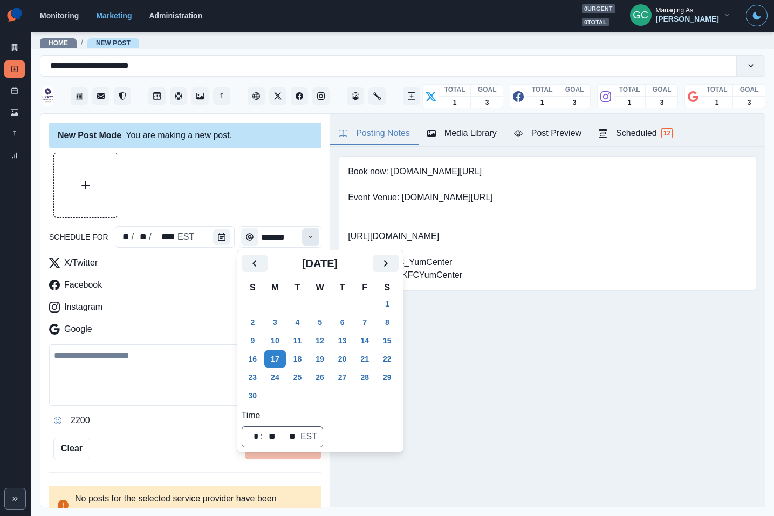
click at [308, 236] on icon "Time" at bounding box center [311, 237] width 8 height 8
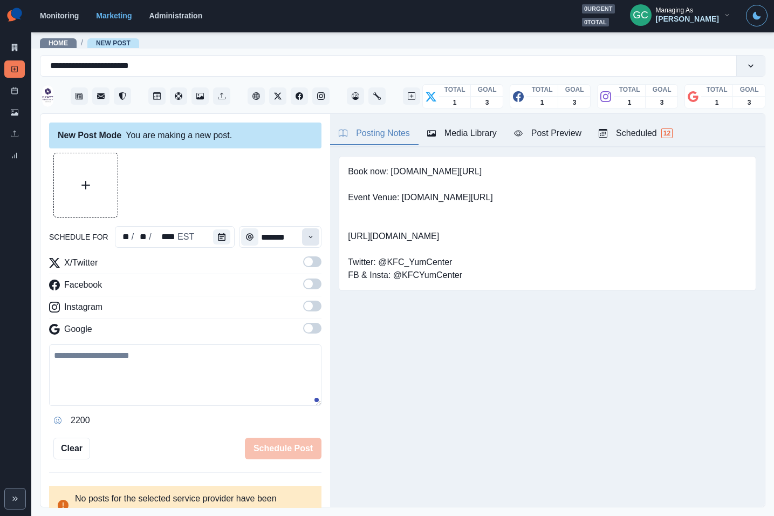
click at [308, 236] on icon "Time" at bounding box center [311, 237] width 8 height 8
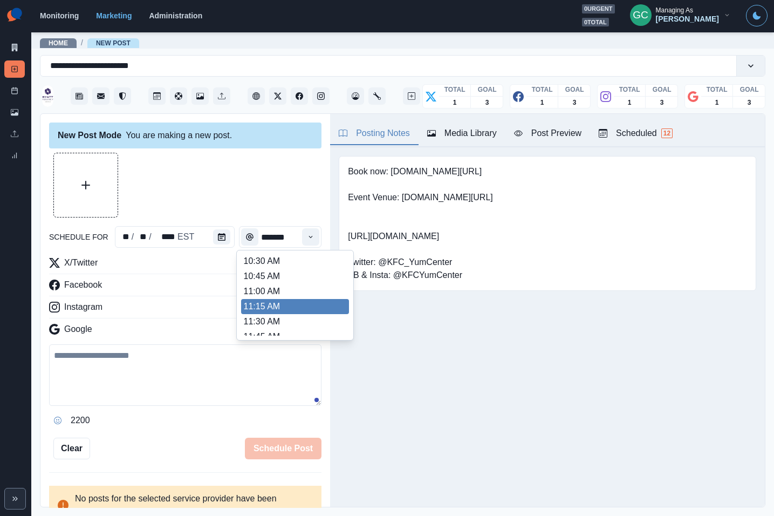
scroll to position [153, 0]
click at [295, 307] on li "11:15 AM" at bounding box center [295, 305] width 108 height 15
type input "********"
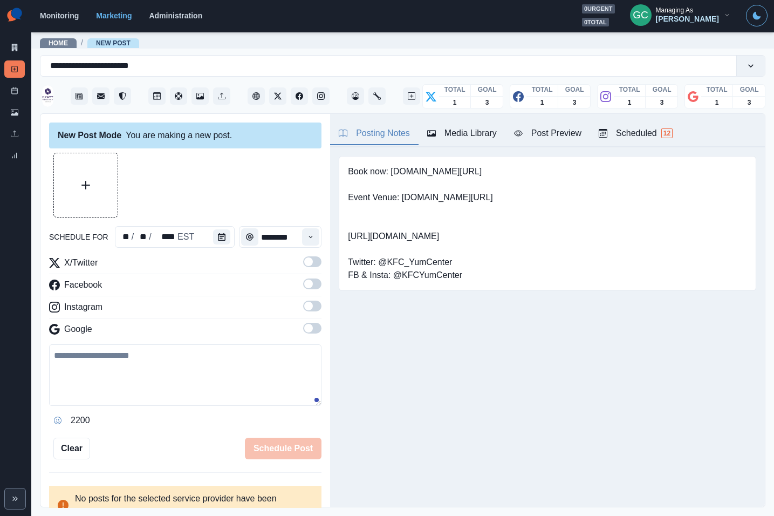
click at [309, 332] on span at bounding box center [312, 328] width 18 height 11
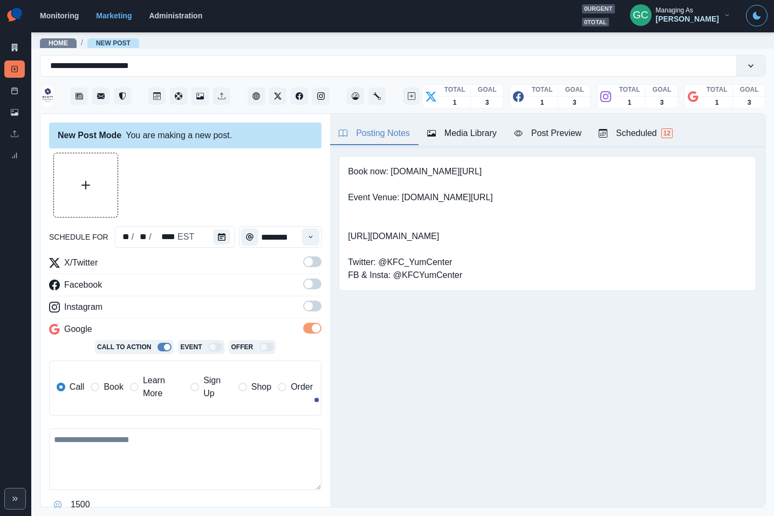
drag, startPoint x: 311, startPoint y: 309, endPoint x: 311, endPoint y: 293, distance: 16.2
click at [311, 309] on span at bounding box center [308, 306] width 9 height 9
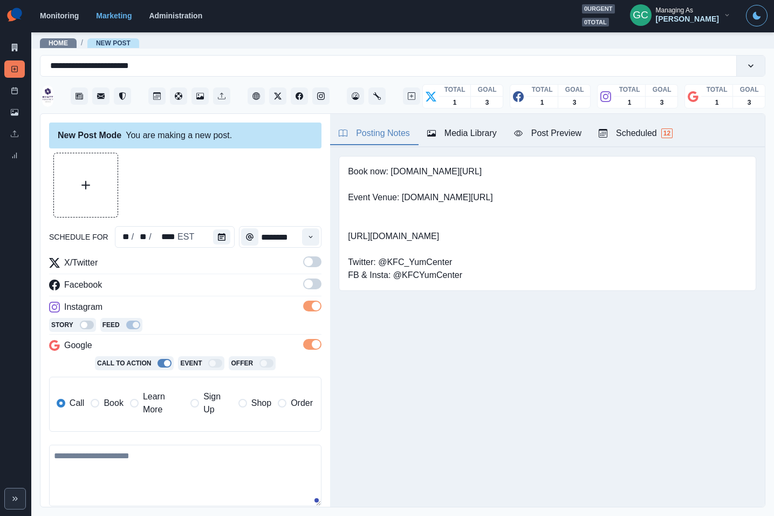
drag, startPoint x: 310, startPoint y: 284, endPoint x: 310, endPoint y: 260, distance: 24.8
click at [310, 283] on span at bounding box center [308, 284] width 9 height 9
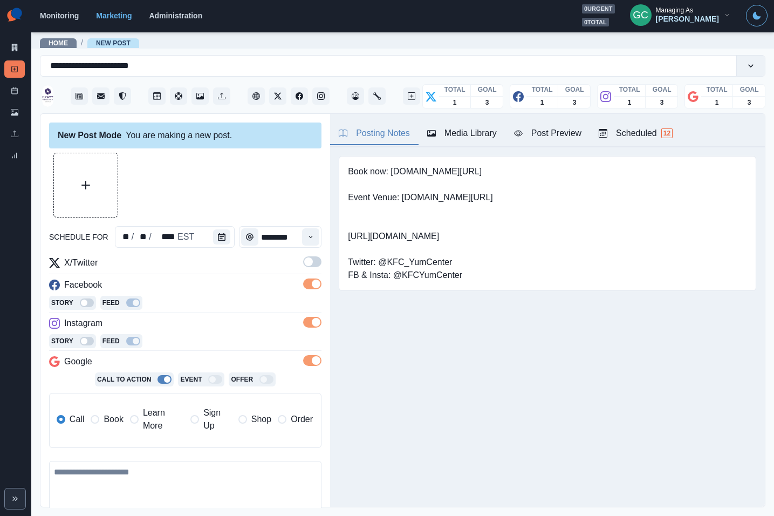
click at [310, 257] on span at bounding box center [308, 261] width 9 height 9
click at [152, 417] on span "Learn More" at bounding box center [163, 419] width 41 height 26
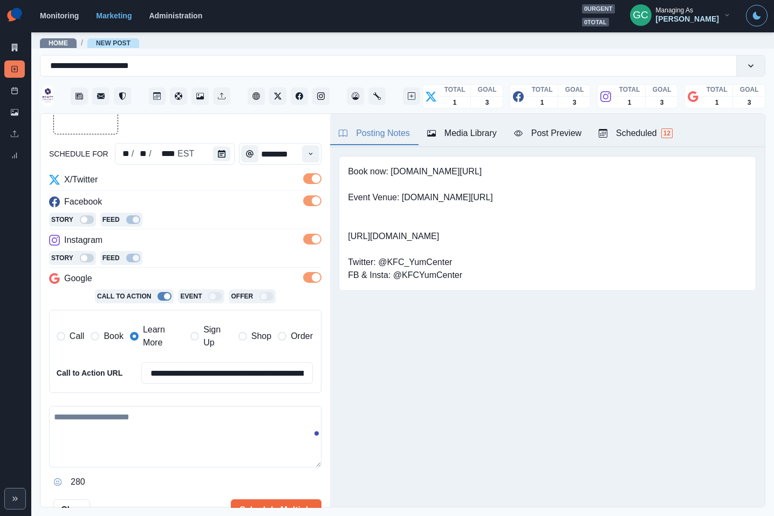
scroll to position [111, 0]
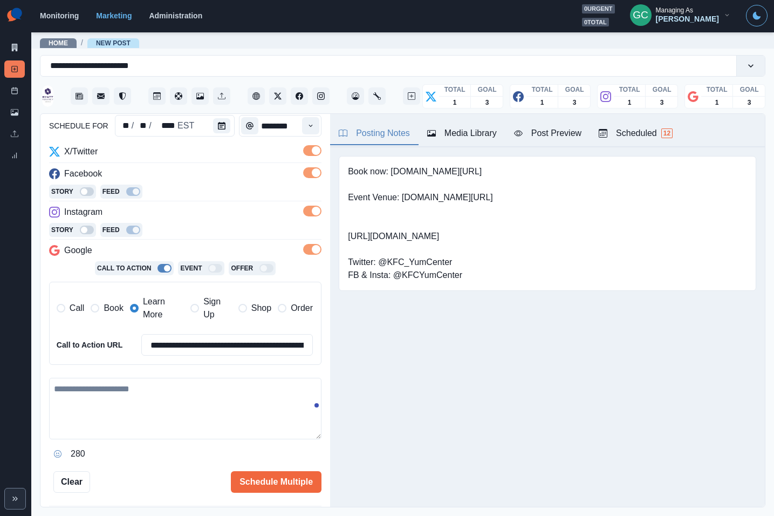
click at [168, 420] on textarea at bounding box center [185, 409] width 273 height 62
paste textarea "**********"
click at [111, 401] on div "Photo: Brittany Peterson" at bounding box center [124, 403] width 103 height 17
drag, startPoint x: 74, startPoint y: 391, endPoint x: 65, endPoint y: 391, distance: 9.7
click at [66, 391] on textarea "**********" at bounding box center [185, 409] width 273 height 62
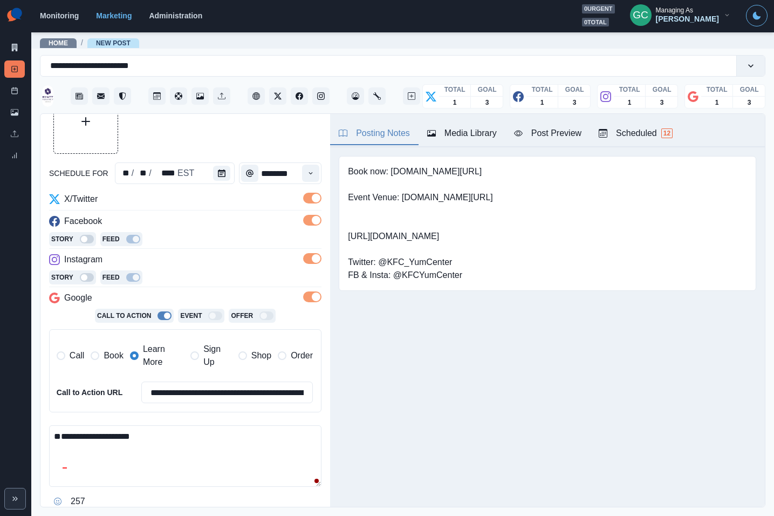
scroll to position [20, 0]
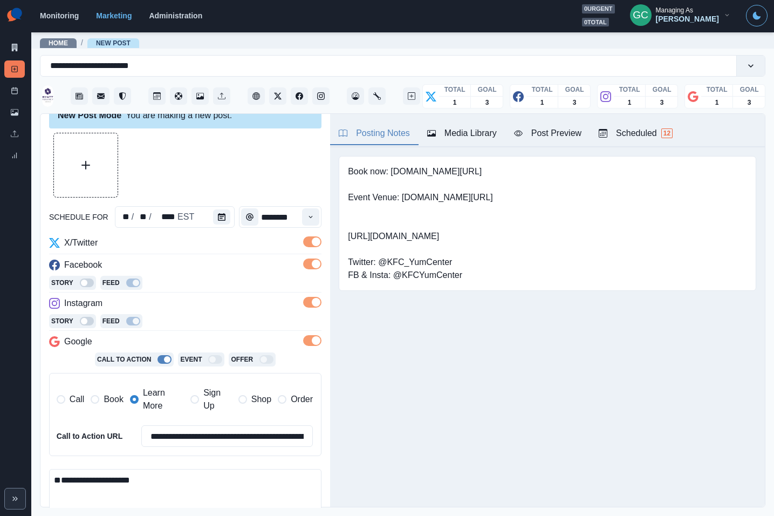
click at [84, 167] on icon "Upload Media" at bounding box center [85, 165] width 9 height 9
click at [104, 185] on button "Edit Media" at bounding box center [105, 188] width 13 height 13
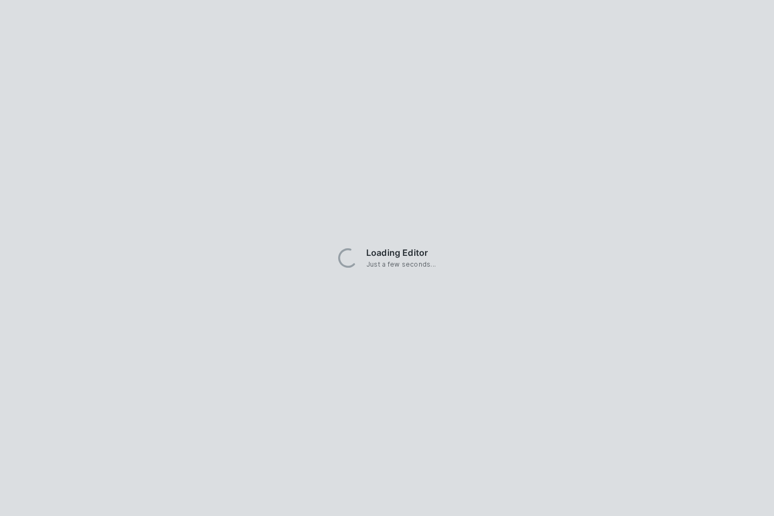
scroll to position [19, 0]
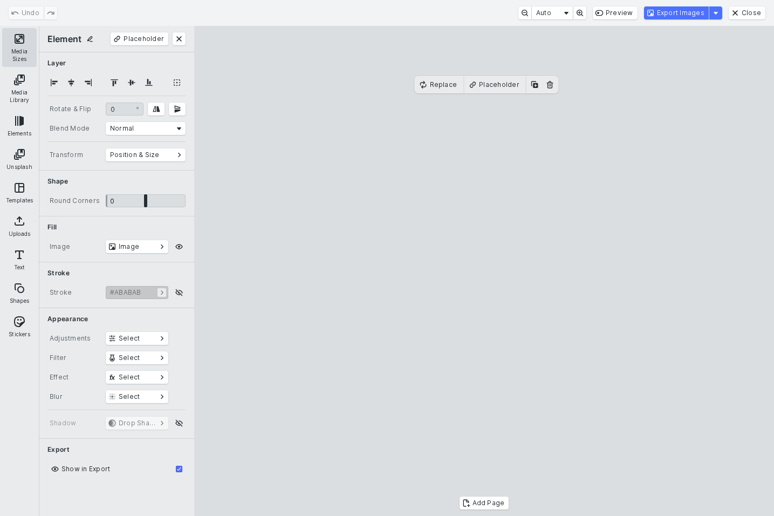
click at [26, 47] on button "Media Sizes" at bounding box center [19, 47] width 35 height 39
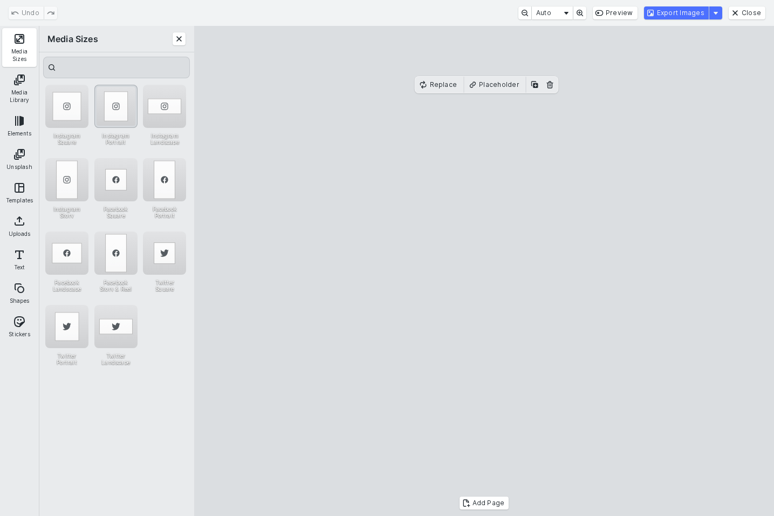
click at [115, 108] on div "Instagram Portrait" at bounding box center [115, 106] width 43 height 43
drag, startPoint x: 337, startPoint y: 102, endPoint x: 120, endPoint y: 106, distance: 216.4
click at [53, 40] on div "Element Placeholder Layer Rotate & Flip * ° 0 ° Blend Mode Normal Transform Pos…" at bounding box center [407, 271] width 736 height 490
drag, startPoint x: 414, startPoint y: 469, endPoint x: 398, endPoint y: 514, distance: 47.6
click at [485, 271] on cesdk-canvas "Editor canvas" at bounding box center [485, 271] width 0 height 0
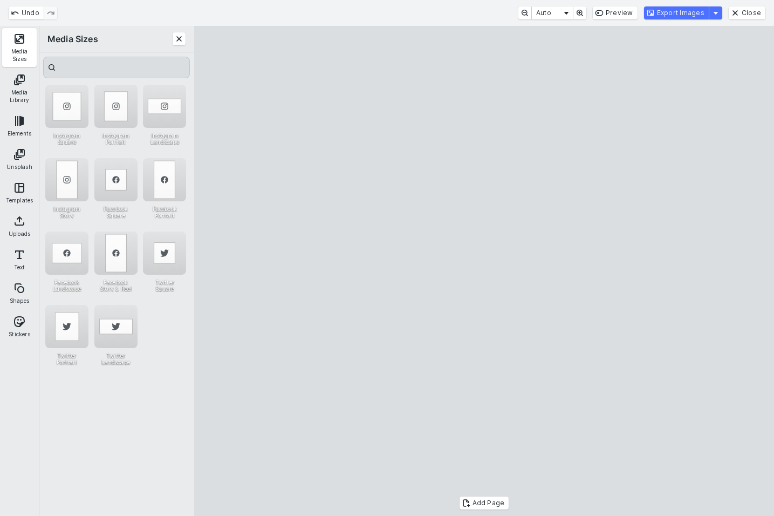
drag, startPoint x: 573, startPoint y: 425, endPoint x: 561, endPoint y: 417, distance: 13.6
click at [485, 271] on cesdk-canvas "Editor canvas" at bounding box center [485, 271] width 0 height 0
drag, startPoint x: 617, startPoint y: 221, endPoint x: 661, endPoint y: 216, distance: 43.9
click at [485, 271] on cesdk-canvas "Editor canvas" at bounding box center [485, 271] width 0 height 0
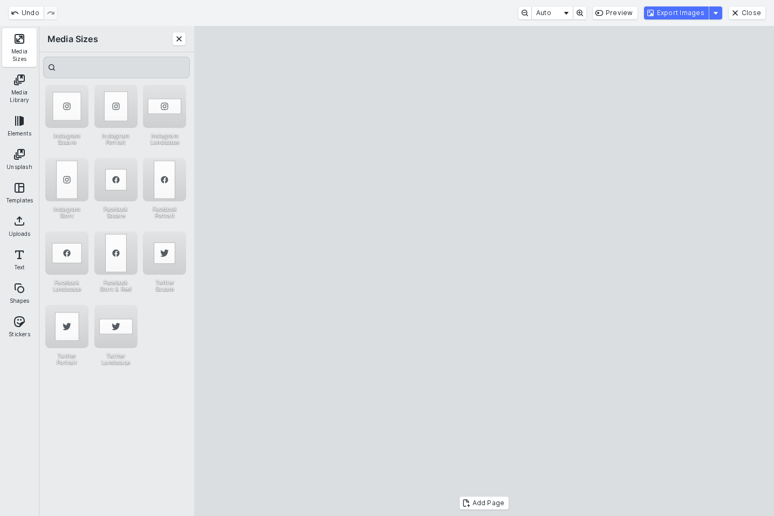
click at [485, 271] on cesdk-canvas "Editor canvas" at bounding box center [485, 271] width 0 height 0
drag, startPoint x: 670, startPoint y: 12, endPoint x: 478, endPoint y: 118, distance: 218.6
click at [670, 12] on button "Export Images" at bounding box center [676, 12] width 65 height 13
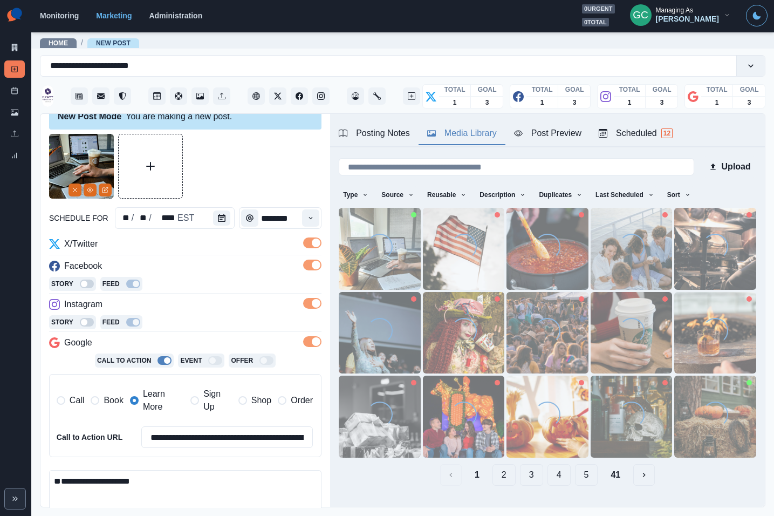
click at [481, 135] on div "Media Library" at bounding box center [462, 133] width 70 height 13
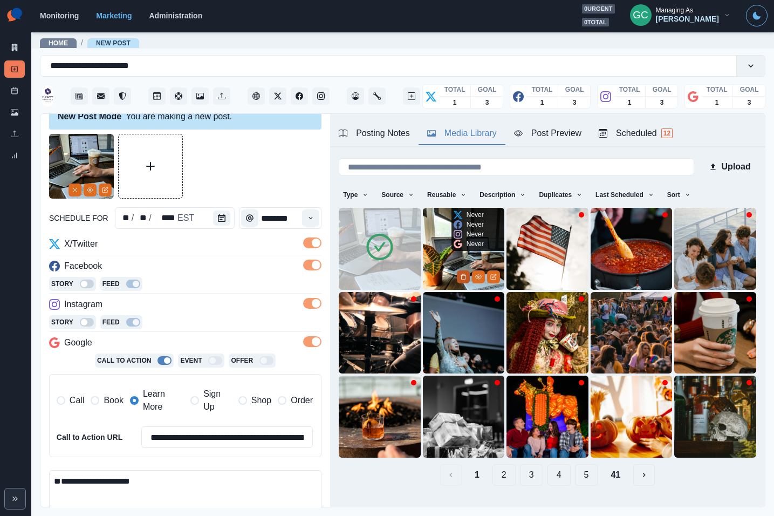
click at [462, 276] on icon "Delete Media" at bounding box center [464, 276] width 4 height 5
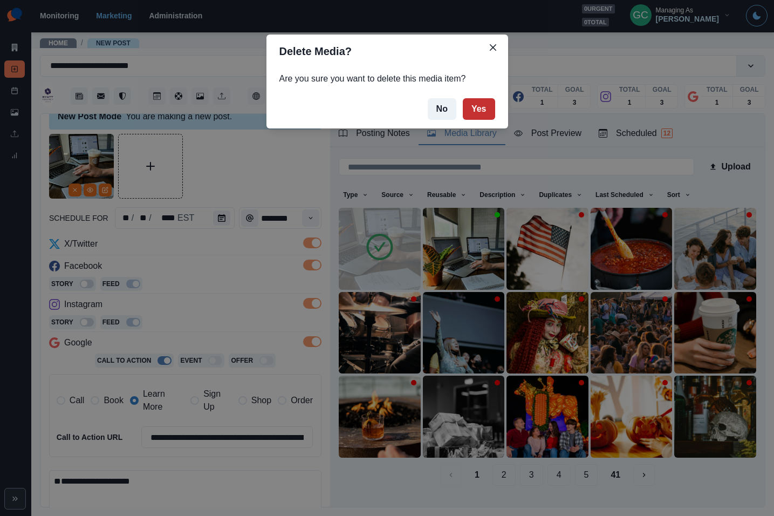
click at [478, 111] on button "Yes" at bounding box center [479, 109] width 32 height 22
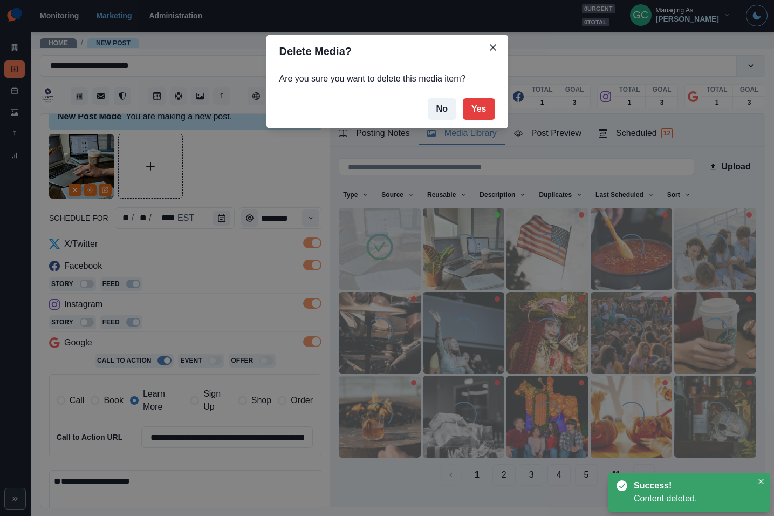
click at [656, 131] on div "Delete Media? Are you sure you want to delete this media item? No Yes" at bounding box center [387, 258] width 774 height 516
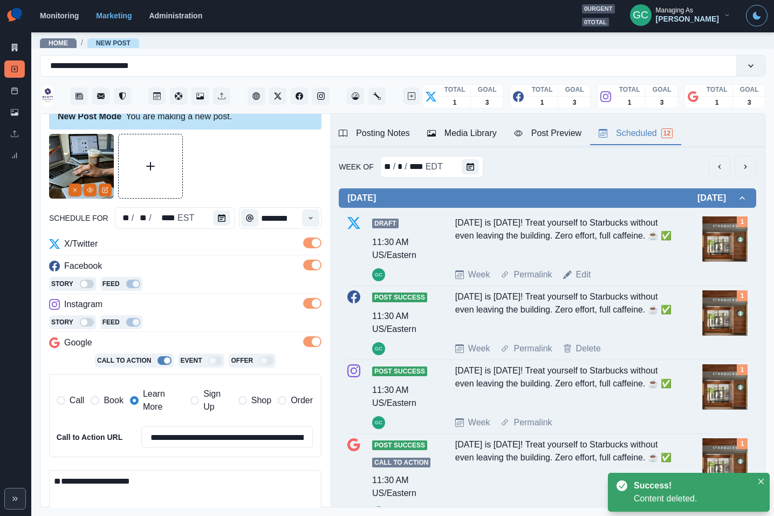
click at [654, 131] on div "Scheduled 12" at bounding box center [636, 133] width 74 height 13
click at [481, 167] on button "Calendar" at bounding box center [487, 166] width 17 height 15
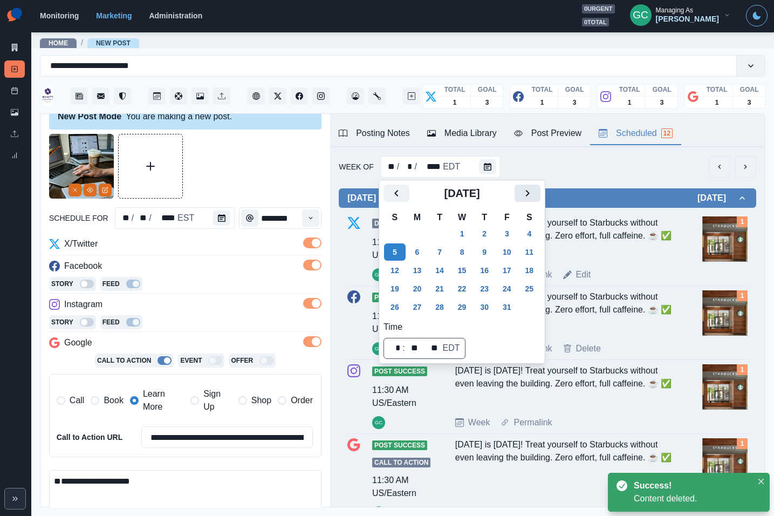
click at [534, 189] on icon "Next" at bounding box center [527, 193] width 13 height 13
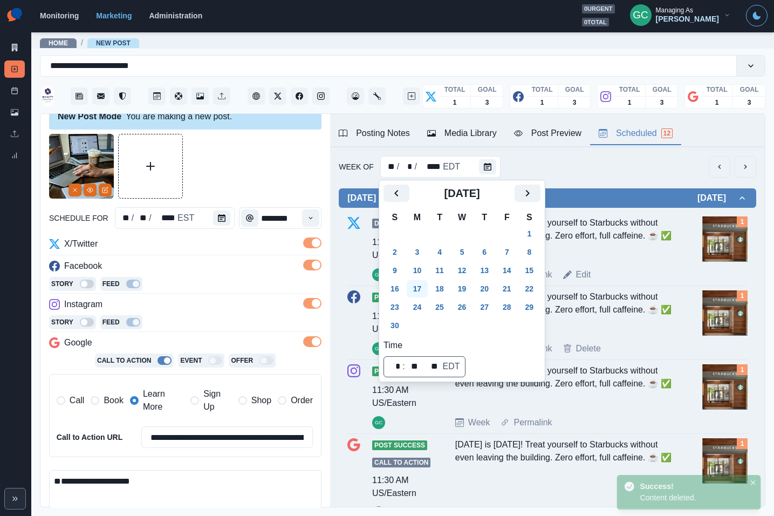
click at [424, 292] on button "17" at bounding box center [418, 288] width 22 height 17
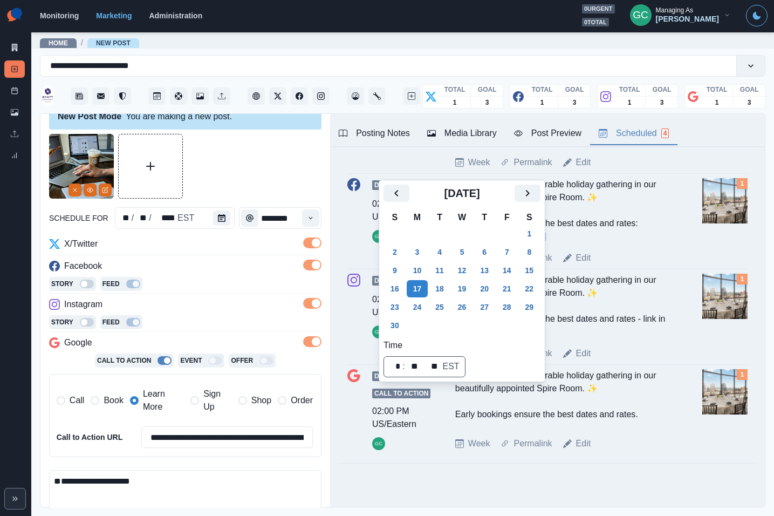
scroll to position [144, 0]
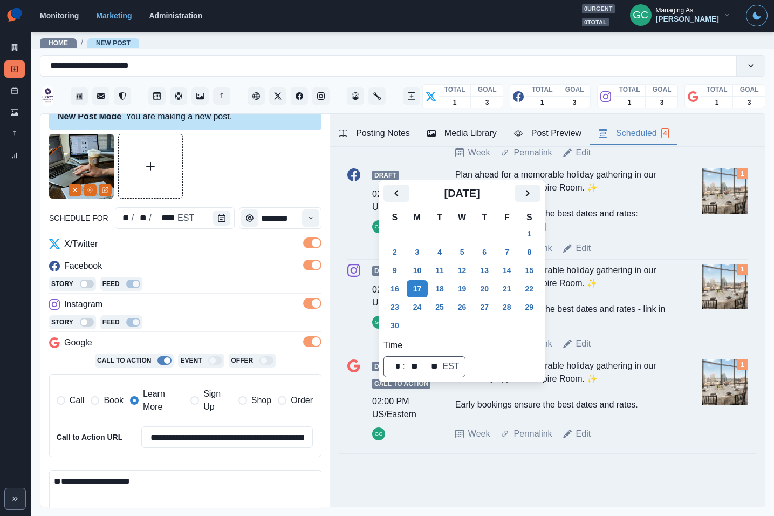
click at [215, 311] on div "Instagram" at bounding box center [185, 306] width 273 height 17
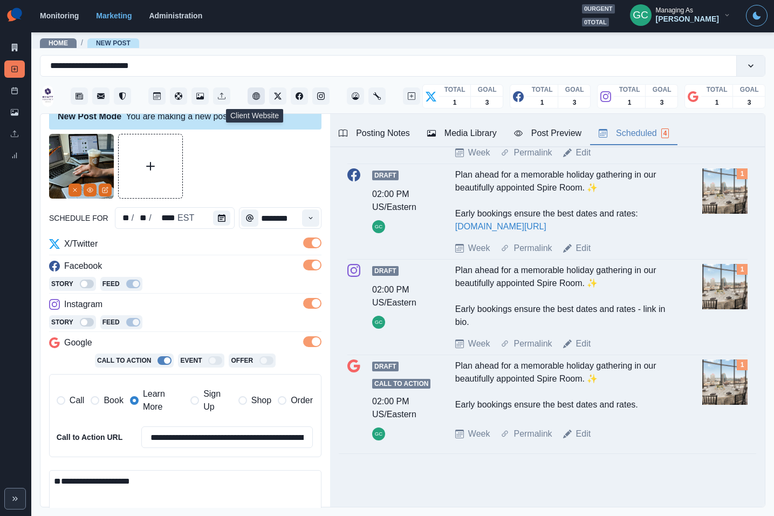
click at [254, 101] on button "Client Website" at bounding box center [256, 95] width 17 height 17
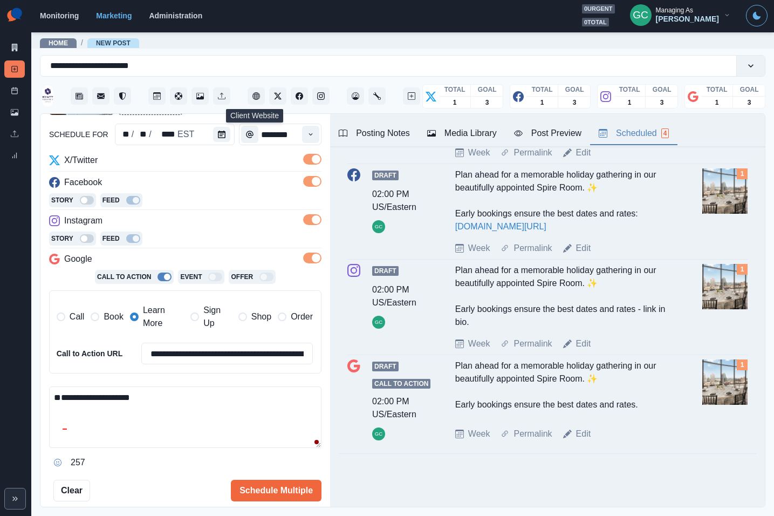
scroll to position [116, 0]
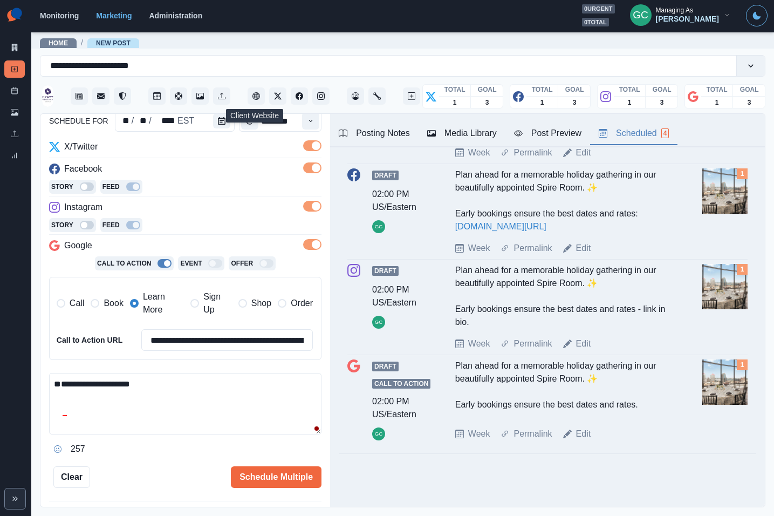
click at [176, 373] on textarea "**********" at bounding box center [185, 404] width 273 height 62
paste textarea "**********"
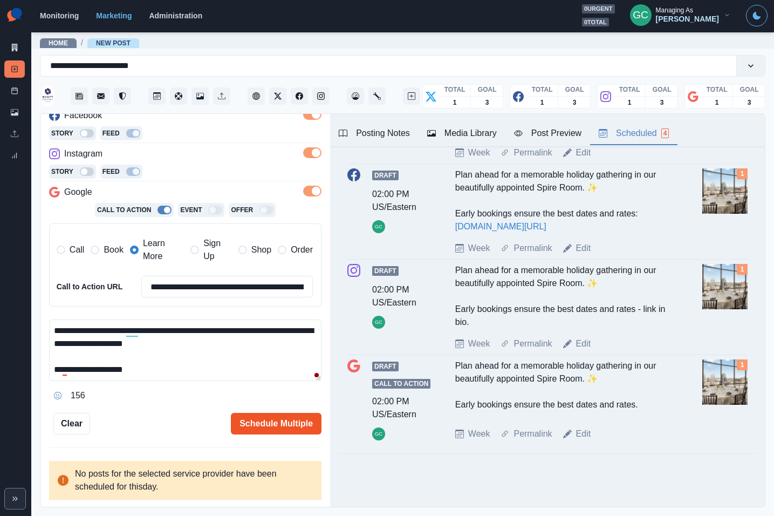
scroll to position [159, 0]
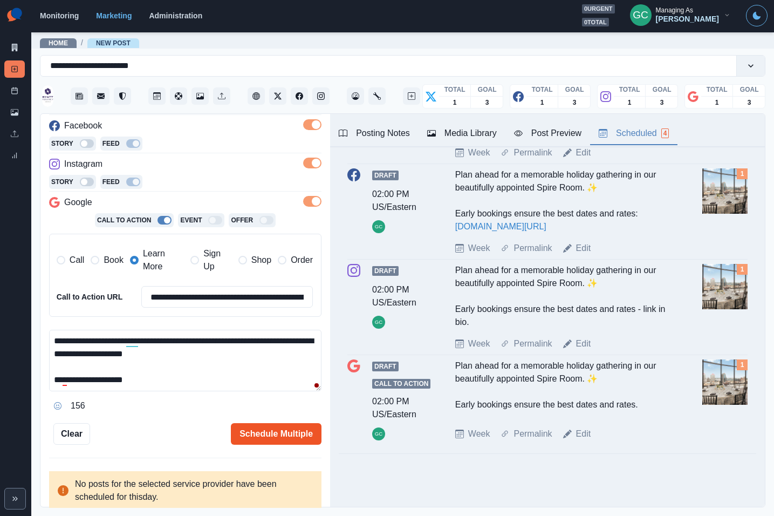
type textarea "**********"
click at [282, 438] on button "Schedule Multiple" at bounding box center [276, 434] width 91 height 22
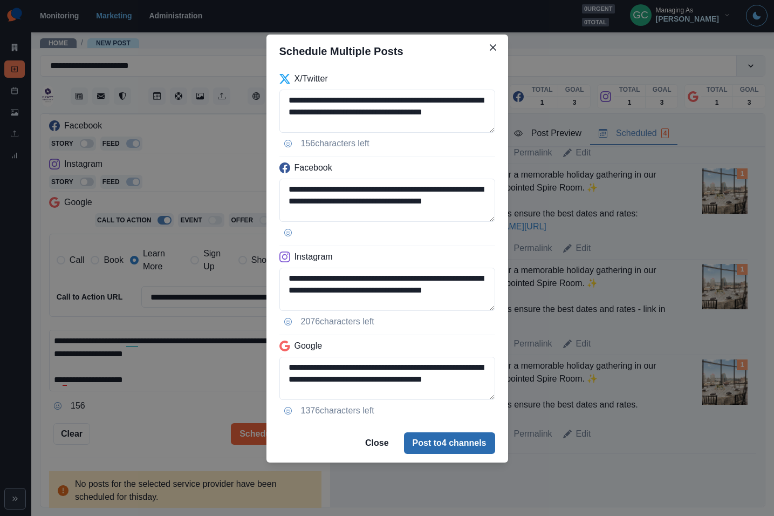
click at [472, 441] on button "Post to 4 channels" at bounding box center [449, 443] width 91 height 22
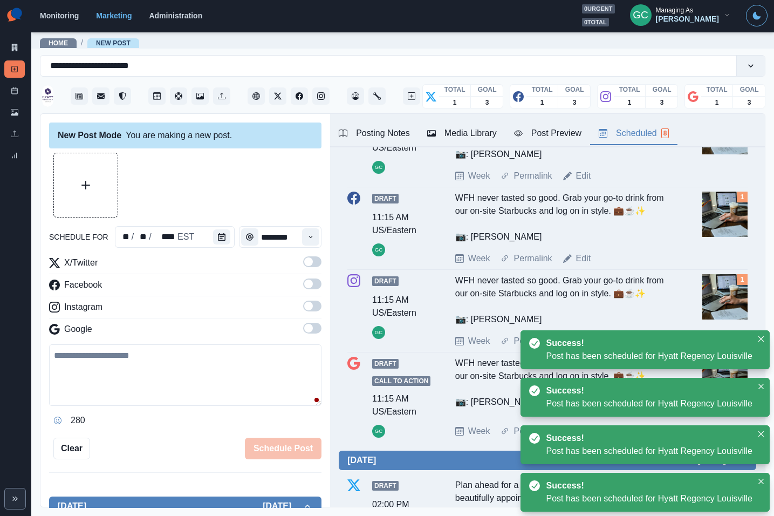
scroll to position [63, 0]
